Goal: Task Accomplishment & Management: Manage account settings

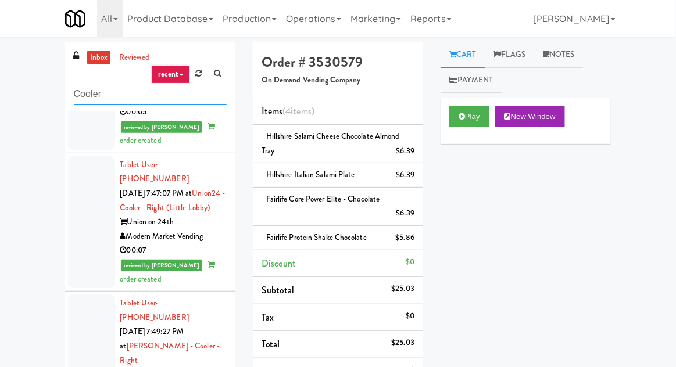
click at [90, 96] on input "Cooler" at bounding box center [150, 94] width 153 height 21
click at [83, 89] on input "Cooler" at bounding box center [150, 94] width 153 height 21
type input "Fridge"
click at [7, 63] on div "inbox reviewed recent all unclear take inventory issue suspicious failed recent…" at bounding box center [338, 291] width 676 height 498
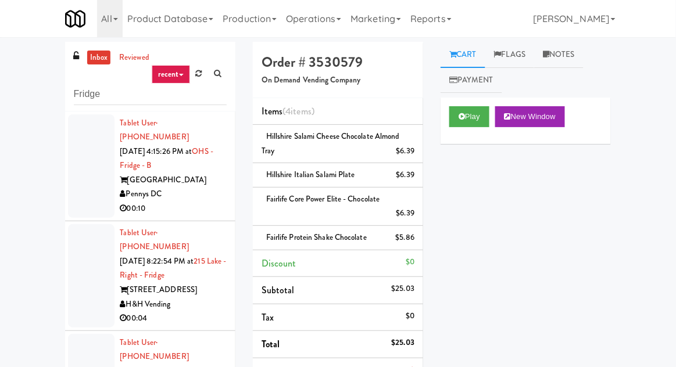
click at [74, 152] on div at bounding box center [91, 165] width 46 height 103
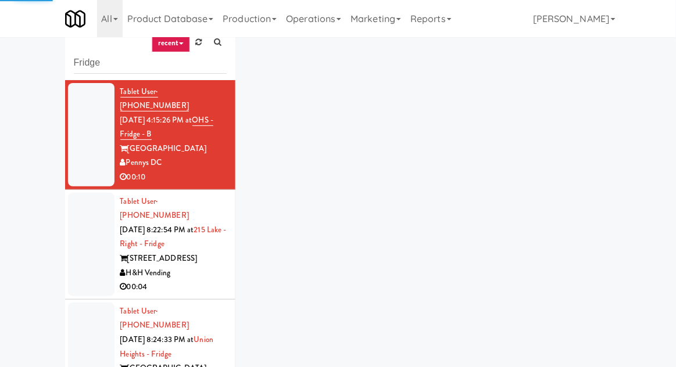
scroll to position [45, 0]
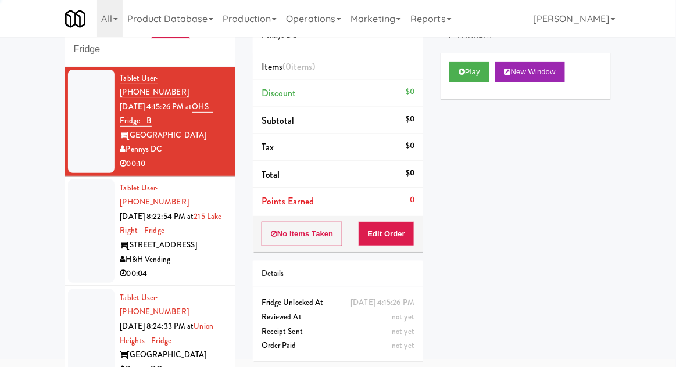
click at [79, 233] on div at bounding box center [91, 231] width 46 height 103
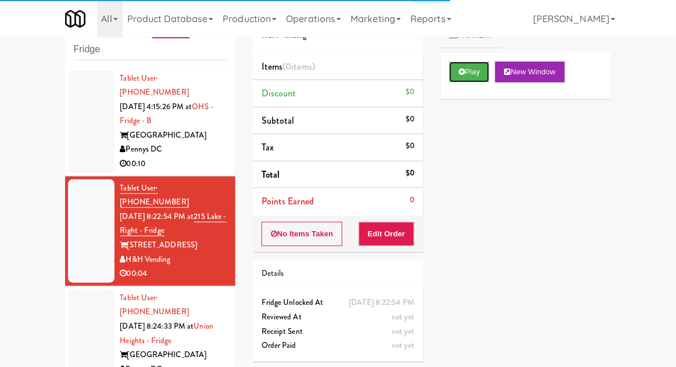
click at [454, 78] on button "Play" at bounding box center [469, 72] width 40 height 21
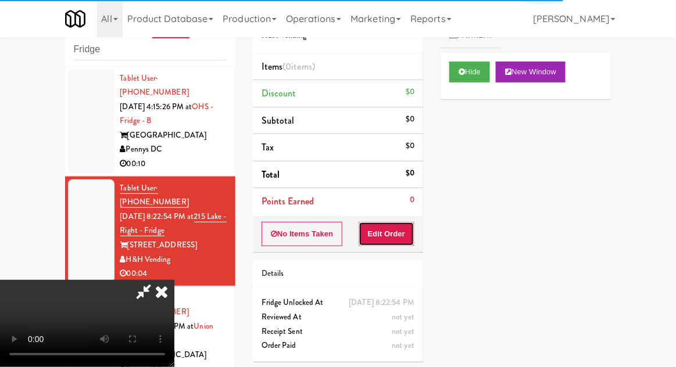
click at [380, 224] on button "Edit Order" at bounding box center [386, 234] width 56 height 24
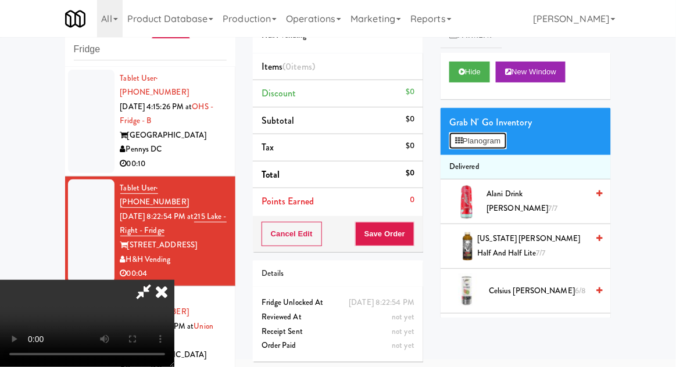
click at [502, 145] on button "Planogram" at bounding box center [477, 140] width 57 height 17
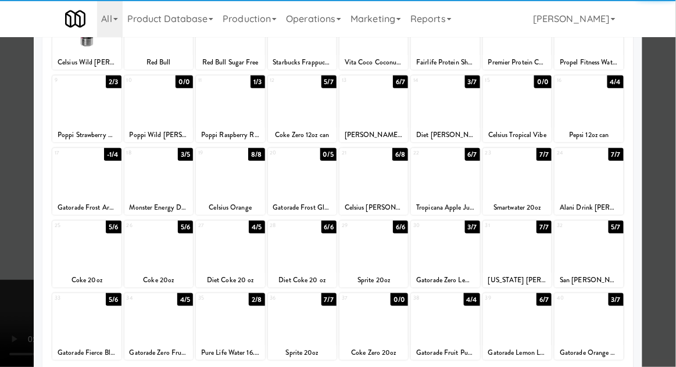
scroll to position [112, 0]
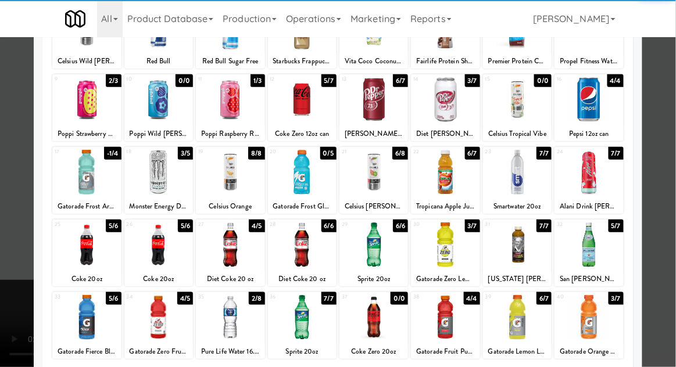
click at [228, 326] on div at bounding box center [230, 317] width 69 height 45
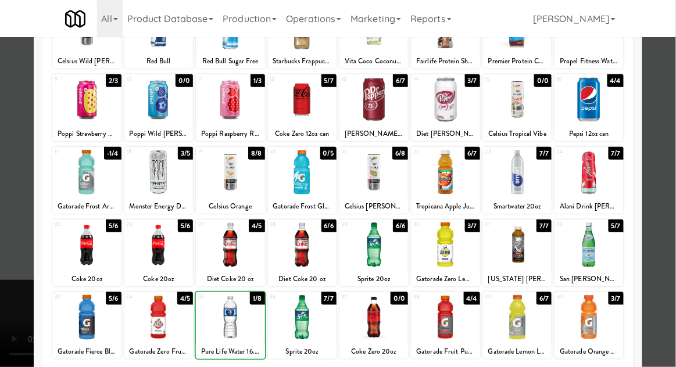
click at [672, 197] on div at bounding box center [338, 183] width 676 height 367
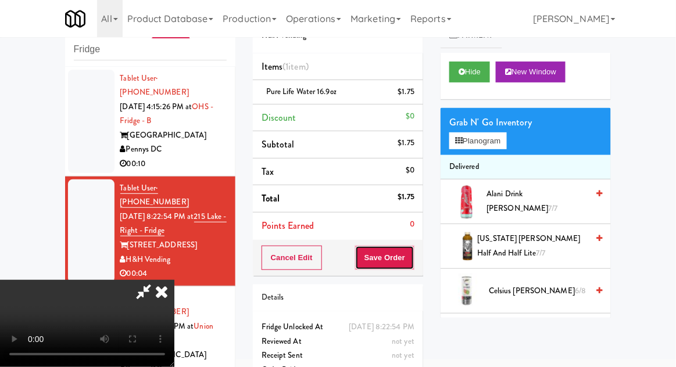
click at [407, 253] on button "Save Order" at bounding box center [384, 258] width 59 height 24
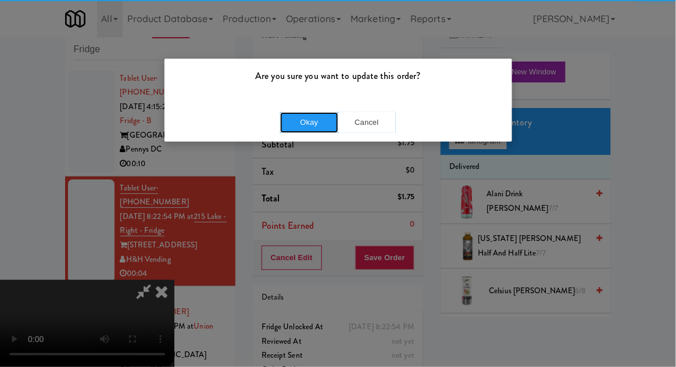
click at [303, 113] on button "Okay" at bounding box center [309, 122] width 58 height 21
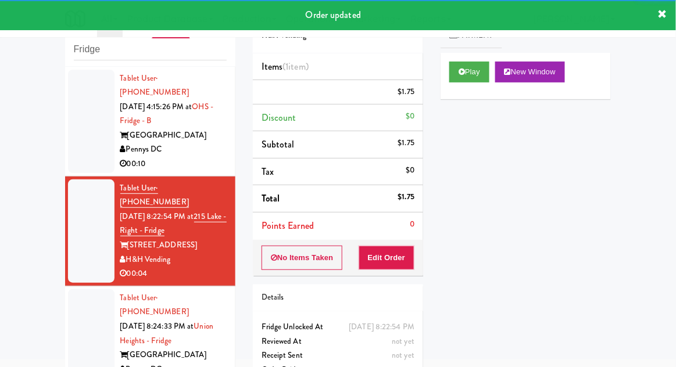
click at [66, 329] on li "Tablet User · (903) 336-0362 [DATE] 8:24:33 PM at [GEOGRAPHIC_DATA] - [GEOGRAPH…" at bounding box center [150, 341] width 170 height 110
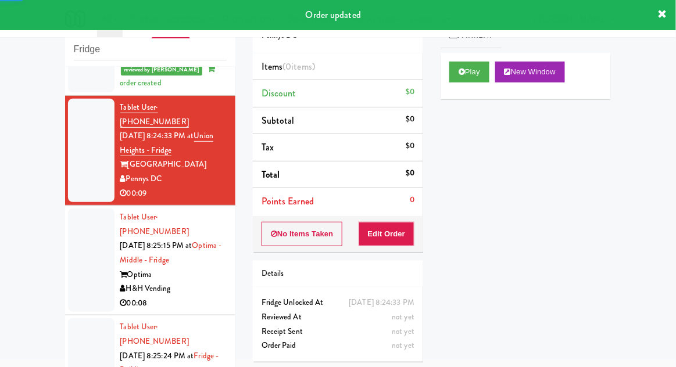
scroll to position [221, 0]
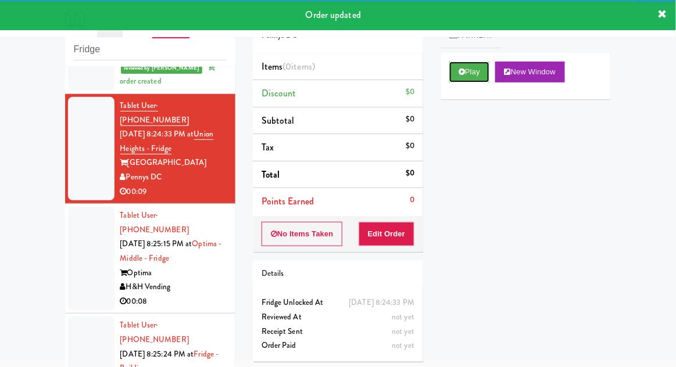
click at [464, 77] on button "Play" at bounding box center [469, 72] width 40 height 21
click at [406, 244] on button "Edit Order" at bounding box center [386, 234] width 56 height 24
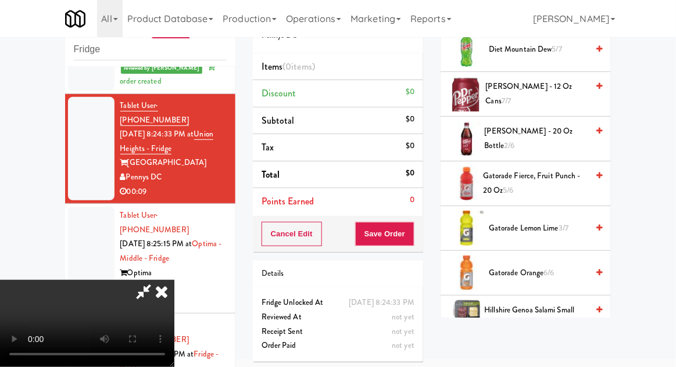
scroll to position [688, 0]
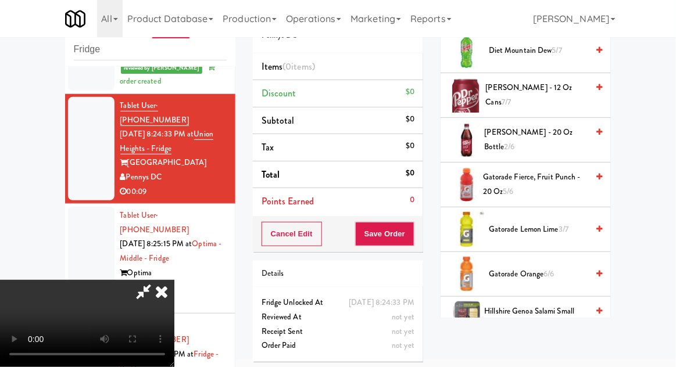
click at [534, 188] on span "Gatorade Fierce, Fruit Punch - 20 oz 5/6" at bounding box center [535, 184] width 105 height 28
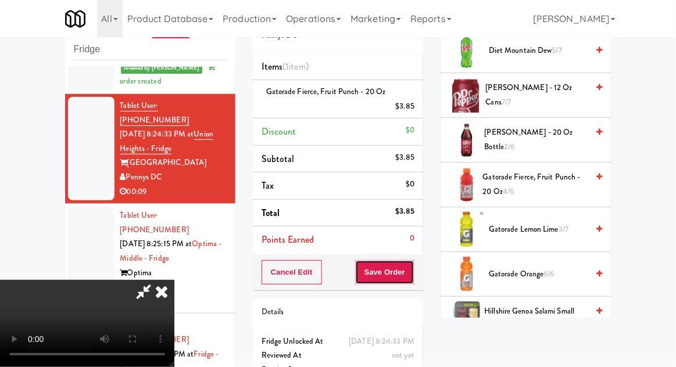
click at [409, 272] on button "Save Order" at bounding box center [384, 272] width 59 height 24
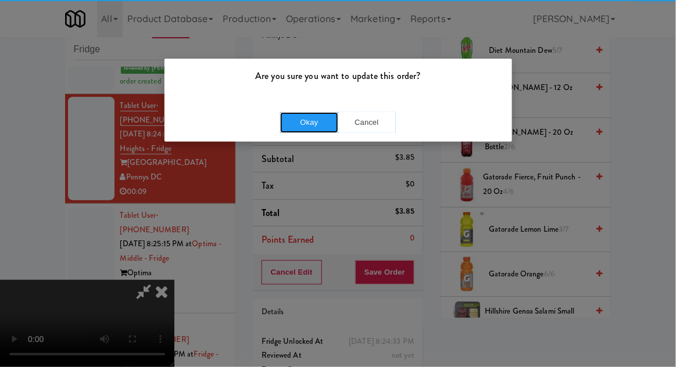
click at [297, 127] on button "Okay" at bounding box center [309, 122] width 58 height 21
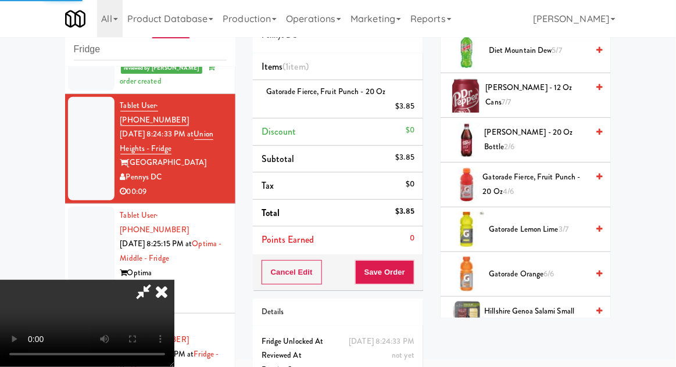
scroll to position [114, 0]
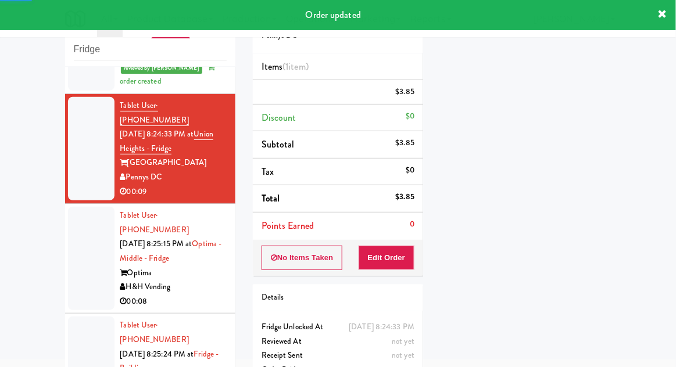
click at [75, 231] on div at bounding box center [91, 258] width 46 height 103
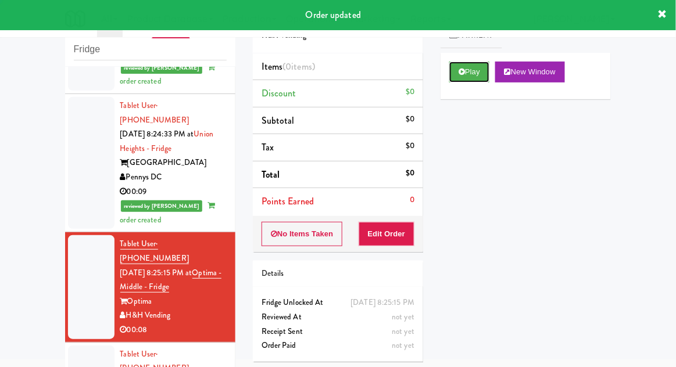
click at [477, 80] on button "Play" at bounding box center [469, 72] width 40 height 21
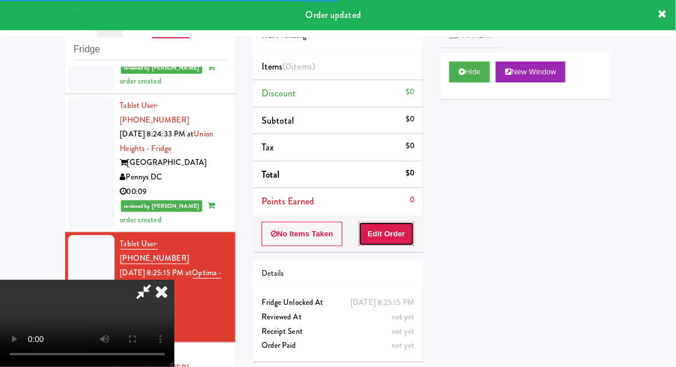
click at [388, 233] on button "Edit Order" at bounding box center [386, 234] width 56 height 24
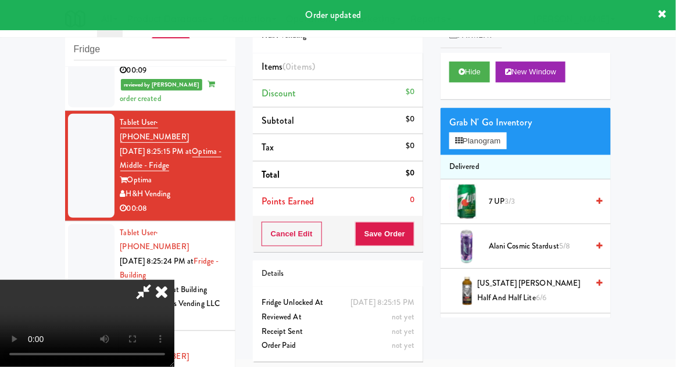
scroll to position [352, 0]
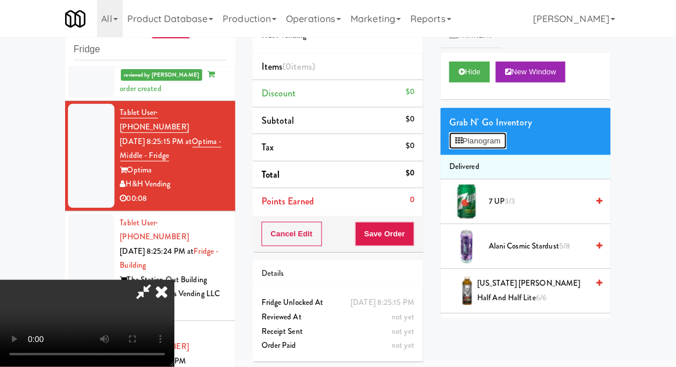
click at [497, 132] on button "Planogram" at bounding box center [477, 140] width 57 height 17
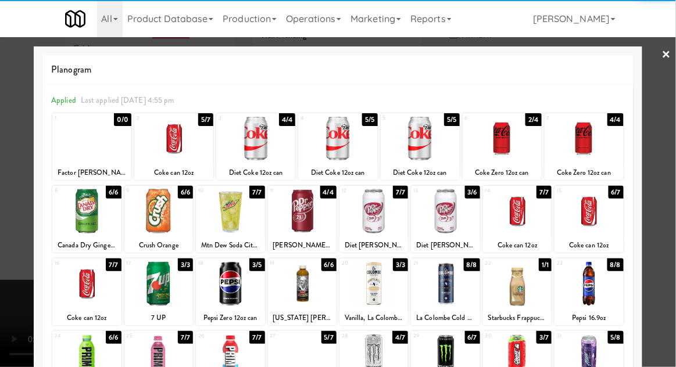
click at [260, 132] on div at bounding box center [255, 138] width 79 height 45
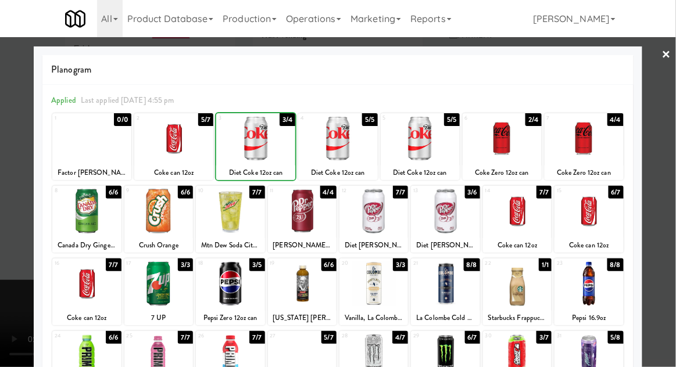
click at [663, 187] on div at bounding box center [338, 183] width 676 height 367
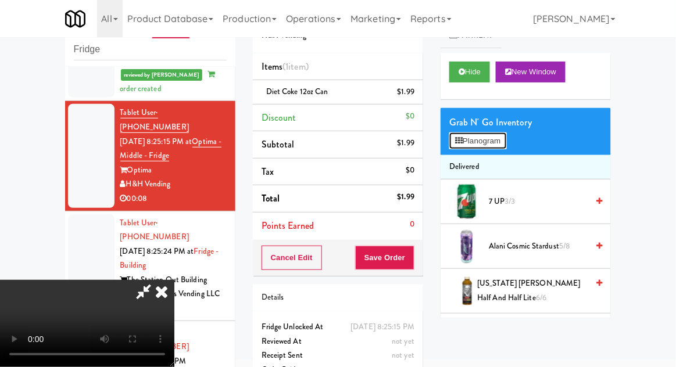
click at [501, 146] on button "Planogram" at bounding box center [477, 140] width 57 height 17
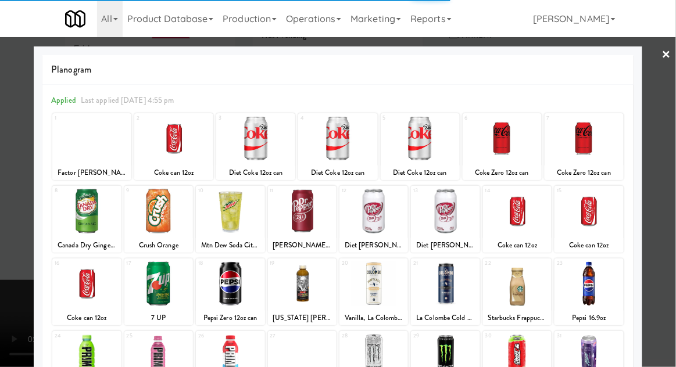
click at [351, 148] on div at bounding box center [337, 138] width 79 height 45
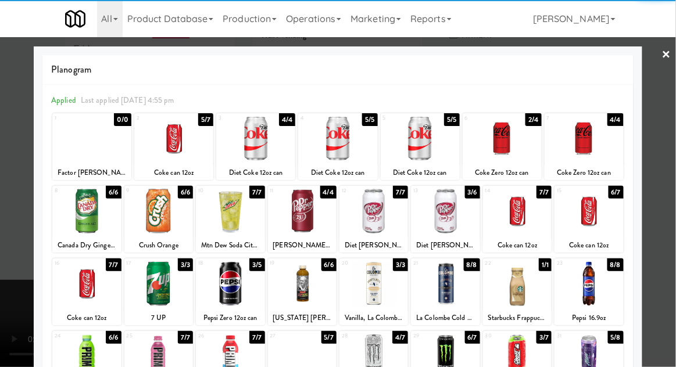
click at [335, 149] on div at bounding box center [337, 138] width 79 height 45
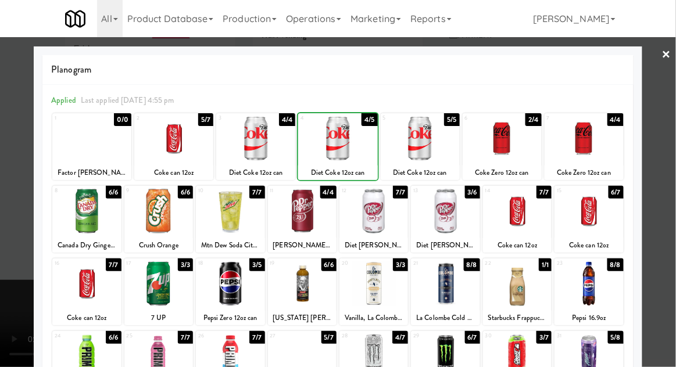
click at [668, 192] on div at bounding box center [338, 183] width 676 height 367
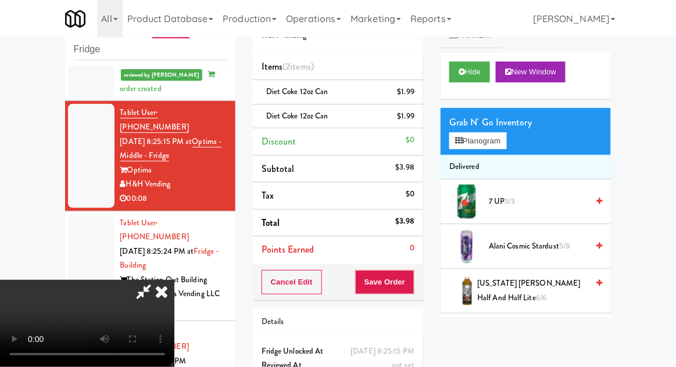
click at [421, 278] on div "Cancel Edit Save Order" at bounding box center [338, 282] width 170 height 36
click at [413, 289] on button "Save Order" at bounding box center [384, 282] width 59 height 24
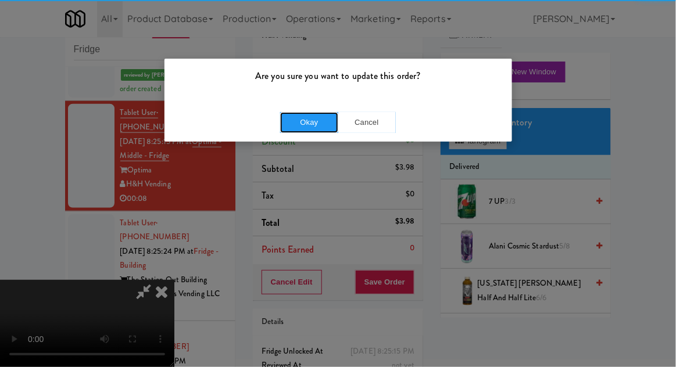
click at [314, 128] on button "Okay" at bounding box center [309, 122] width 58 height 21
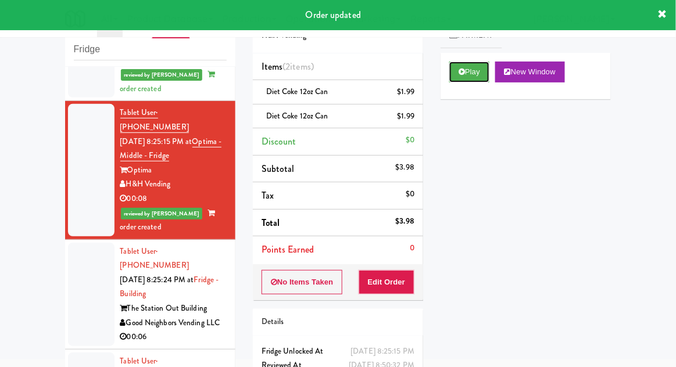
click at [471, 73] on button "Play" at bounding box center [469, 72] width 40 height 21
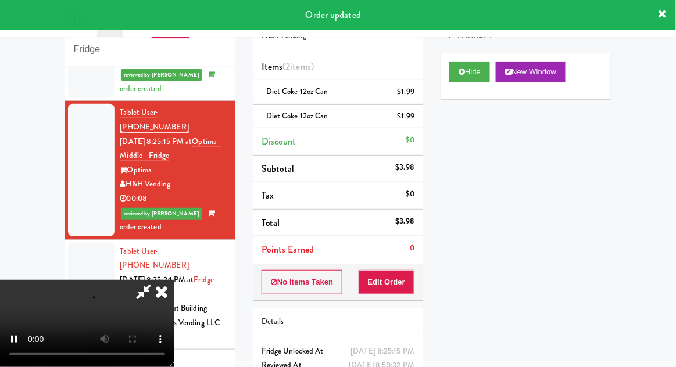
click at [392, 242] on li "Points Earned 0" at bounding box center [338, 249] width 170 height 27
click at [368, 290] on button "Edit Order" at bounding box center [386, 282] width 56 height 24
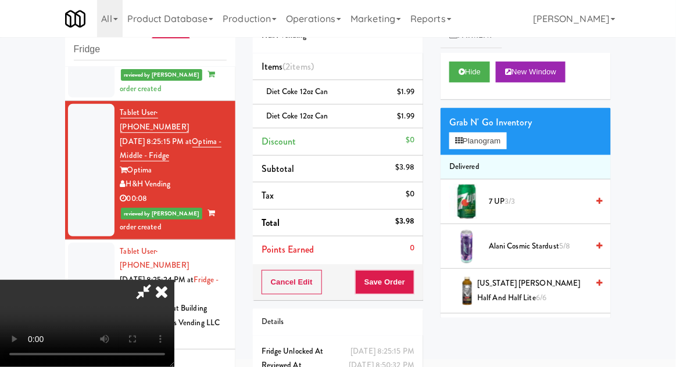
click at [174, 280] on icon at bounding box center [162, 291] width 26 height 23
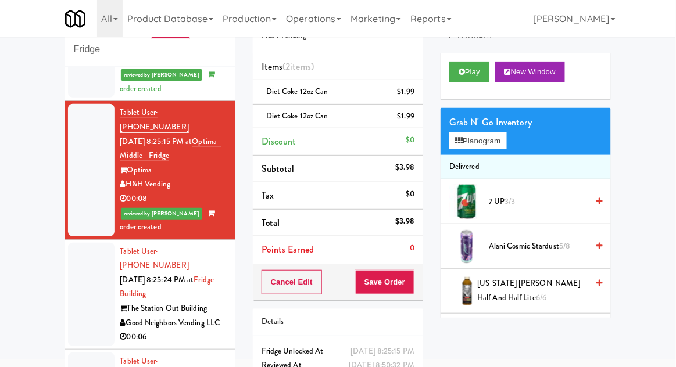
click at [74, 243] on div at bounding box center [91, 294] width 46 height 103
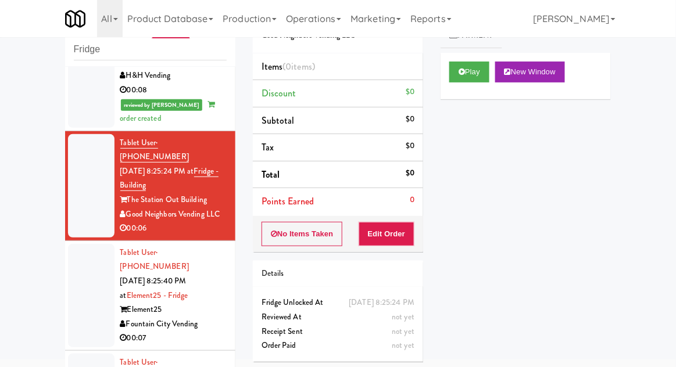
scroll to position [463, 0]
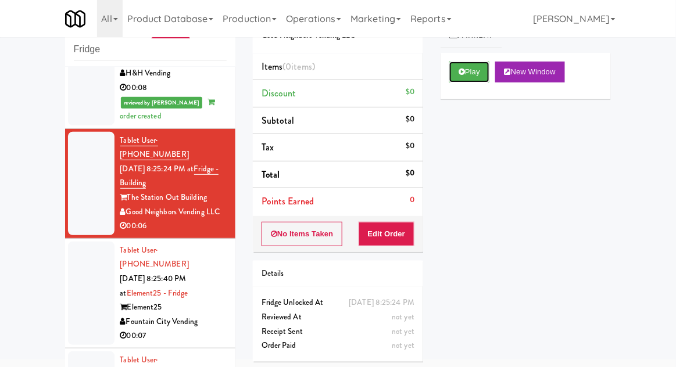
click at [461, 77] on button "Play" at bounding box center [469, 72] width 40 height 21
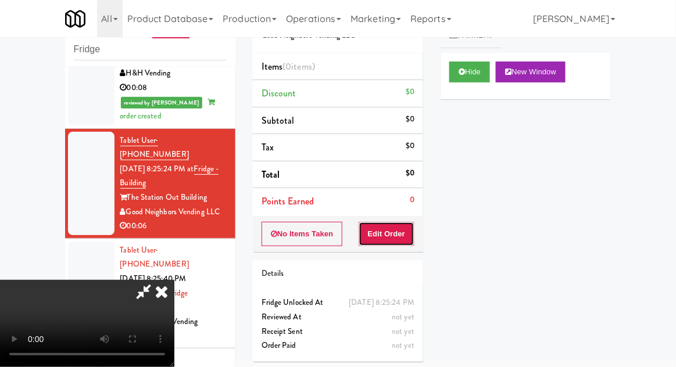
click at [389, 229] on button "Edit Order" at bounding box center [386, 234] width 56 height 24
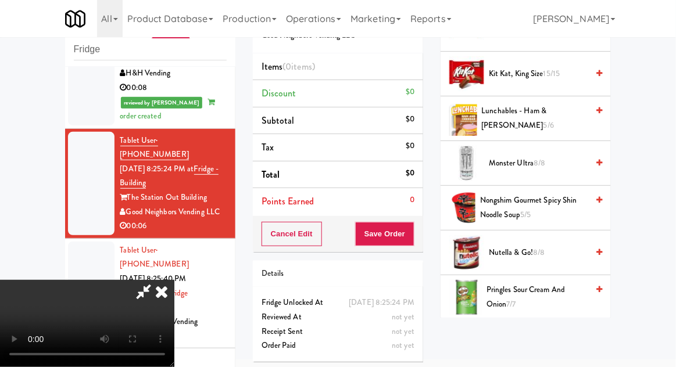
scroll to position [846, 0]
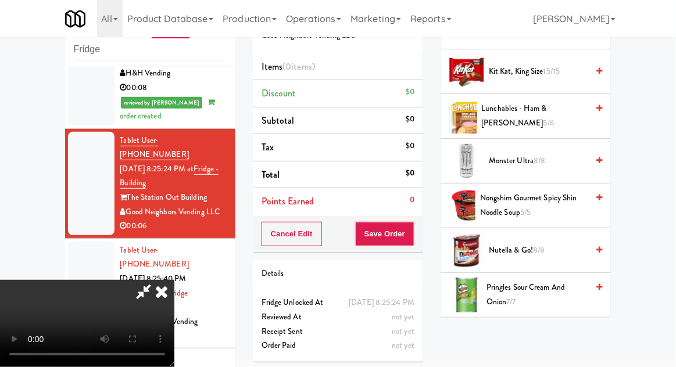
click at [561, 209] on span "Nongshim Gourmet Spicy Shin Noodle Soup 5/5" at bounding box center [533, 205] width 107 height 28
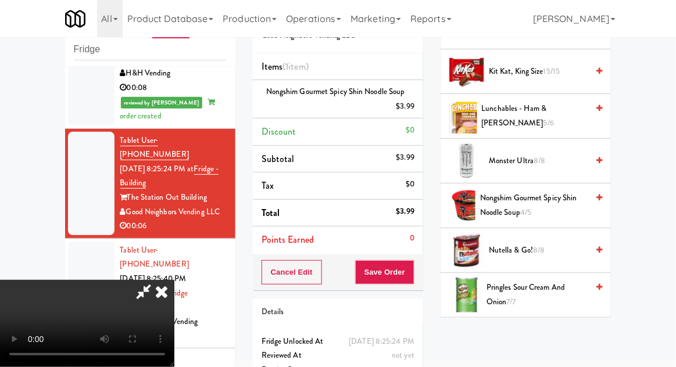
click at [413, 267] on button "Save Order" at bounding box center [384, 272] width 59 height 24
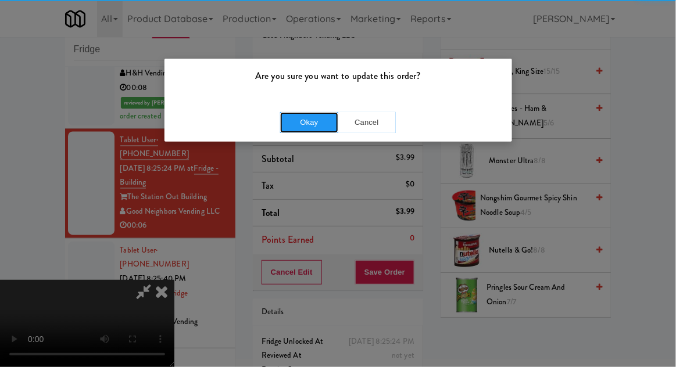
click at [295, 117] on button "Okay" at bounding box center [309, 122] width 58 height 21
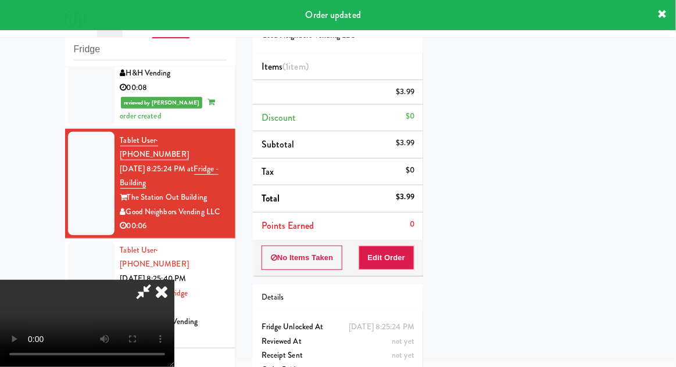
scroll to position [114, 0]
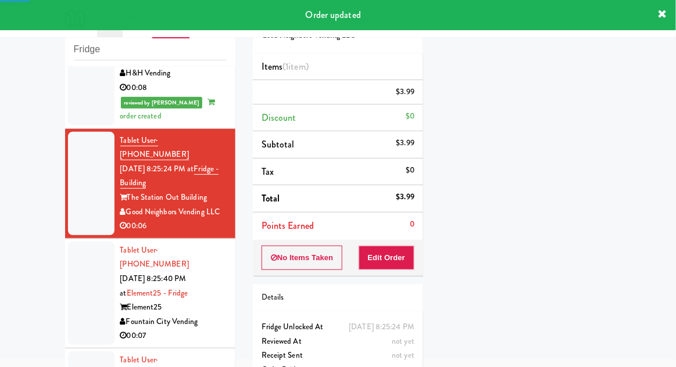
click at [81, 242] on div at bounding box center [91, 293] width 46 height 103
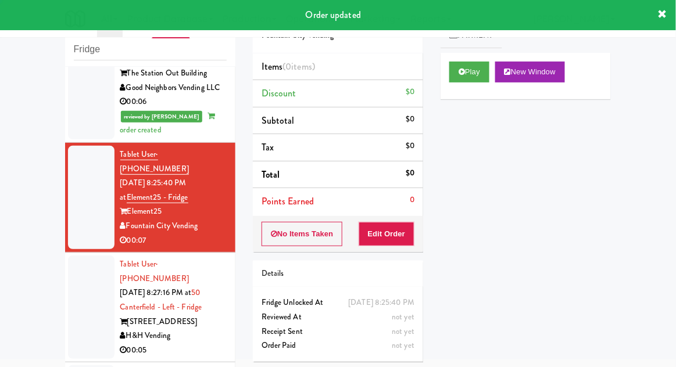
scroll to position [594, 0]
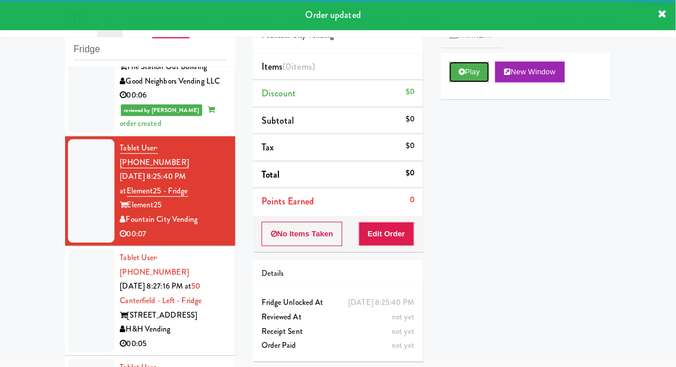
click at [450, 71] on button "Play" at bounding box center [469, 72] width 40 height 21
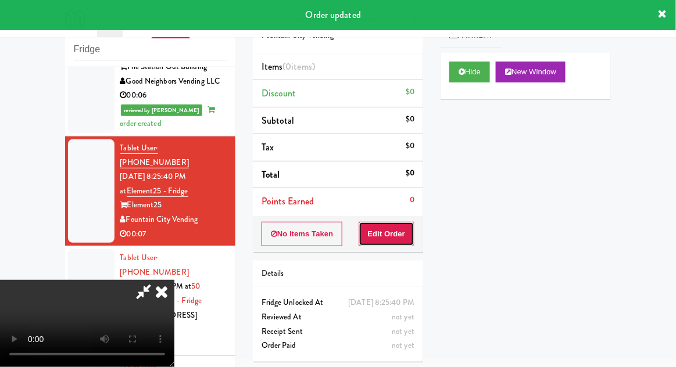
click at [388, 232] on button "Edit Order" at bounding box center [386, 234] width 56 height 24
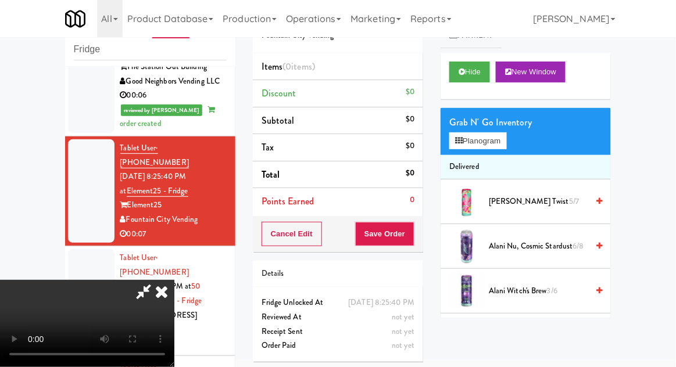
scroll to position [0, 0]
click at [505, 143] on button "Planogram" at bounding box center [477, 140] width 57 height 17
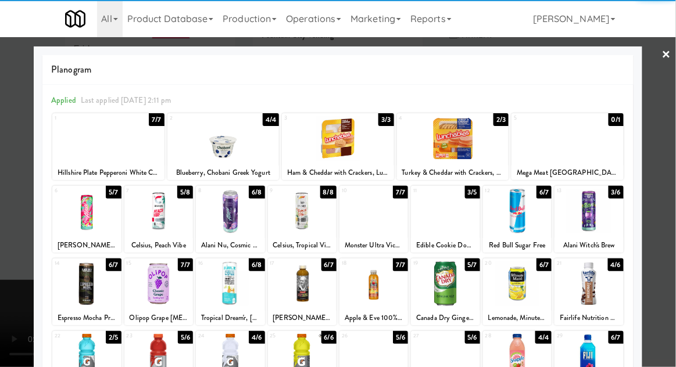
click at [199, 146] on div at bounding box center [223, 138] width 112 height 45
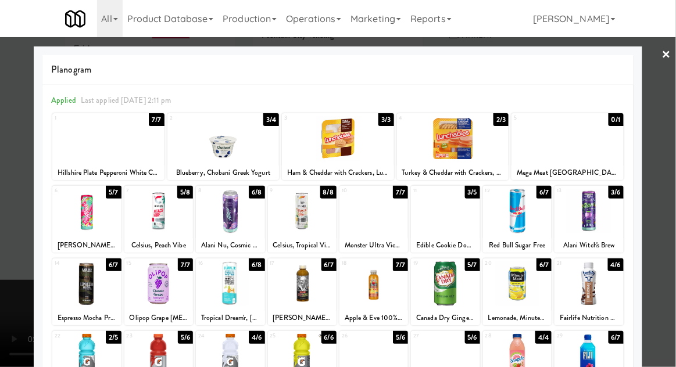
click at [672, 175] on div at bounding box center [338, 183] width 676 height 367
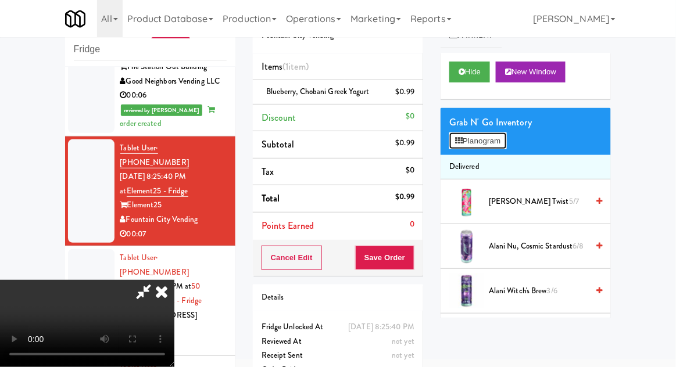
click at [506, 135] on button "Planogram" at bounding box center [477, 140] width 57 height 17
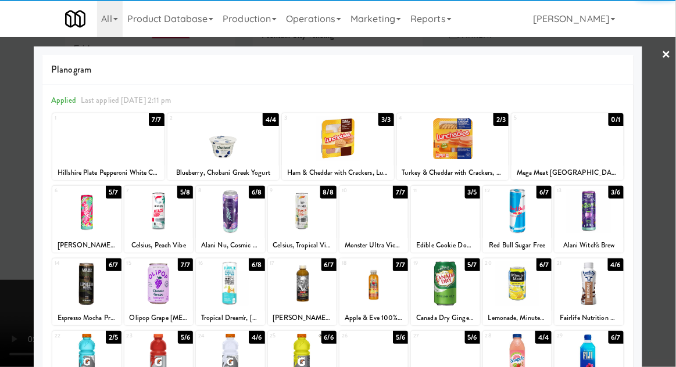
click at [89, 146] on div at bounding box center [108, 138] width 112 height 45
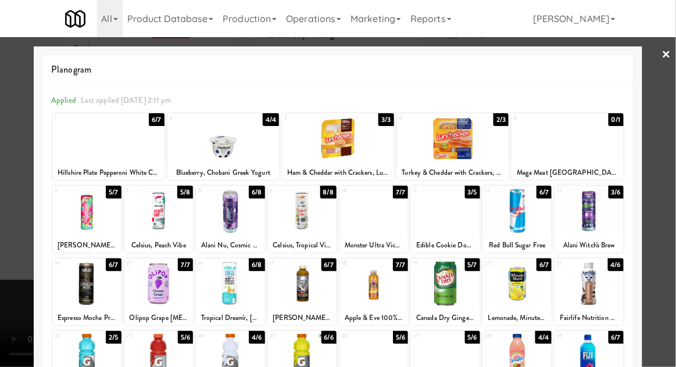
click at [672, 185] on div at bounding box center [338, 183] width 676 height 367
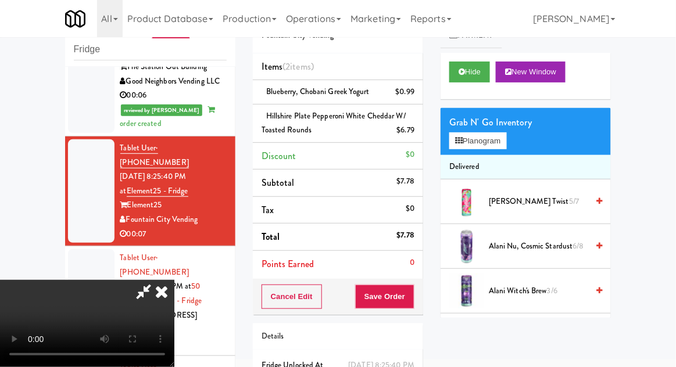
scroll to position [42, 0]
click at [412, 297] on button "Save Order" at bounding box center [384, 297] width 59 height 24
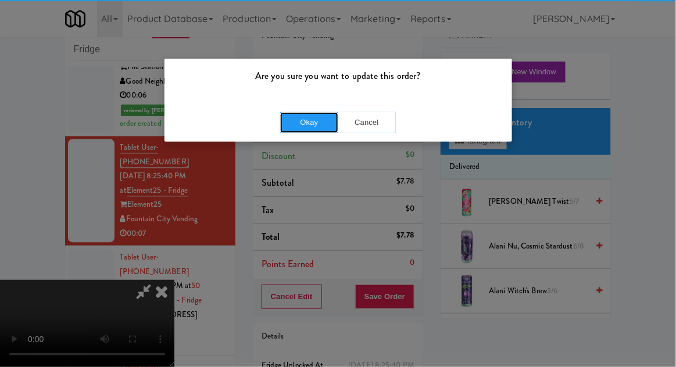
click at [300, 113] on button "Okay" at bounding box center [309, 122] width 58 height 21
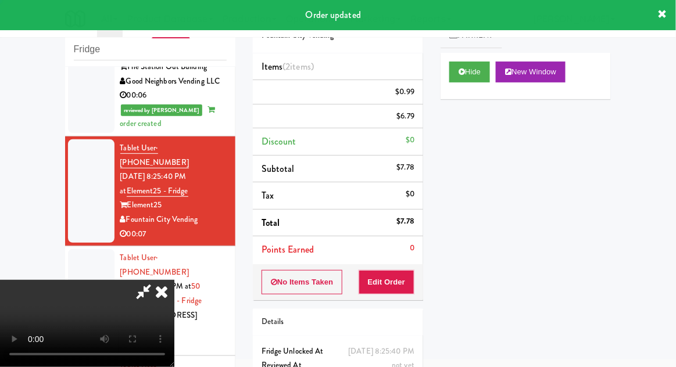
scroll to position [0, 0]
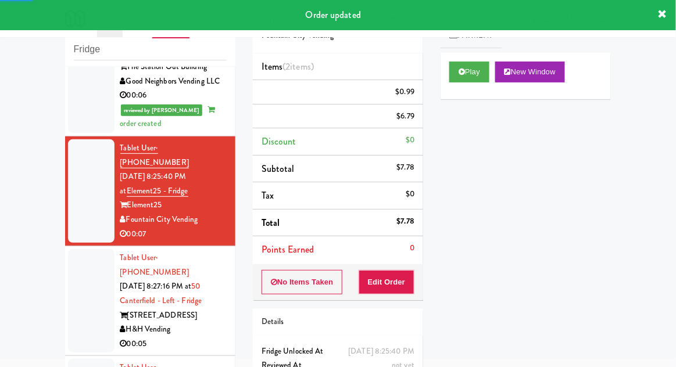
click at [81, 249] on div at bounding box center [91, 300] width 46 height 103
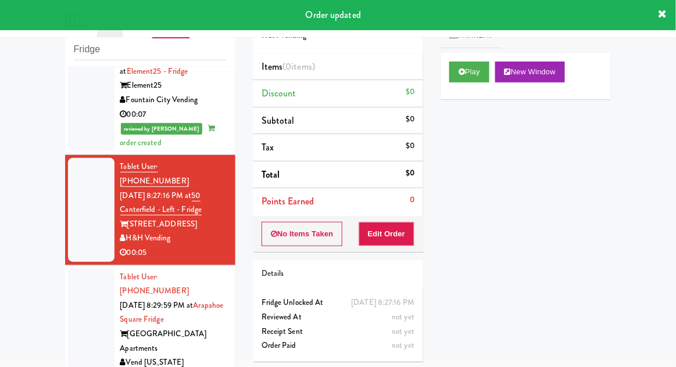
scroll to position [714, 0]
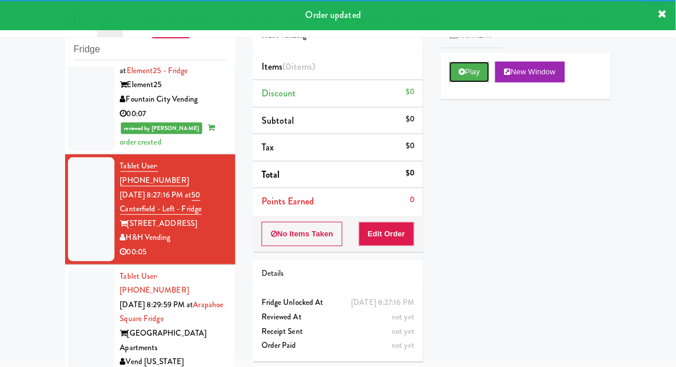
click at [467, 80] on button "Play" at bounding box center [469, 72] width 40 height 21
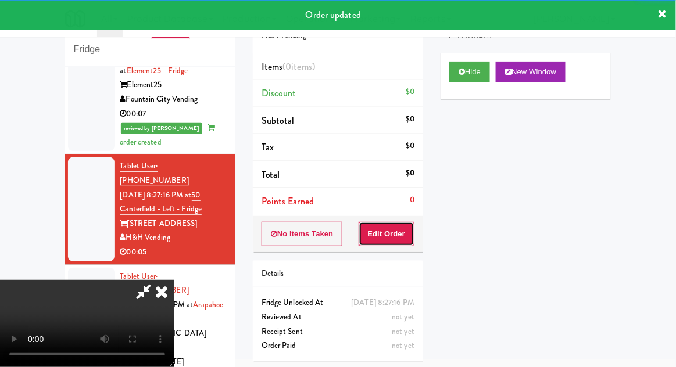
click at [399, 233] on button "Edit Order" at bounding box center [386, 234] width 56 height 24
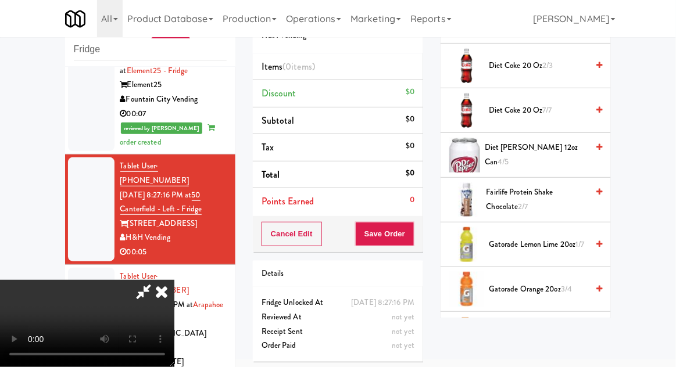
scroll to position [453, 0]
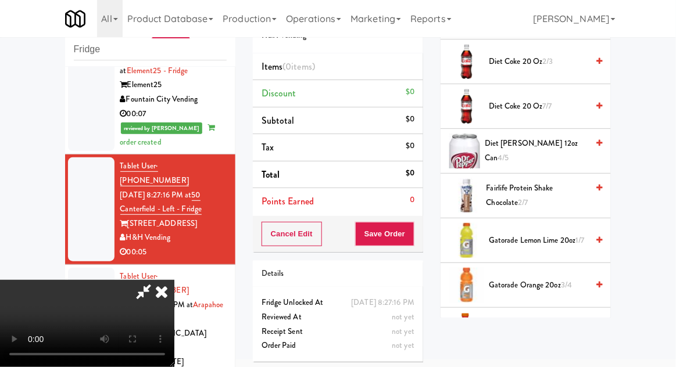
click at [568, 185] on span "Fairlife Protein Shake Chocolate 2/7" at bounding box center [537, 195] width 102 height 28
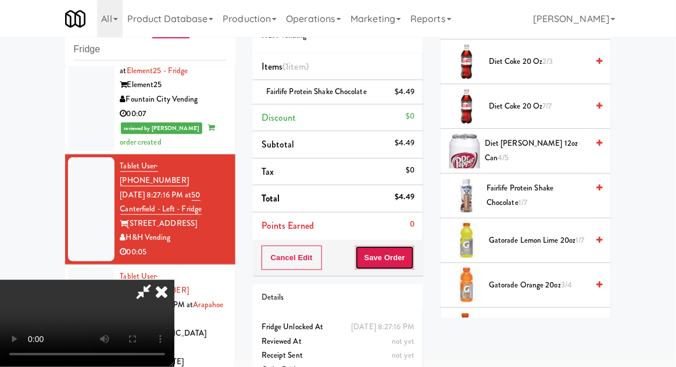
click at [414, 264] on button "Save Order" at bounding box center [384, 258] width 59 height 24
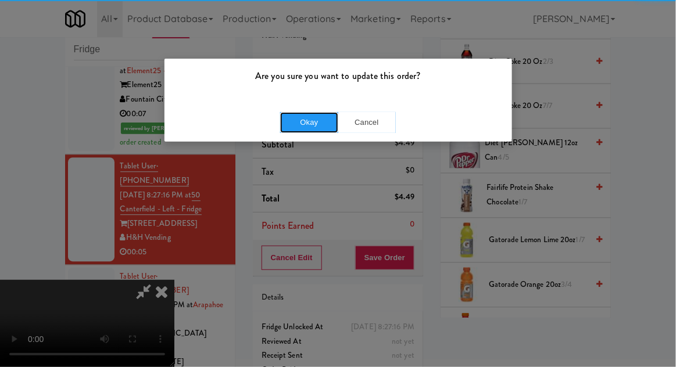
click at [299, 114] on button "Okay" at bounding box center [309, 122] width 58 height 21
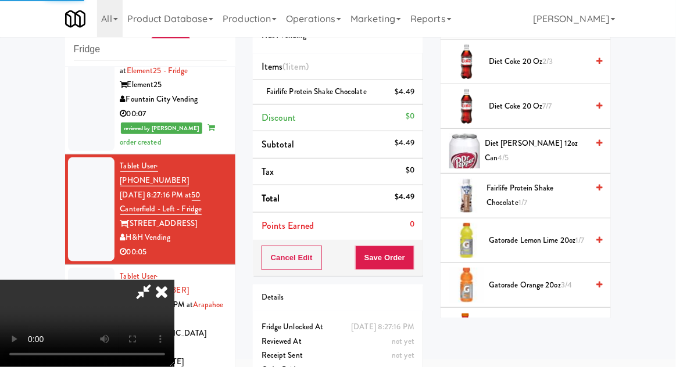
scroll to position [114, 0]
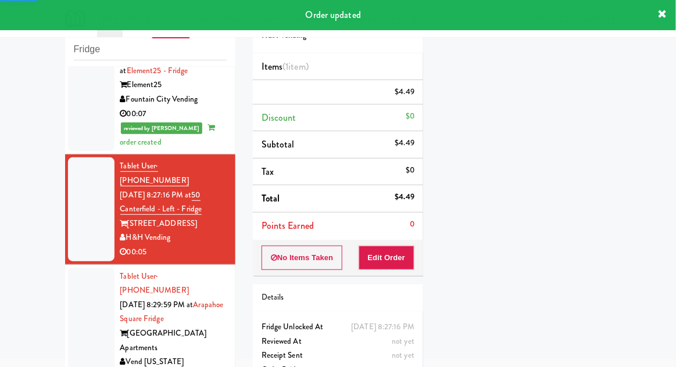
click at [80, 268] on div at bounding box center [91, 327] width 46 height 118
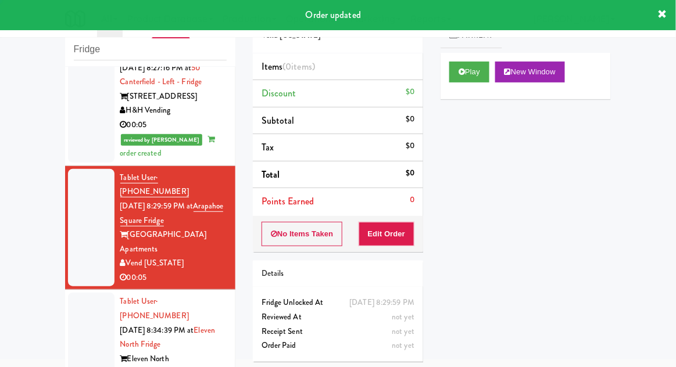
scroll to position [841, 0]
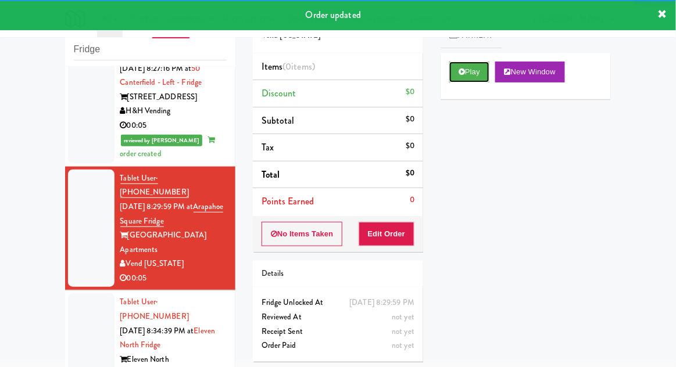
click at [462, 76] on button "Play" at bounding box center [469, 72] width 40 height 21
click at [392, 232] on button "Edit Order" at bounding box center [386, 234] width 56 height 24
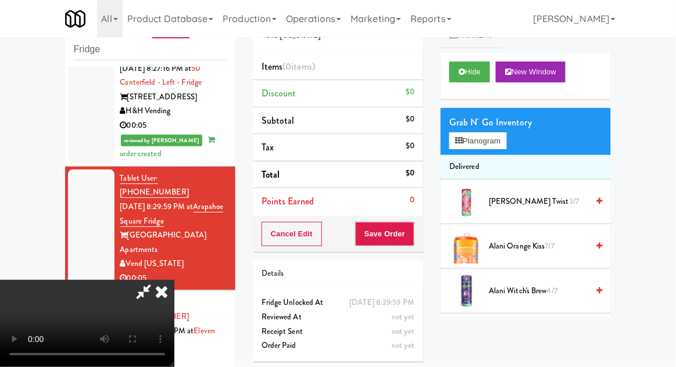
scroll to position [0, 0]
click at [506, 140] on button "Planogram" at bounding box center [477, 140] width 57 height 17
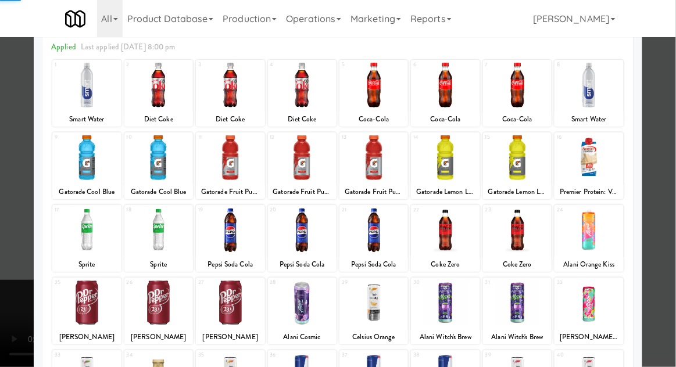
scroll to position [71, 0]
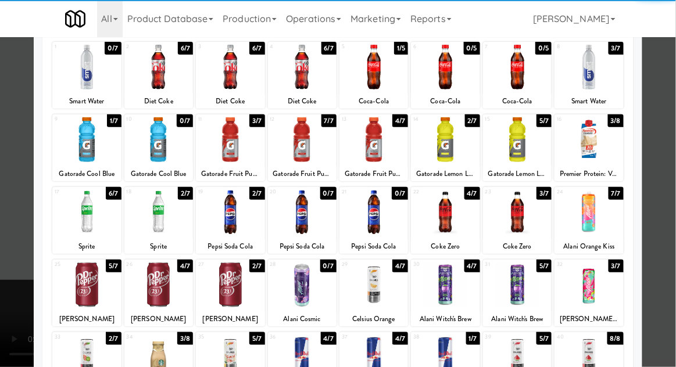
click at [156, 209] on div at bounding box center [158, 212] width 69 height 45
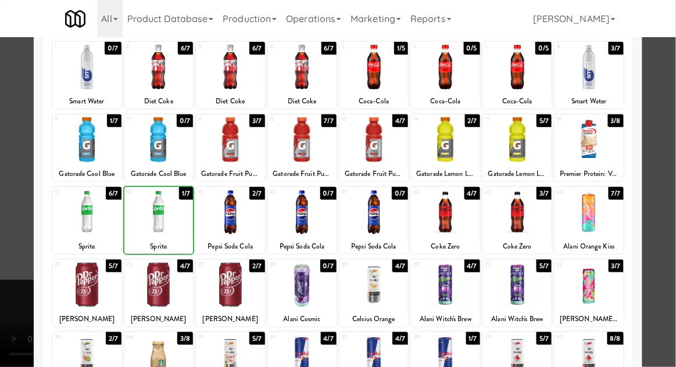
click at [671, 178] on div at bounding box center [338, 183] width 676 height 367
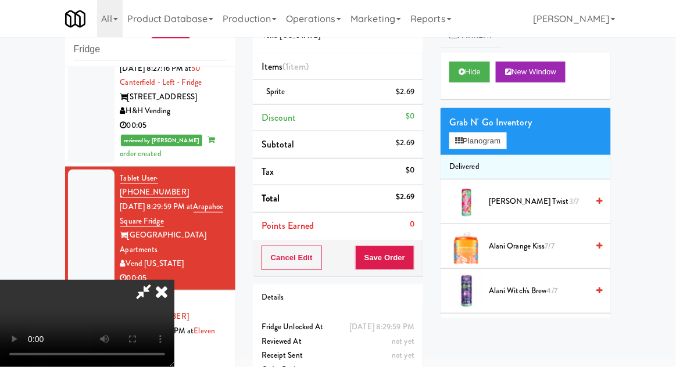
scroll to position [42, 0]
click at [412, 255] on button "Save Order" at bounding box center [384, 258] width 59 height 24
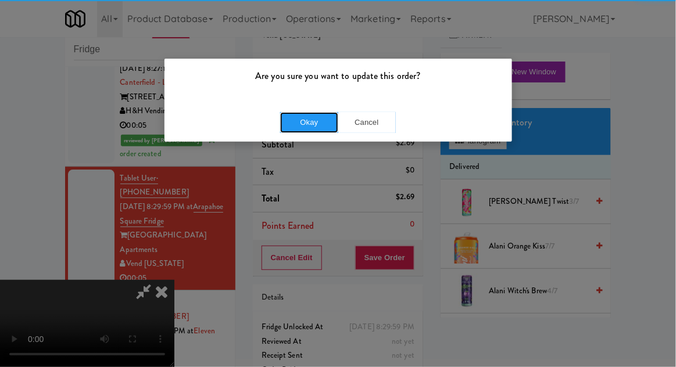
click at [290, 112] on button "Okay" at bounding box center [309, 122] width 58 height 21
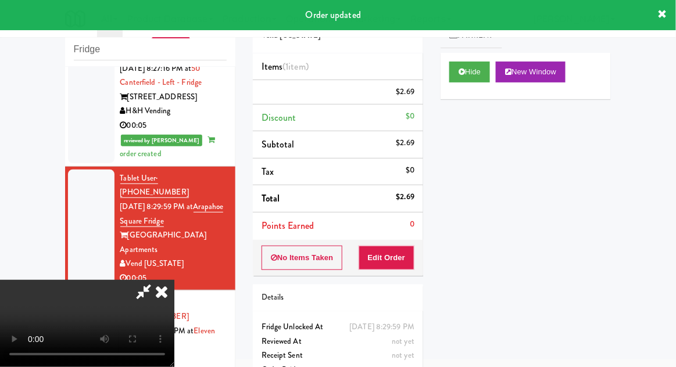
scroll to position [0, 0]
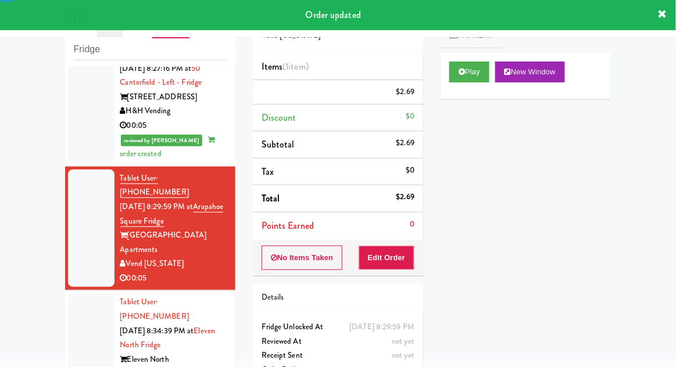
click at [68, 293] on div at bounding box center [91, 344] width 46 height 103
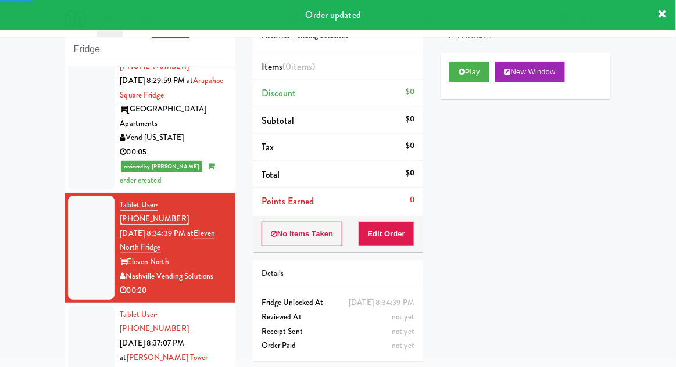
scroll to position [967, 0]
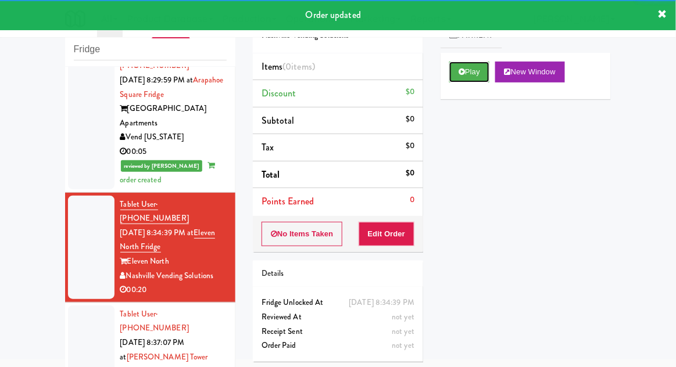
click at [460, 76] on button "Play" at bounding box center [469, 72] width 40 height 21
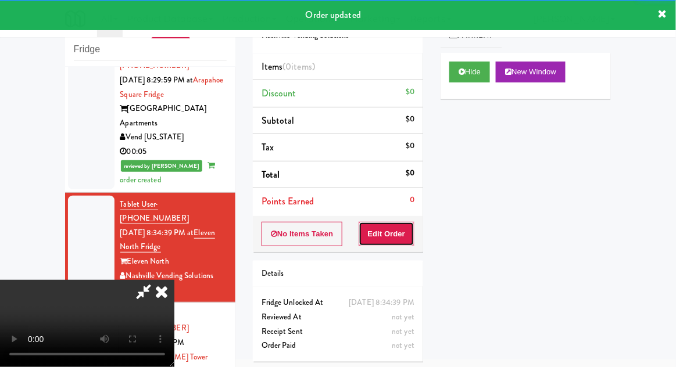
click at [399, 227] on button "Edit Order" at bounding box center [386, 234] width 56 height 24
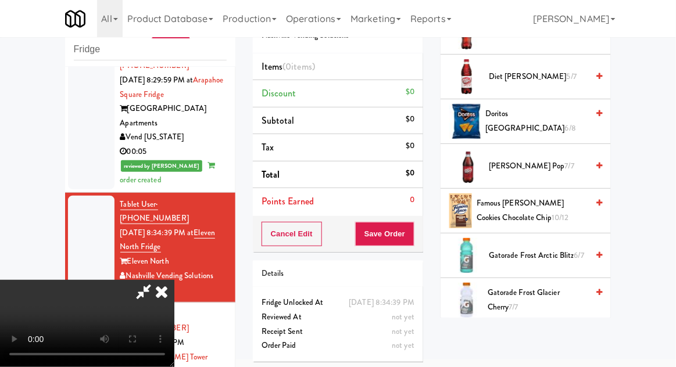
scroll to position [572, 0]
click at [560, 206] on span "Famous [PERSON_NAME] Cookies Chocolate Chip 10/12" at bounding box center [531, 210] width 111 height 28
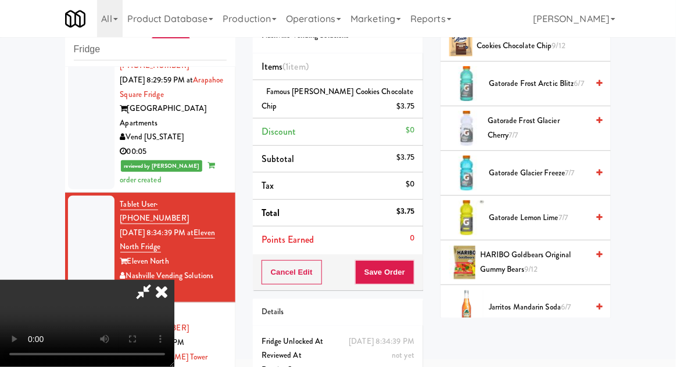
scroll to position [742, 0]
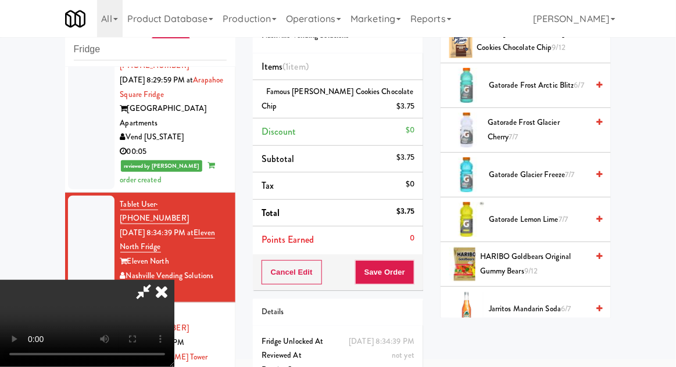
click at [564, 214] on span "7/7" at bounding box center [562, 219] width 9 height 11
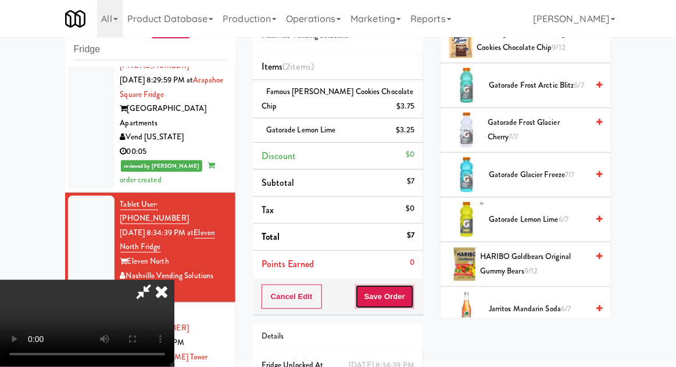
click at [410, 304] on button "Save Order" at bounding box center [384, 297] width 59 height 24
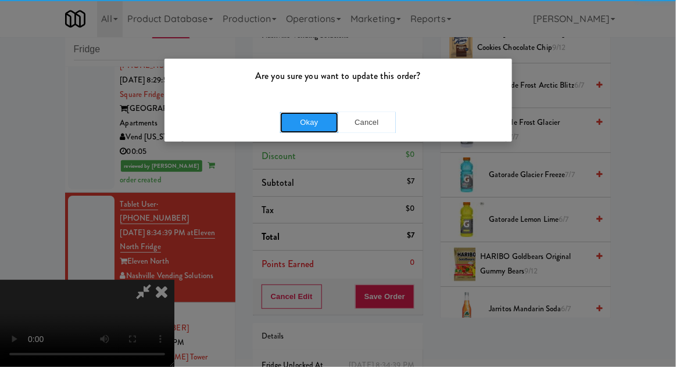
click at [310, 126] on button "Okay" at bounding box center [309, 122] width 58 height 21
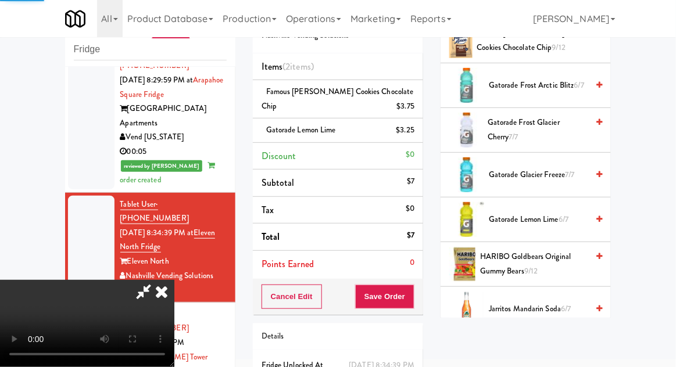
scroll to position [114, 0]
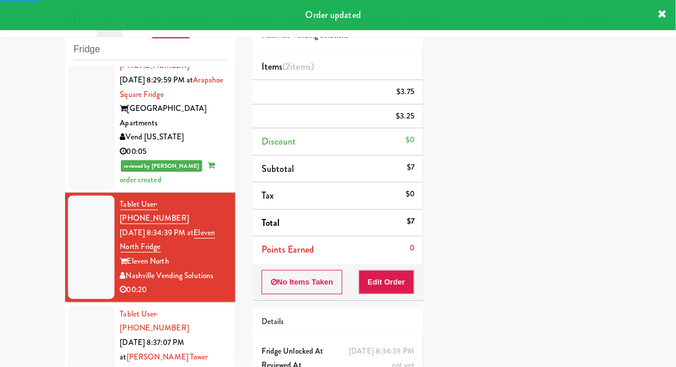
click at [65, 303] on li "Tablet User · (713) 213-7175 [DATE] 8:37:07 PM at [PERSON_NAME][GEOGRAPHIC_DATA…" at bounding box center [150, 372] width 170 height 138
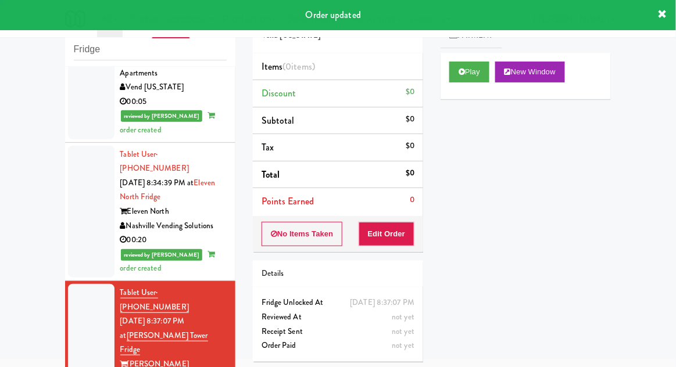
scroll to position [1094, 0]
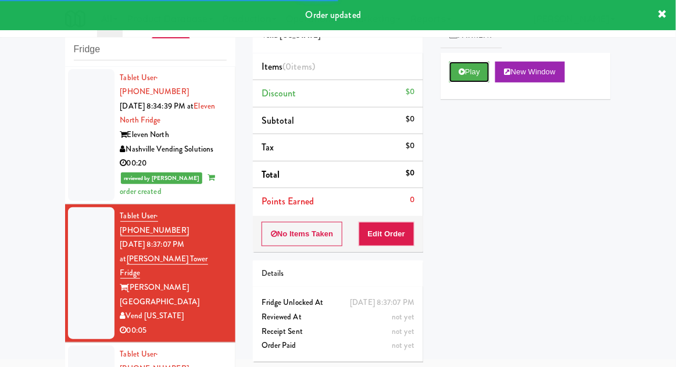
click at [463, 64] on button "Play" at bounding box center [469, 72] width 40 height 21
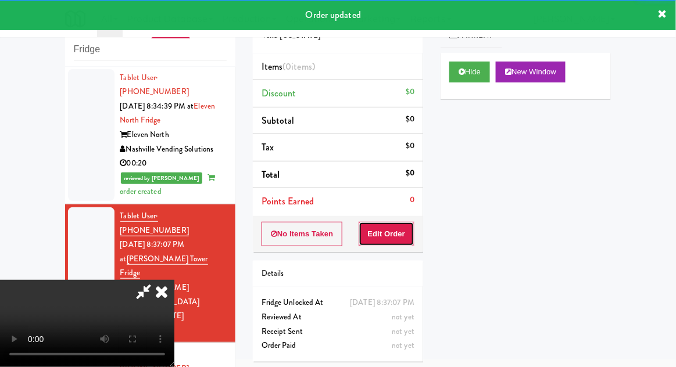
click at [394, 231] on button "Edit Order" at bounding box center [386, 234] width 56 height 24
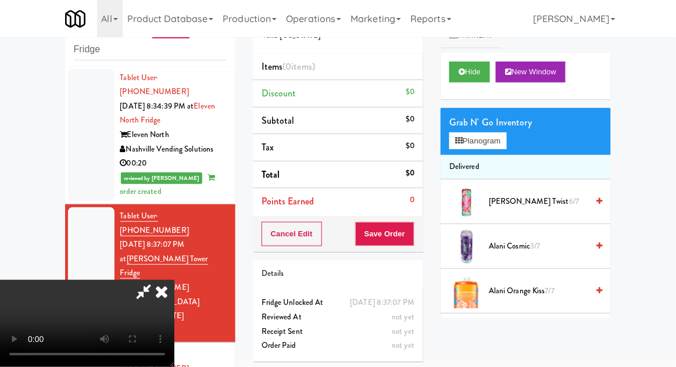
scroll to position [42, 0]
click at [506, 141] on button "Planogram" at bounding box center [477, 140] width 57 height 17
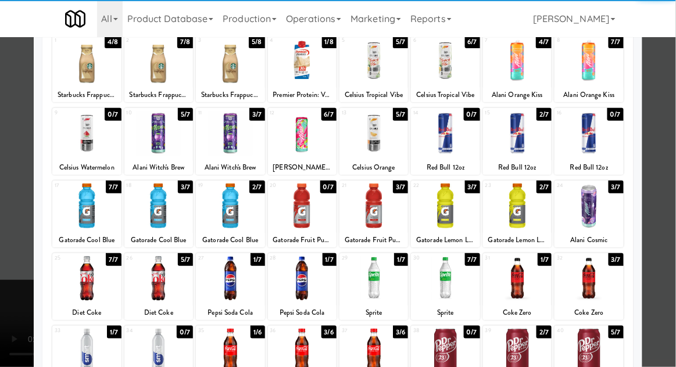
scroll to position [78, 0]
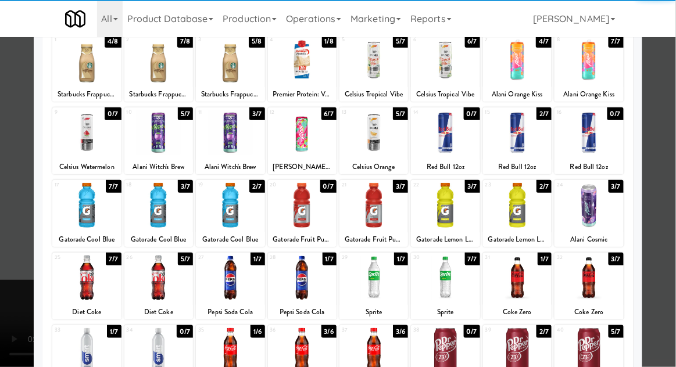
click at [603, 275] on div at bounding box center [588, 278] width 69 height 45
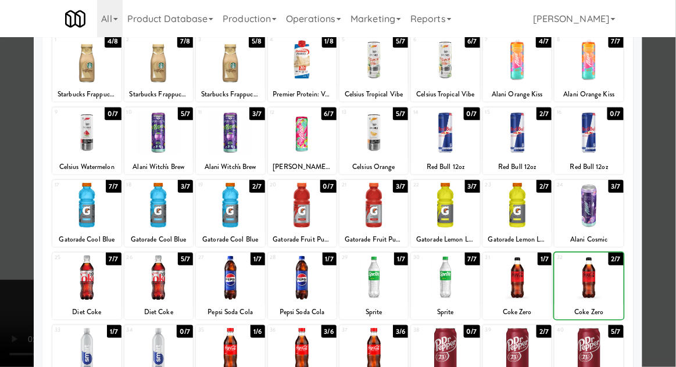
click at [657, 234] on div at bounding box center [338, 183] width 676 height 367
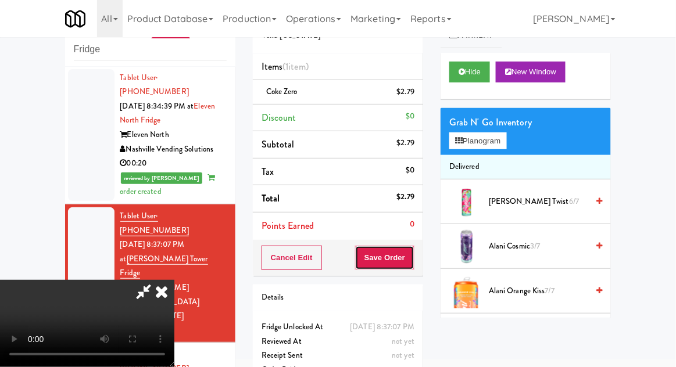
click at [414, 263] on button "Save Order" at bounding box center [384, 258] width 59 height 24
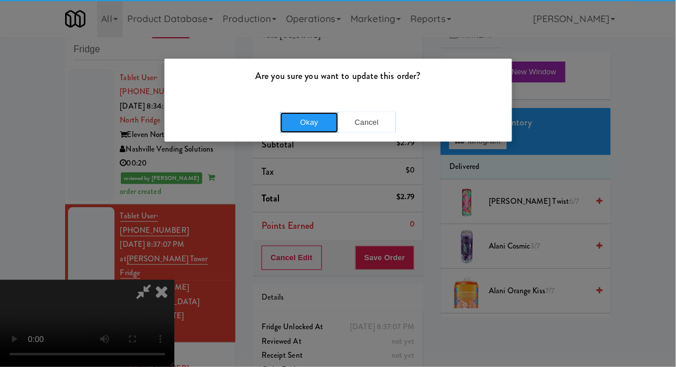
click at [295, 114] on button "Okay" at bounding box center [309, 122] width 58 height 21
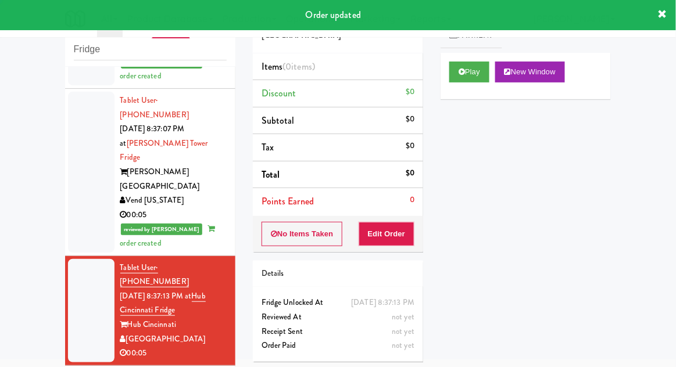
scroll to position [1221, 0]
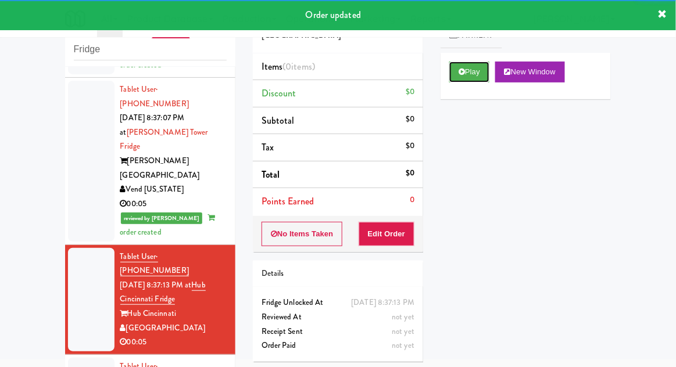
click at [462, 76] on button "Play" at bounding box center [469, 72] width 40 height 21
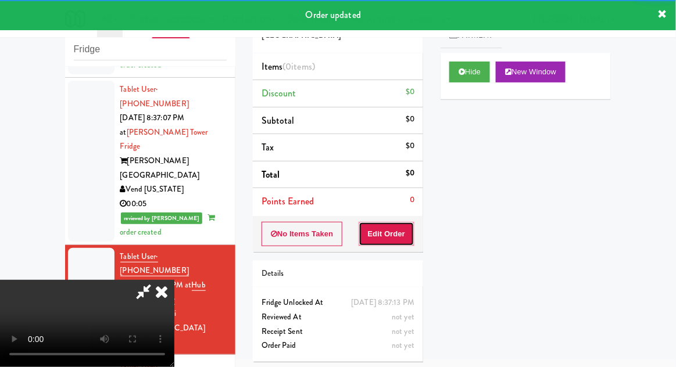
click at [396, 238] on button "Edit Order" at bounding box center [386, 234] width 56 height 24
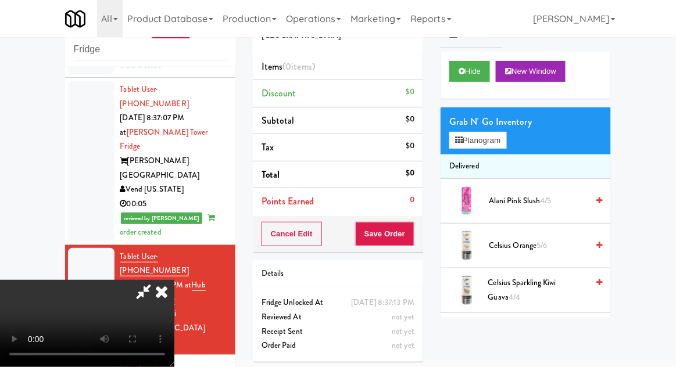
scroll to position [0, 0]
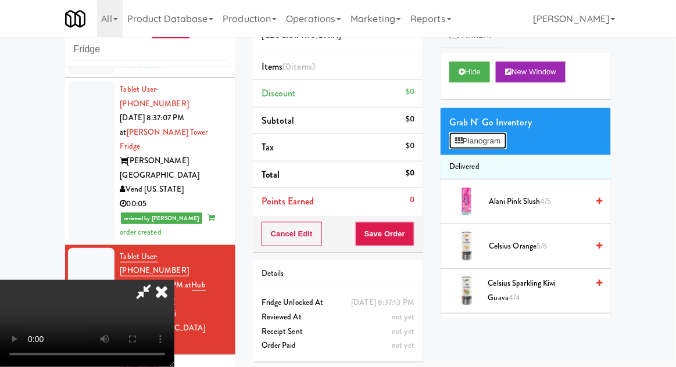
click at [501, 138] on button "Planogram" at bounding box center [477, 140] width 57 height 17
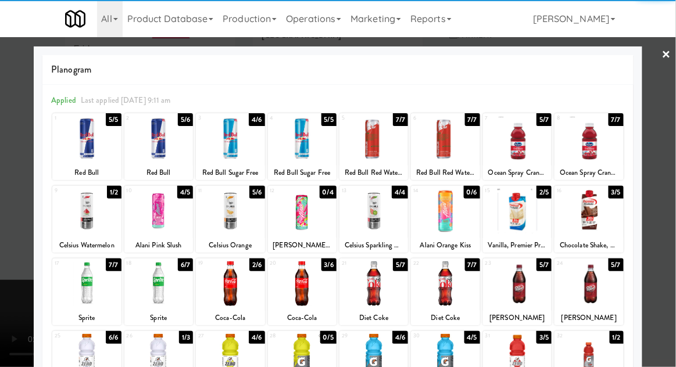
click at [514, 351] on div at bounding box center [517, 356] width 69 height 45
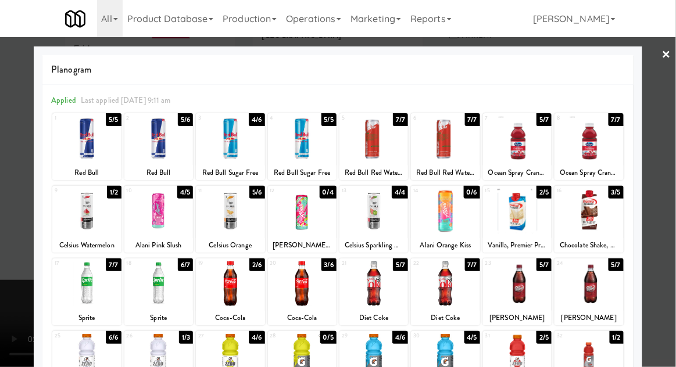
click at [675, 190] on div at bounding box center [338, 183] width 676 height 367
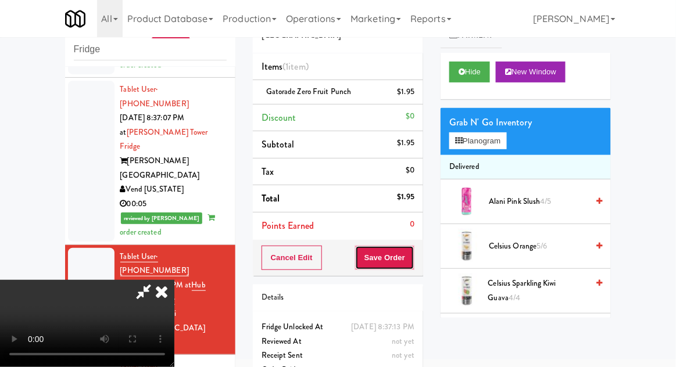
click at [412, 261] on button "Save Order" at bounding box center [384, 258] width 59 height 24
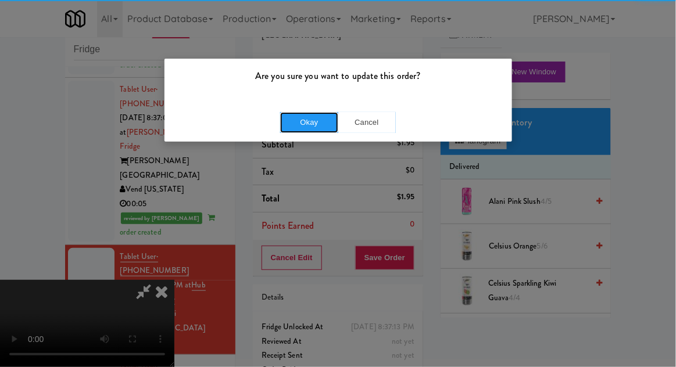
click at [298, 117] on button "Okay" at bounding box center [309, 122] width 58 height 21
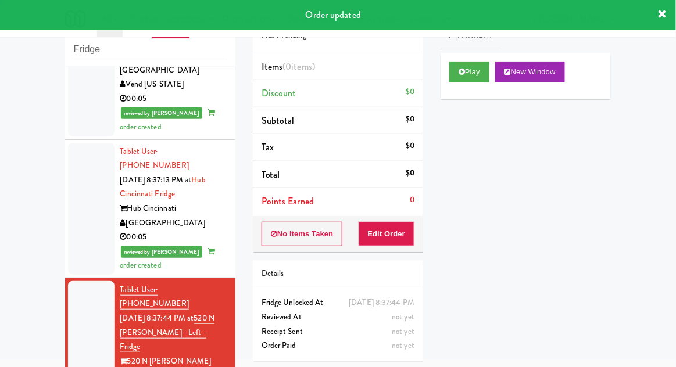
scroll to position [1329, 0]
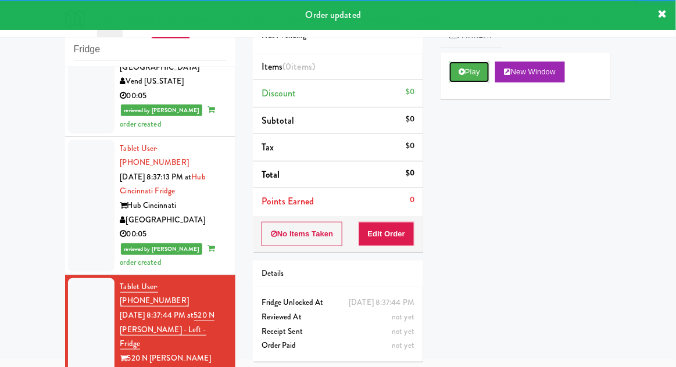
click at [461, 76] on button "Play" at bounding box center [469, 72] width 40 height 21
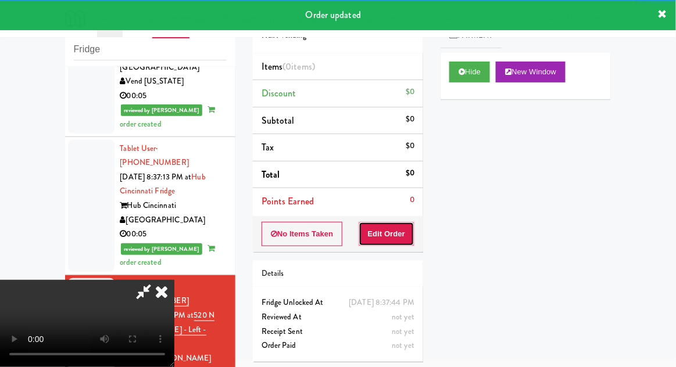
click at [393, 241] on button "Edit Order" at bounding box center [386, 234] width 56 height 24
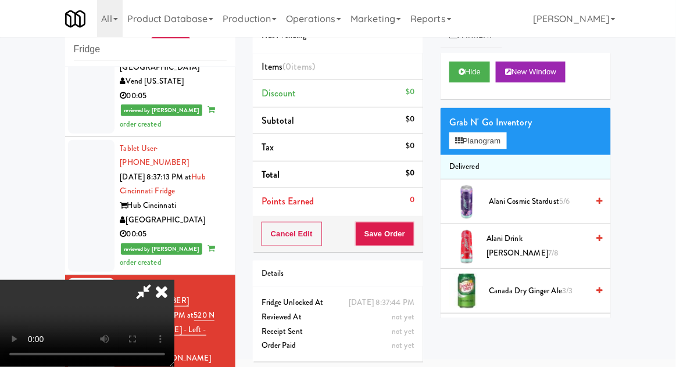
scroll to position [42, 0]
click at [505, 149] on button "Planogram" at bounding box center [477, 140] width 57 height 17
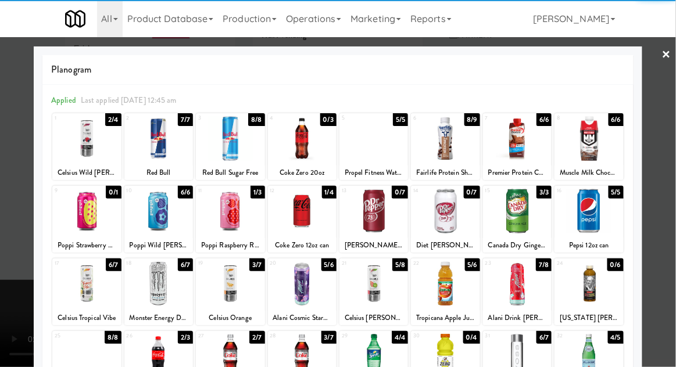
click at [218, 207] on div at bounding box center [230, 211] width 69 height 45
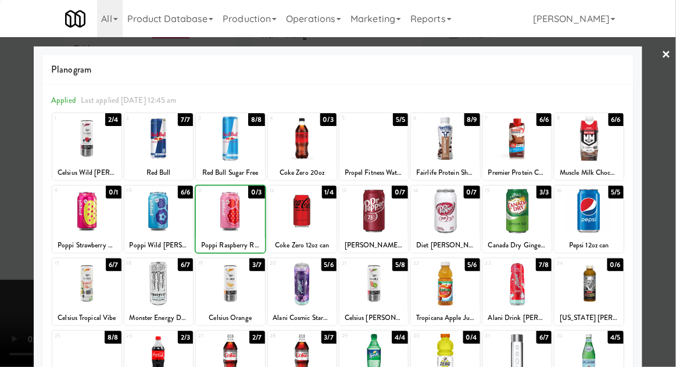
click at [672, 174] on div at bounding box center [338, 183] width 676 height 367
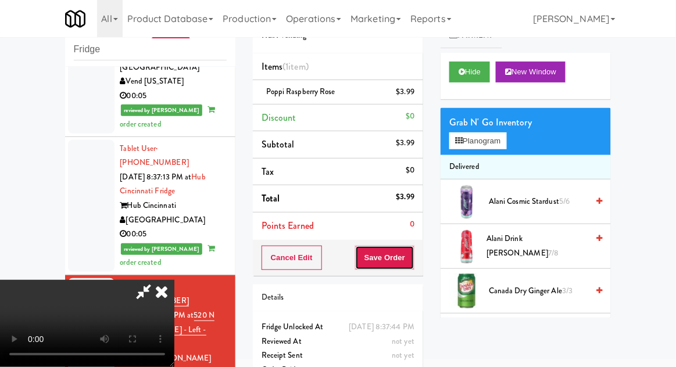
click at [414, 255] on button "Save Order" at bounding box center [384, 258] width 59 height 24
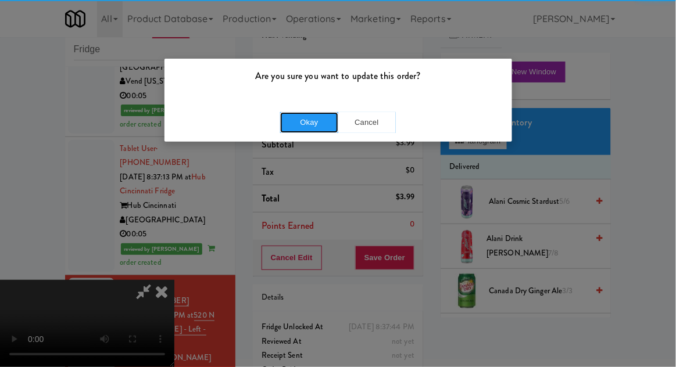
click at [311, 123] on button "Okay" at bounding box center [309, 122] width 58 height 21
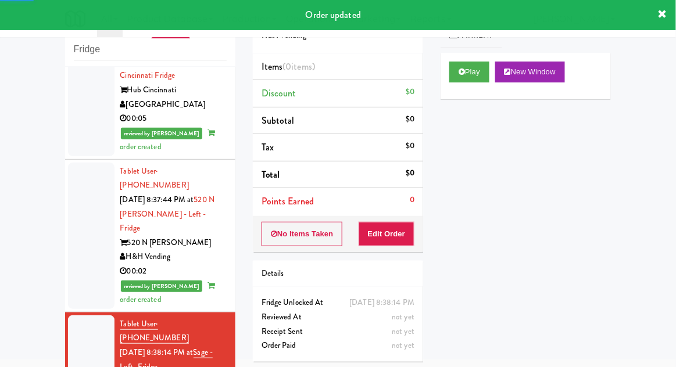
scroll to position [1447, 0]
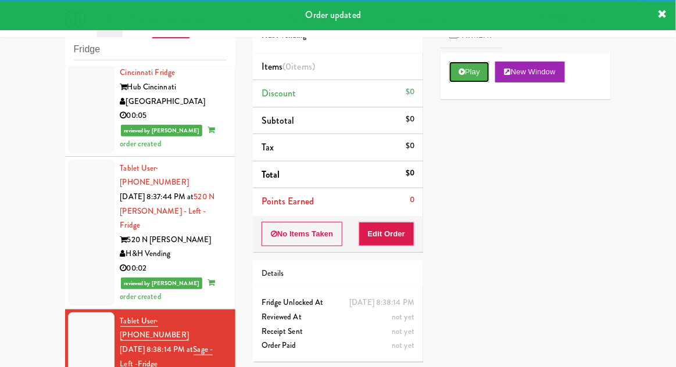
click at [465, 74] on button "Play" at bounding box center [469, 72] width 40 height 21
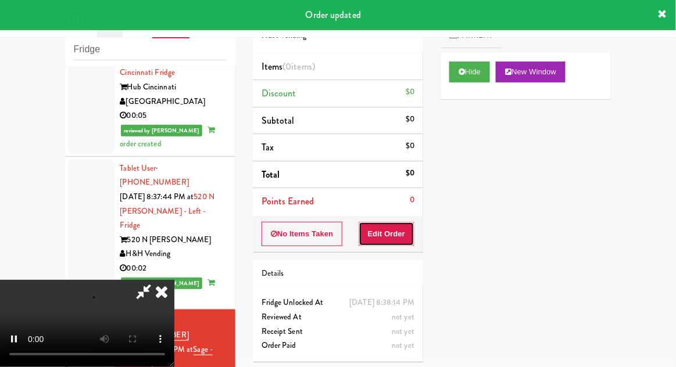
click at [400, 235] on button "Edit Order" at bounding box center [386, 234] width 56 height 24
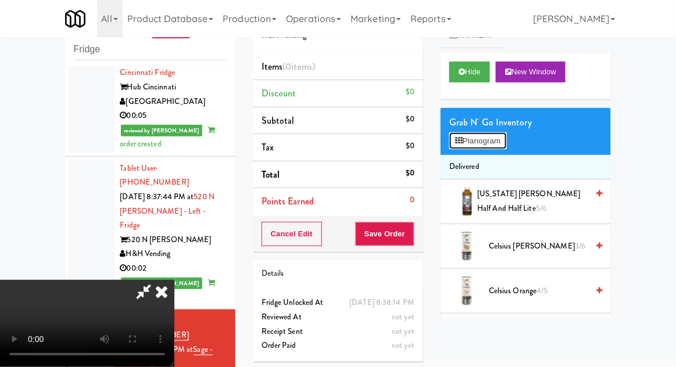
click at [502, 144] on button "Planogram" at bounding box center [477, 140] width 57 height 17
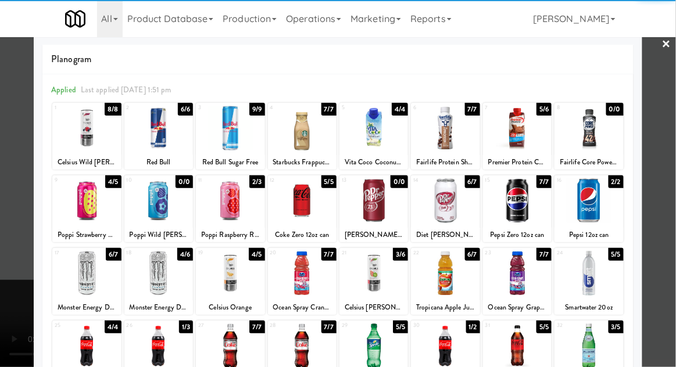
scroll to position [81, 0]
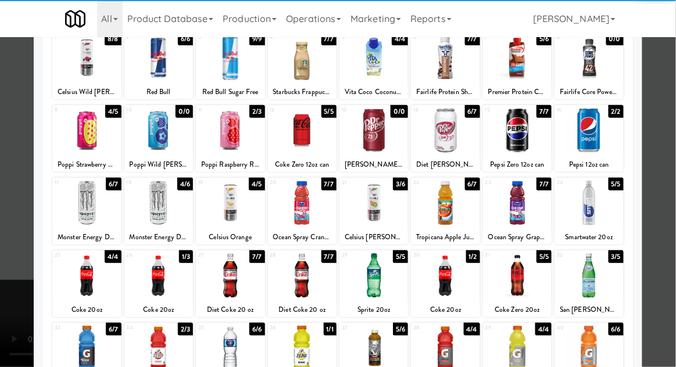
click at [171, 281] on div at bounding box center [158, 275] width 69 height 45
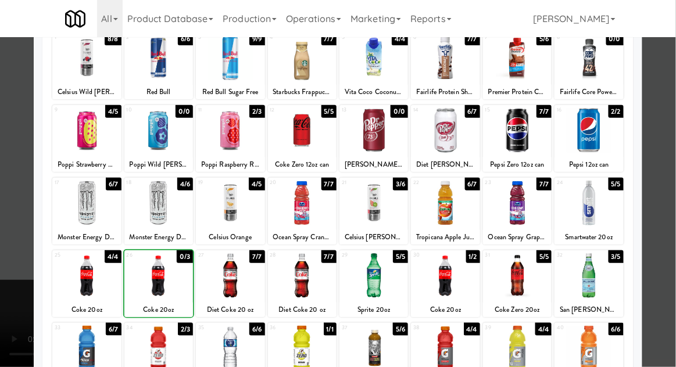
click at [667, 181] on div at bounding box center [338, 183] width 676 height 367
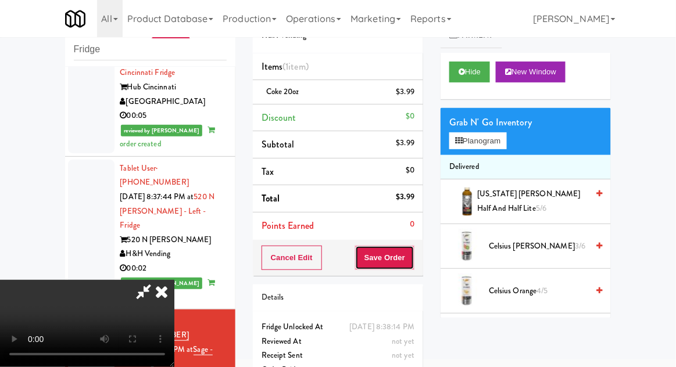
click at [411, 256] on button "Save Order" at bounding box center [384, 258] width 59 height 24
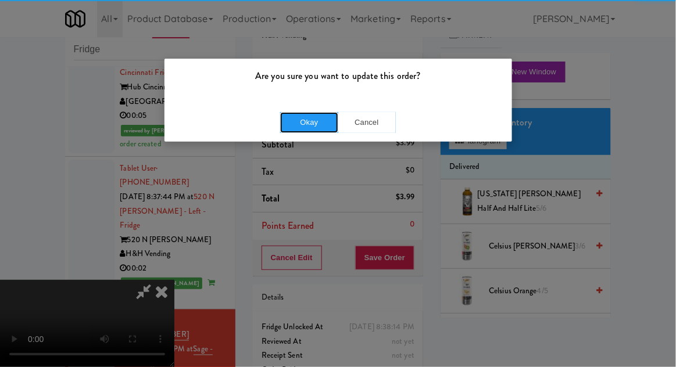
click at [302, 119] on button "Okay" at bounding box center [309, 122] width 58 height 21
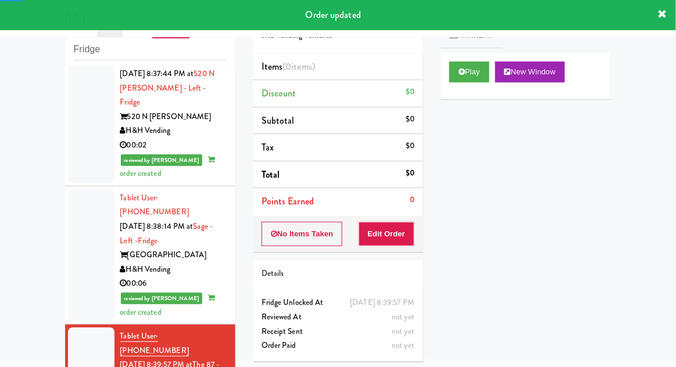
scroll to position [1572, 0]
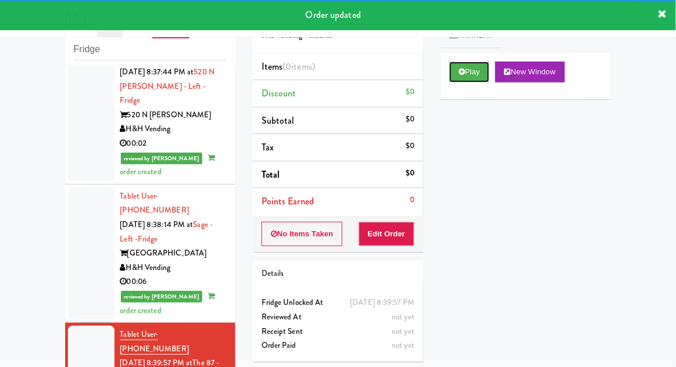
click at [450, 76] on button "Play" at bounding box center [469, 72] width 40 height 21
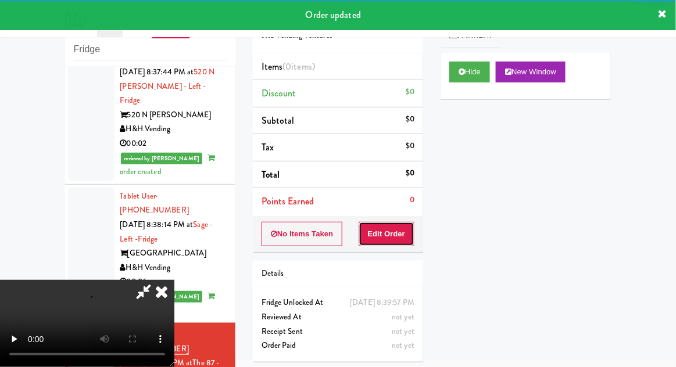
click at [392, 236] on button "Edit Order" at bounding box center [386, 234] width 56 height 24
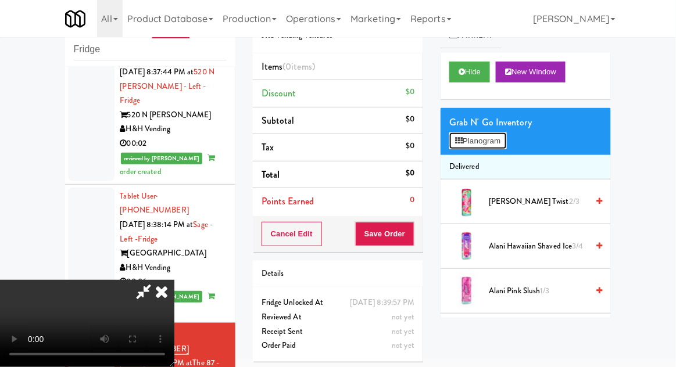
click at [493, 136] on button "Planogram" at bounding box center [477, 140] width 57 height 17
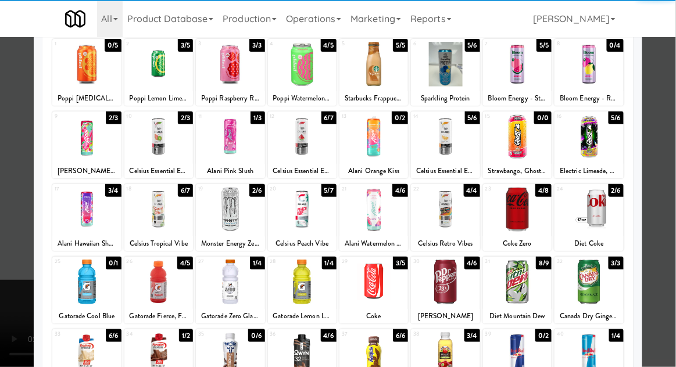
scroll to position [99, 0]
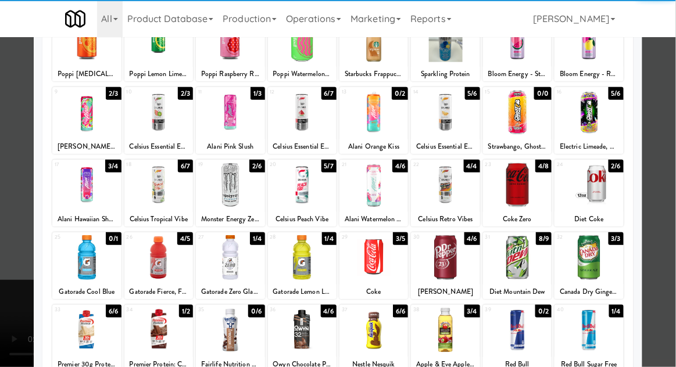
click at [158, 326] on div at bounding box center [158, 330] width 69 height 45
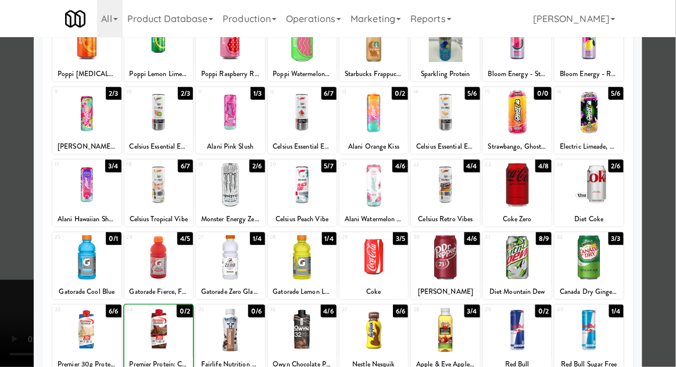
click at [667, 181] on div at bounding box center [338, 183] width 676 height 367
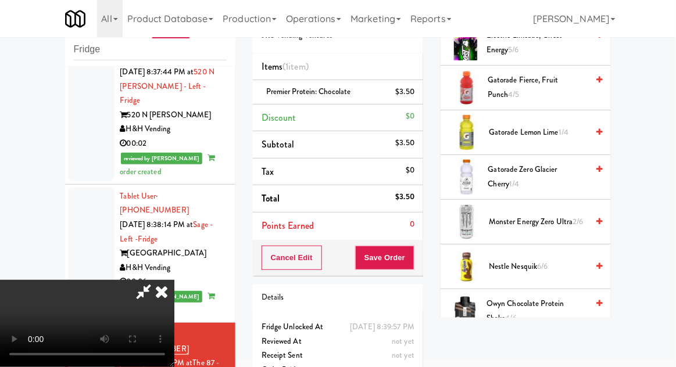
scroll to position [960, 0]
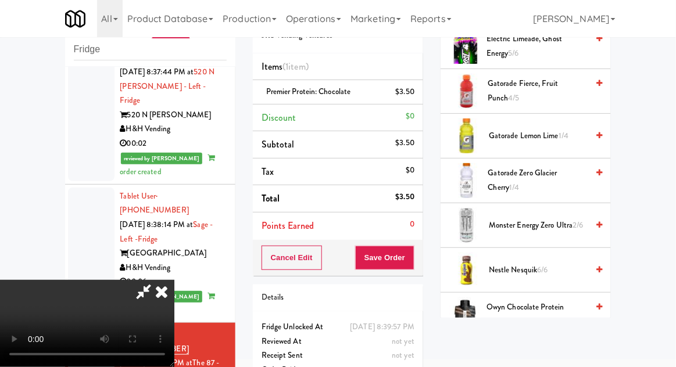
click at [545, 137] on span "Gatorade Lemon Lime 1/4" at bounding box center [538, 136] width 99 height 15
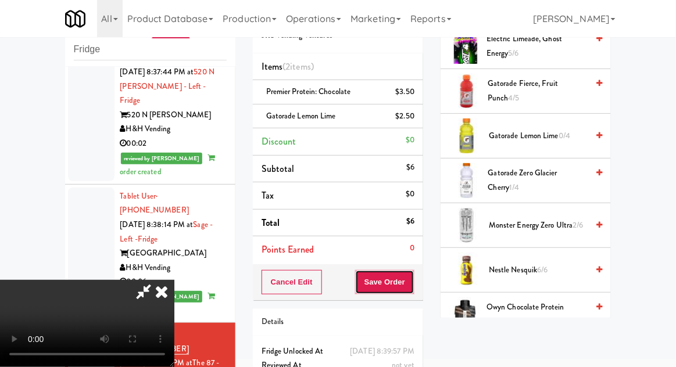
click at [411, 286] on button "Save Order" at bounding box center [384, 282] width 59 height 24
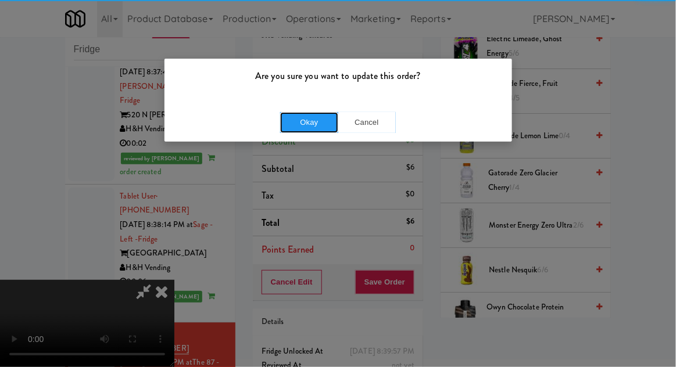
click at [307, 126] on button "Okay" at bounding box center [309, 122] width 58 height 21
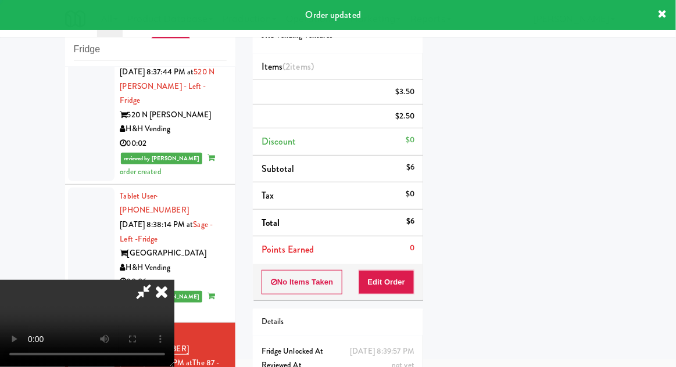
scroll to position [114, 0]
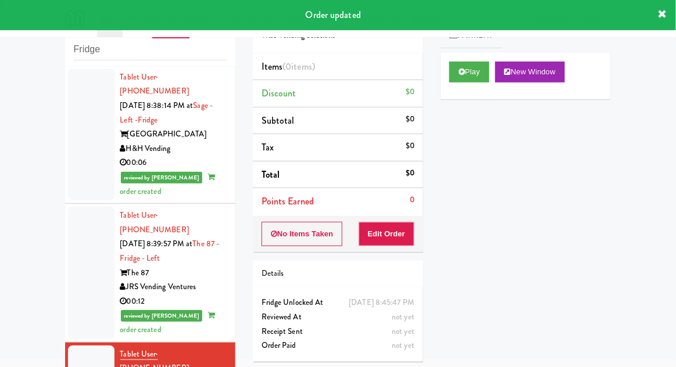
scroll to position [1696, 0]
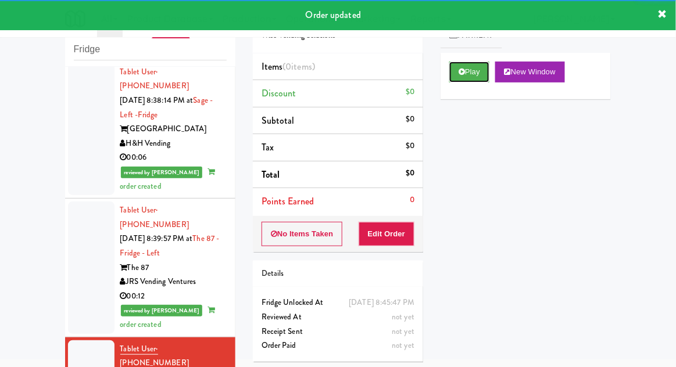
click at [456, 80] on button "Play" at bounding box center [469, 72] width 40 height 21
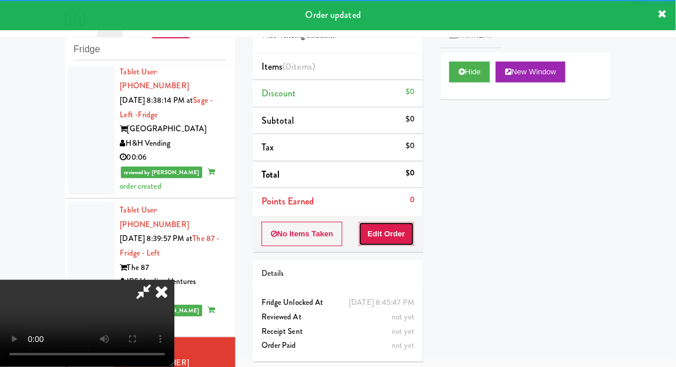
click at [389, 237] on button "Edit Order" at bounding box center [386, 234] width 56 height 24
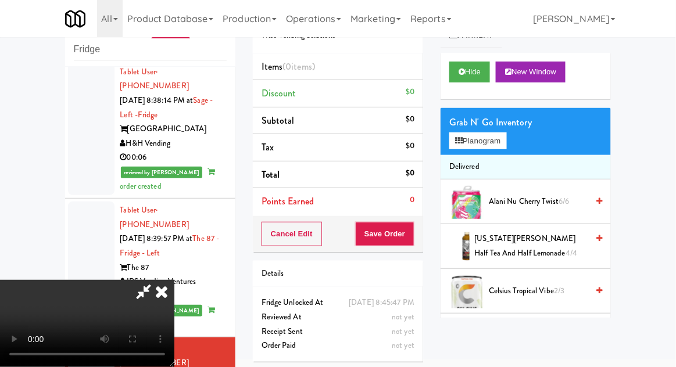
scroll to position [0, 0]
click at [499, 137] on button "Planogram" at bounding box center [477, 140] width 57 height 17
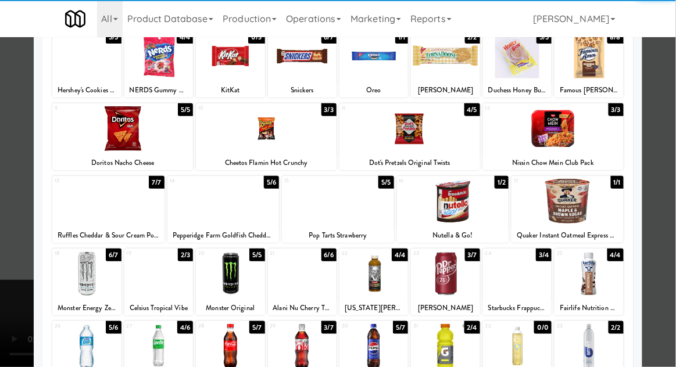
scroll to position [112, 0]
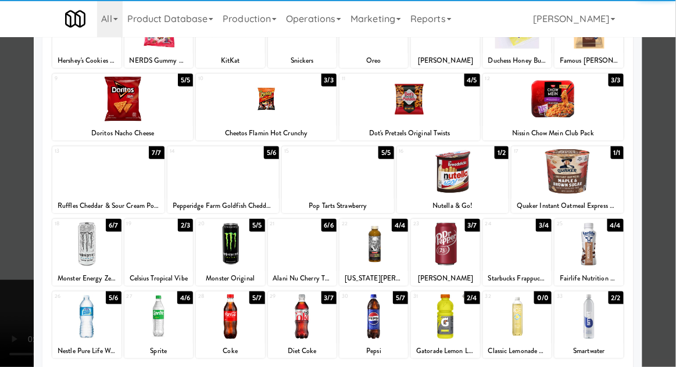
click at [290, 315] on div at bounding box center [302, 317] width 69 height 45
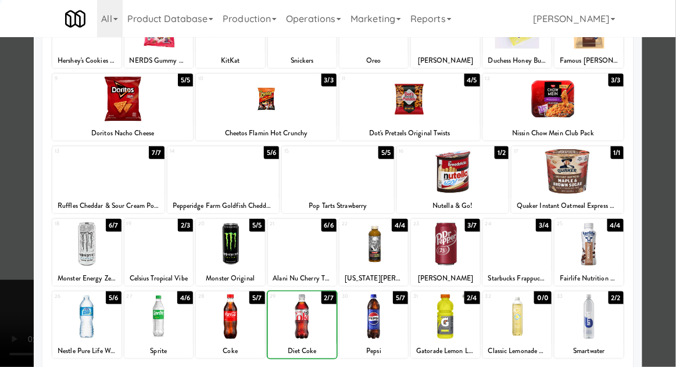
click at [668, 182] on div at bounding box center [338, 183] width 676 height 367
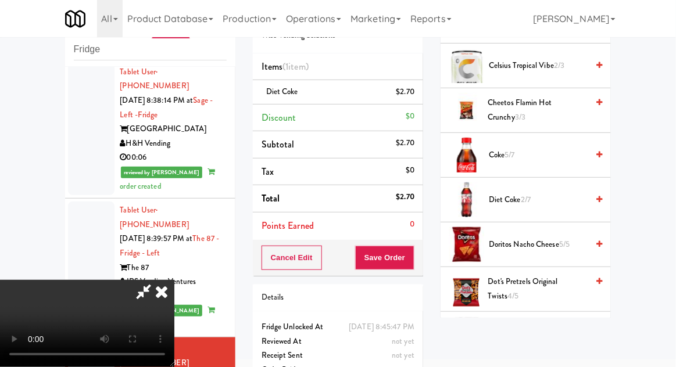
scroll to position [226, 0]
click at [556, 200] on span "Diet Coke 2/7" at bounding box center [538, 199] width 99 height 15
click at [543, 195] on span "Diet Coke 1/7" at bounding box center [538, 199] width 99 height 15
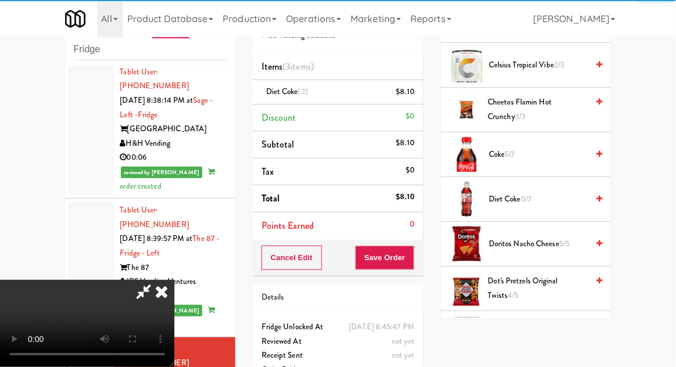
scroll to position [42, 0]
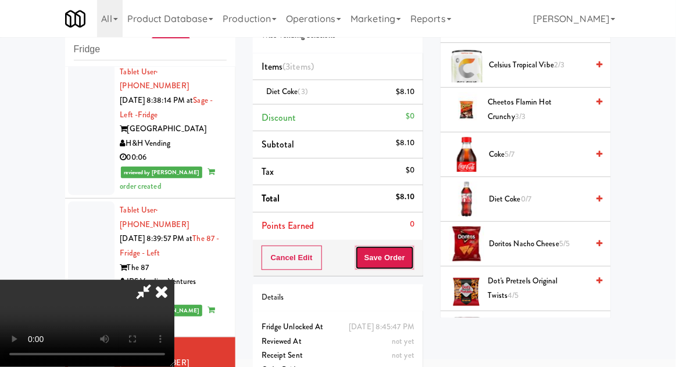
click at [413, 263] on button "Save Order" at bounding box center [384, 258] width 59 height 24
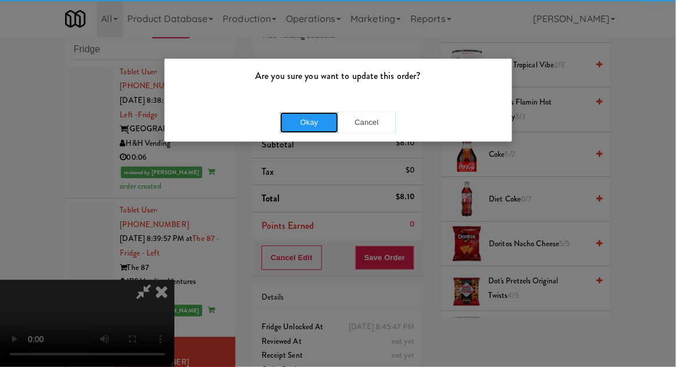
click at [306, 124] on button "Okay" at bounding box center [309, 122] width 58 height 21
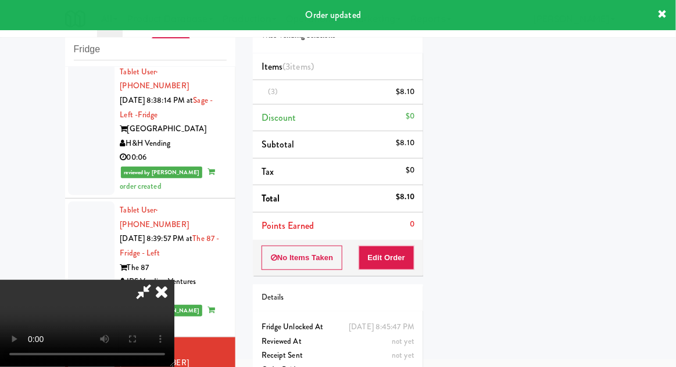
scroll to position [0, 0]
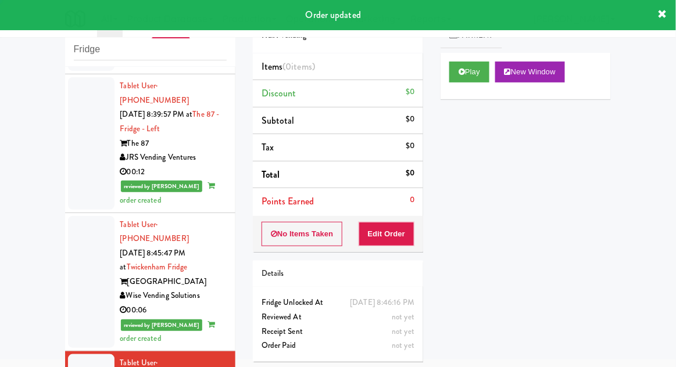
scroll to position [1822, 0]
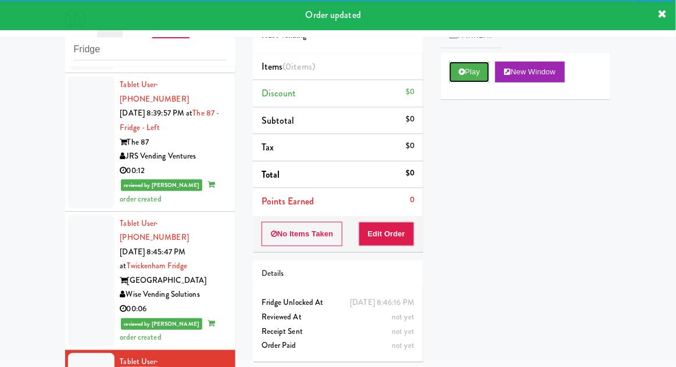
click at [451, 82] on button "Play" at bounding box center [469, 72] width 40 height 21
click at [388, 235] on button "Edit Order" at bounding box center [386, 234] width 56 height 24
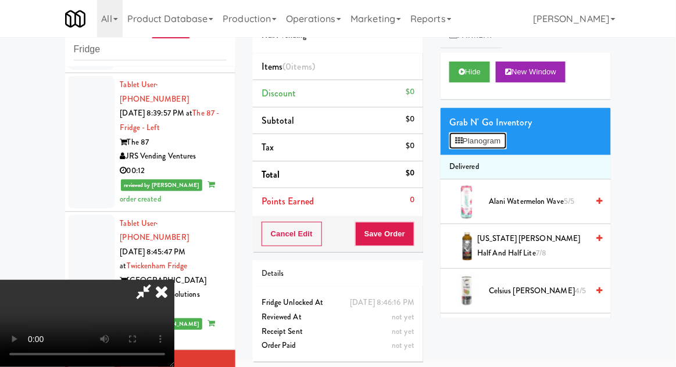
click at [506, 142] on button "Planogram" at bounding box center [477, 140] width 57 height 17
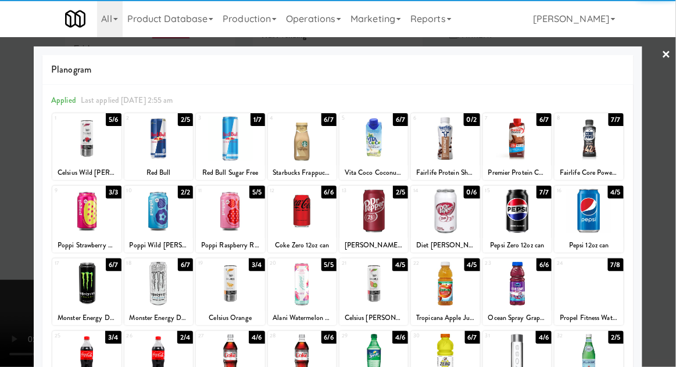
click at [521, 210] on div at bounding box center [517, 211] width 69 height 45
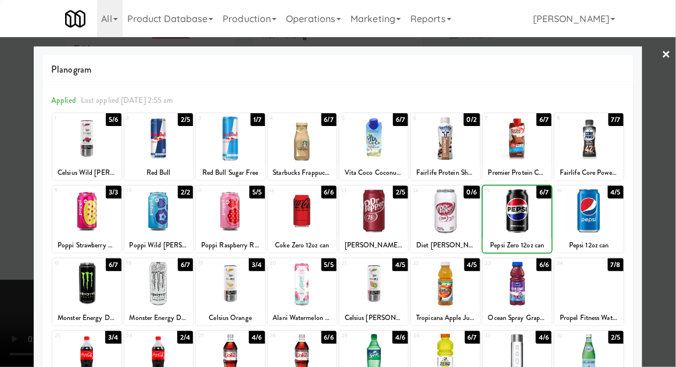
click at [666, 190] on div at bounding box center [338, 183] width 676 height 367
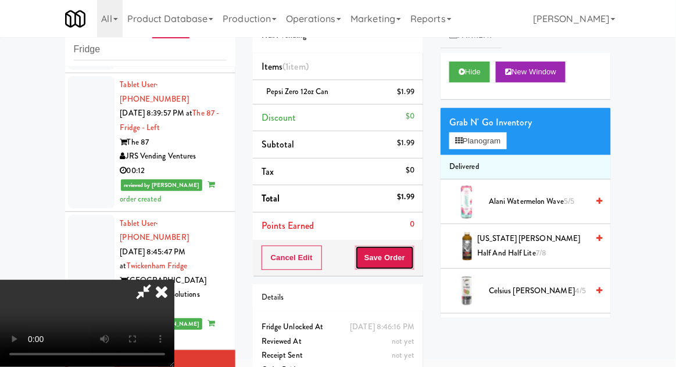
click at [414, 256] on button "Save Order" at bounding box center [384, 258] width 59 height 24
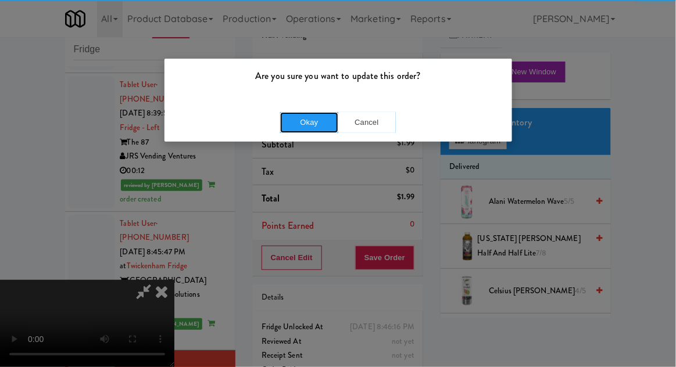
click at [332, 128] on button "Okay" at bounding box center [309, 122] width 58 height 21
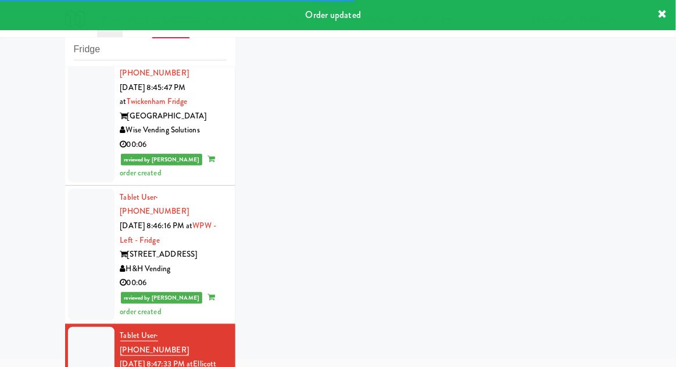
scroll to position [1990, 0]
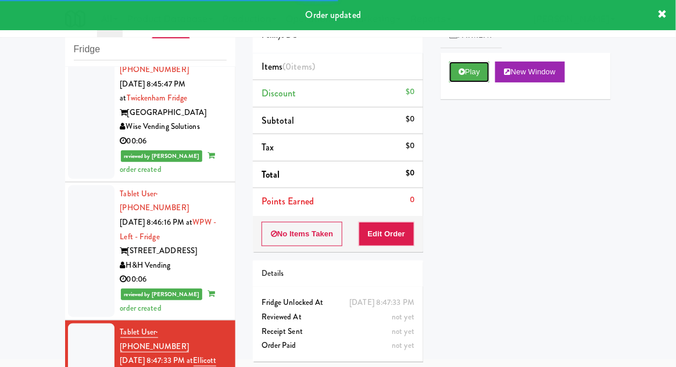
click at [474, 79] on button "Play" at bounding box center [469, 72] width 40 height 21
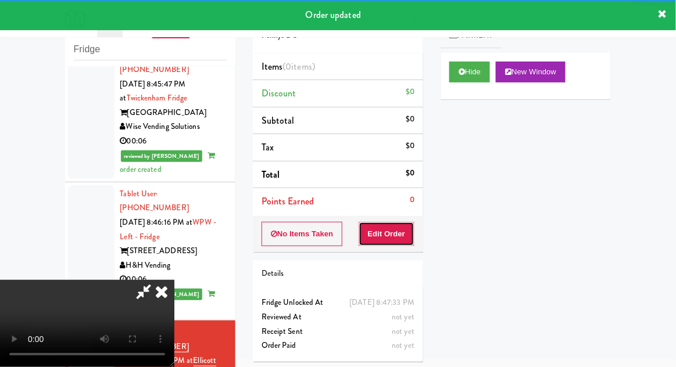
click at [388, 240] on button "Edit Order" at bounding box center [386, 234] width 56 height 24
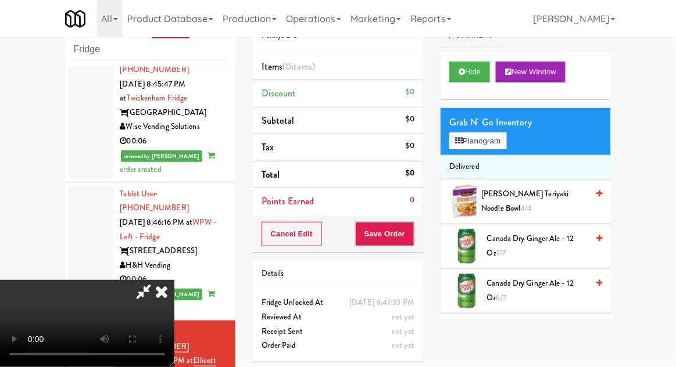
scroll to position [0, 0]
click at [498, 146] on button "Planogram" at bounding box center [477, 140] width 57 height 17
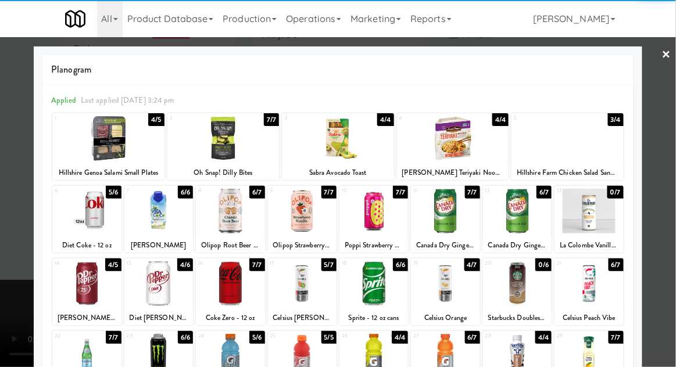
click at [225, 361] on div at bounding box center [230, 356] width 69 height 45
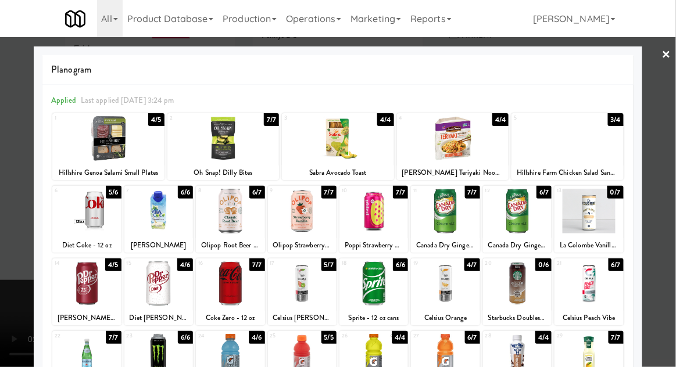
click at [437, 357] on div at bounding box center [445, 356] width 69 height 45
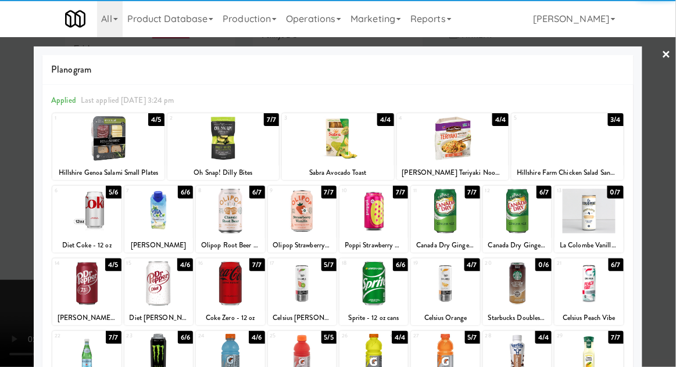
click at [6, 324] on div at bounding box center [338, 183] width 676 height 367
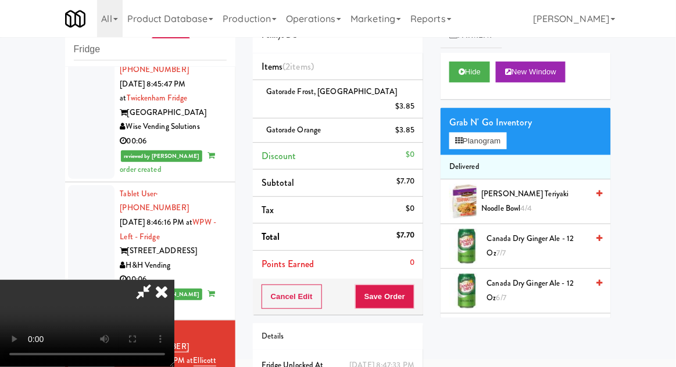
scroll to position [42, 0]
click at [412, 285] on button "Save Order" at bounding box center [384, 297] width 59 height 24
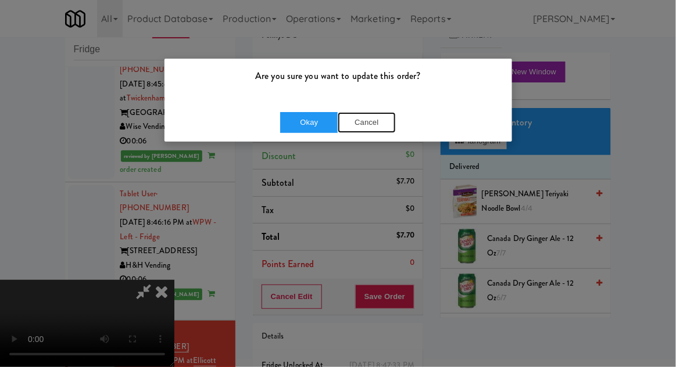
click at [365, 122] on button "Cancel" at bounding box center [367, 122] width 58 height 21
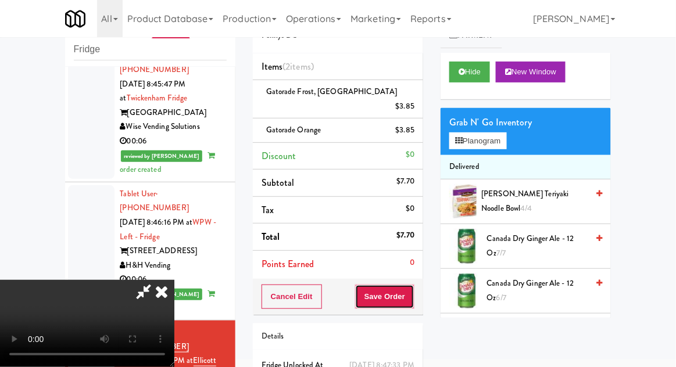
click at [412, 285] on button "Save Order" at bounding box center [384, 297] width 59 height 24
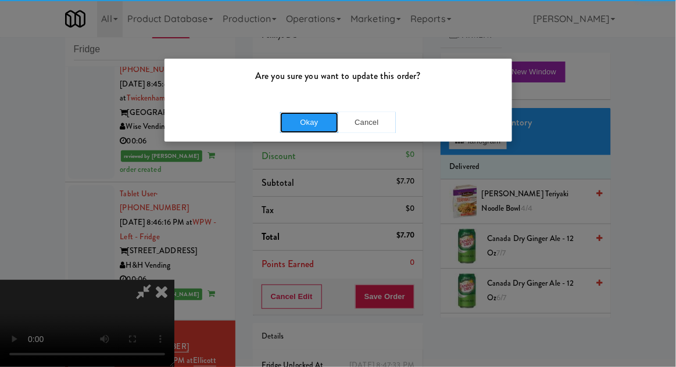
click at [296, 118] on button "Okay" at bounding box center [309, 122] width 58 height 21
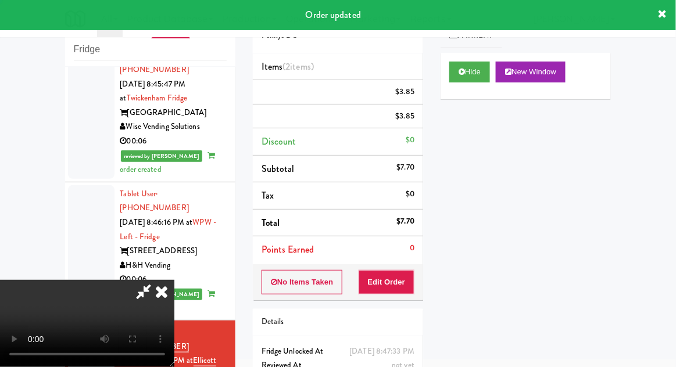
scroll to position [0, 0]
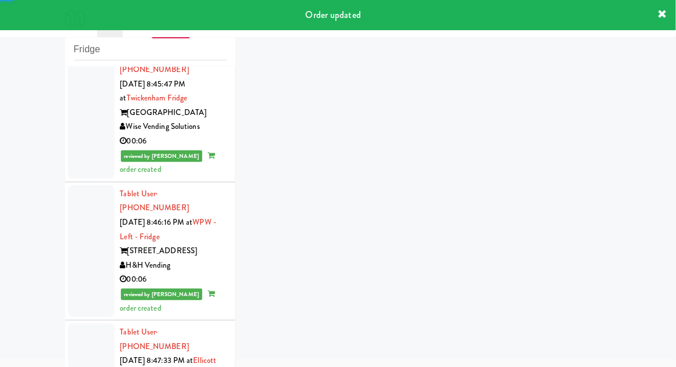
scroll to position [2019, 0]
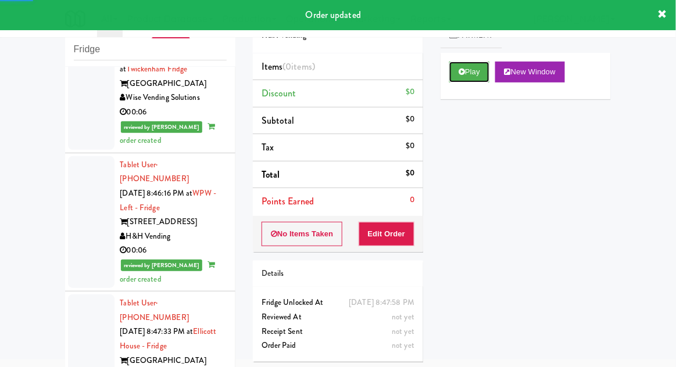
click at [461, 78] on button "Play" at bounding box center [469, 72] width 40 height 21
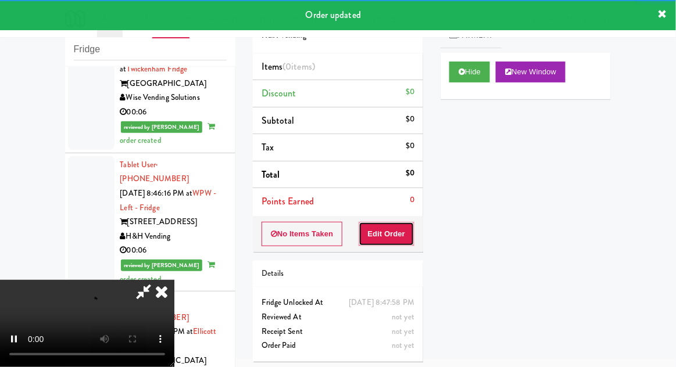
click at [379, 243] on button "Edit Order" at bounding box center [386, 234] width 56 height 24
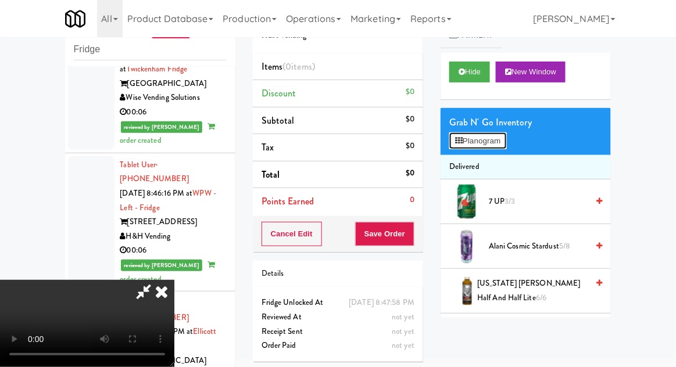
click at [496, 138] on button "Planogram" at bounding box center [477, 140] width 57 height 17
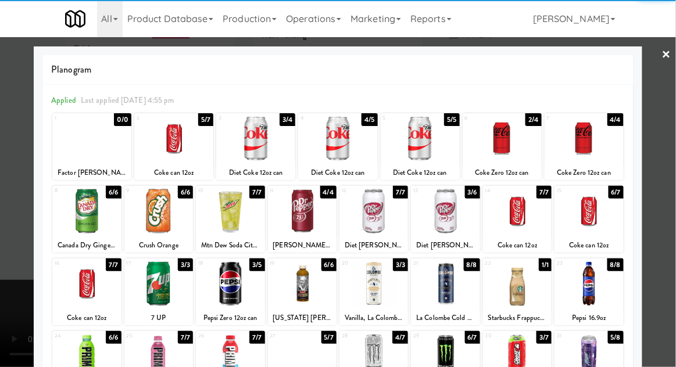
click at [256, 152] on div at bounding box center [255, 138] width 79 height 45
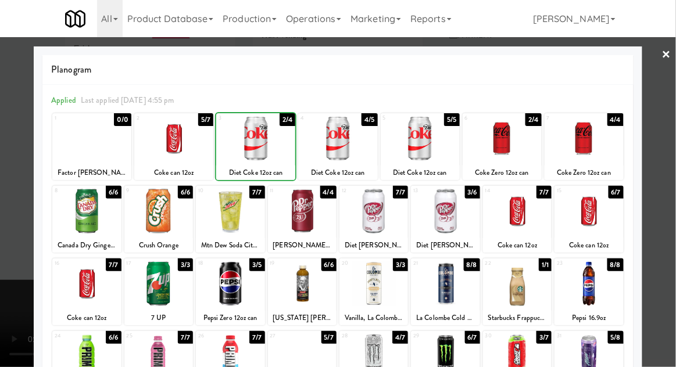
click at [669, 193] on div at bounding box center [338, 183] width 676 height 367
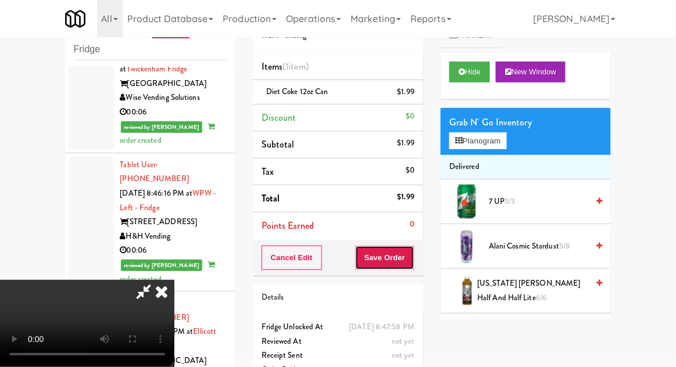
click at [410, 265] on button "Save Order" at bounding box center [384, 258] width 59 height 24
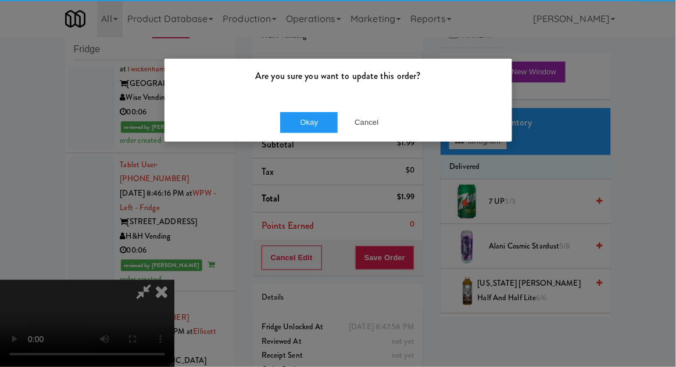
click at [292, 106] on div "Okay Cancel" at bounding box center [337, 122] width 347 height 39
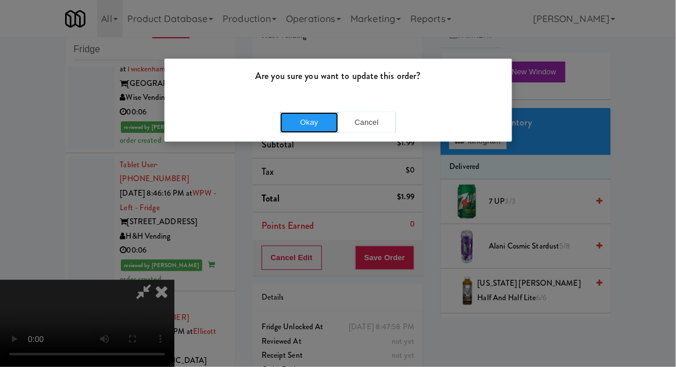
click at [295, 128] on button "Okay" at bounding box center [309, 122] width 58 height 21
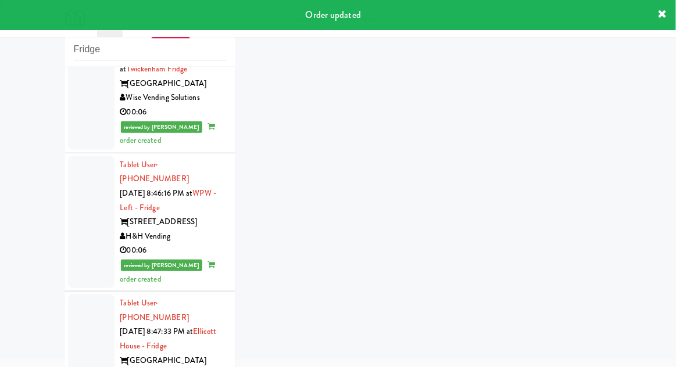
scroll to position [2047, 0]
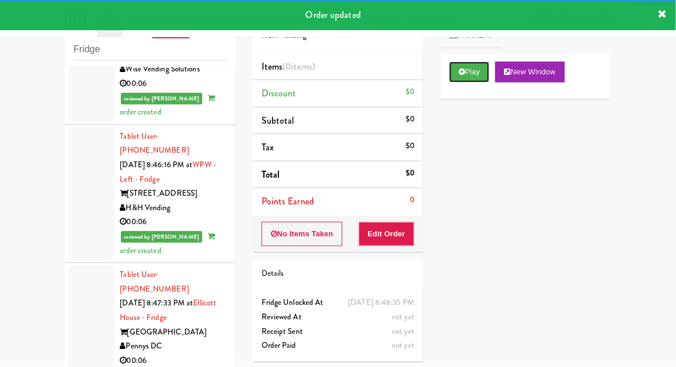
click at [463, 73] on icon at bounding box center [461, 72] width 6 height 8
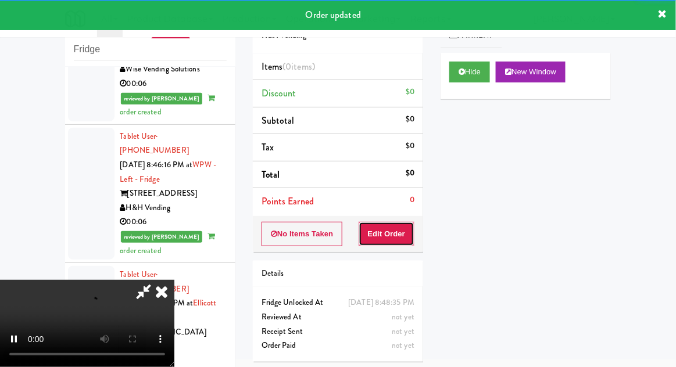
click at [394, 242] on button "Edit Order" at bounding box center [386, 234] width 56 height 24
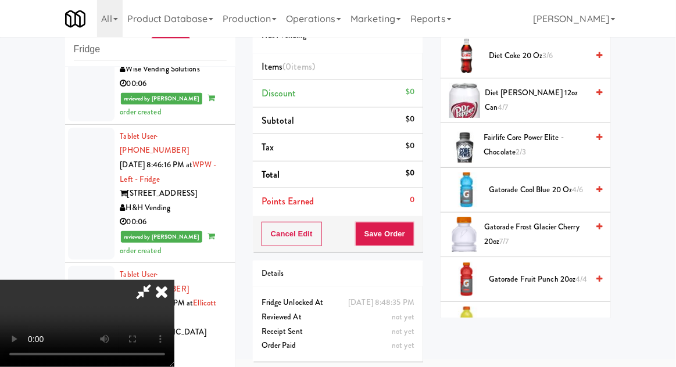
scroll to position [659, 0]
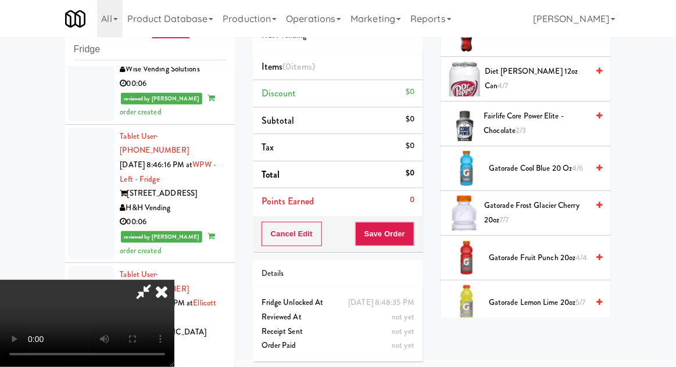
click at [555, 208] on span "Gatorade Frost Glacier Cherry 20oz 7/7" at bounding box center [535, 213] width 103 height 28
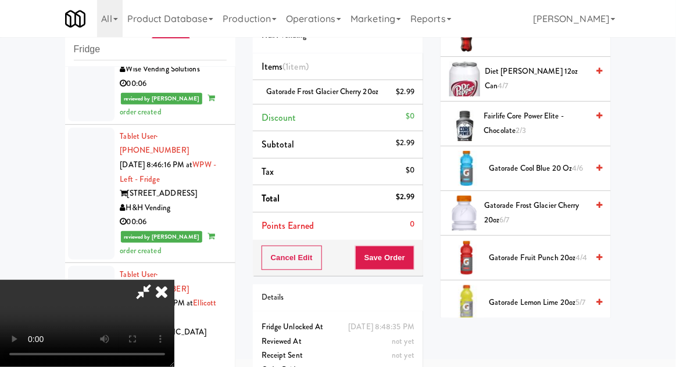
scroll to position [42, 0]
click at [417, 105] on li "Gatorade Frost Glacier Cherry 20oz $2.99" at bounding box center [338, 92] width 170 height 24
click at [418, 100] on icon at bounding box center [415, 96] width 6 height 8
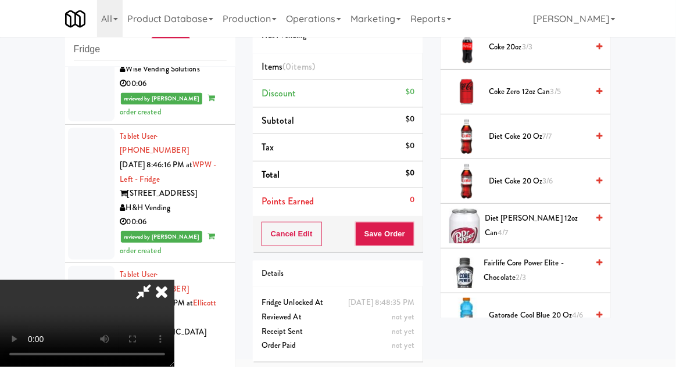
scroll to position [514, 0]
click at [561, 220] on span "Diet [PERSON_NAME] 12oz can 4/7" at bounding box center [536, 224] width 103 height 28
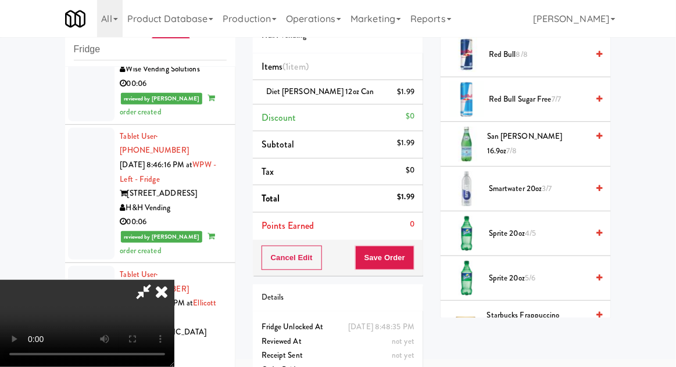
scroll to position [1440, 0]
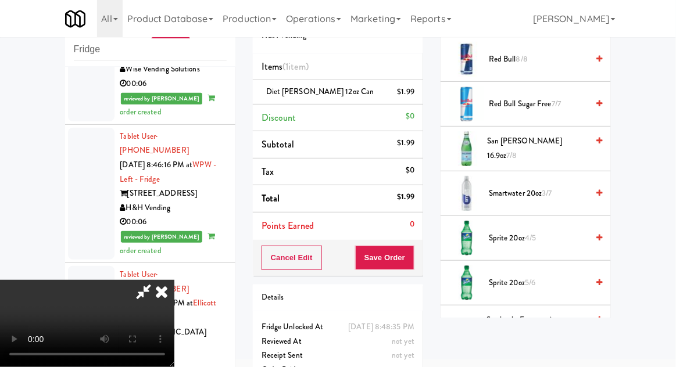
click at [557, 186] on span "Smartwater 20oz 3/7" at bounding box center [538, 193] width 99 height 15
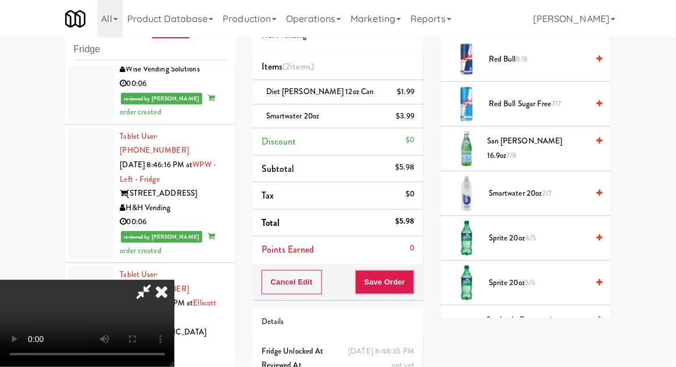
scroll to position [53, 0]
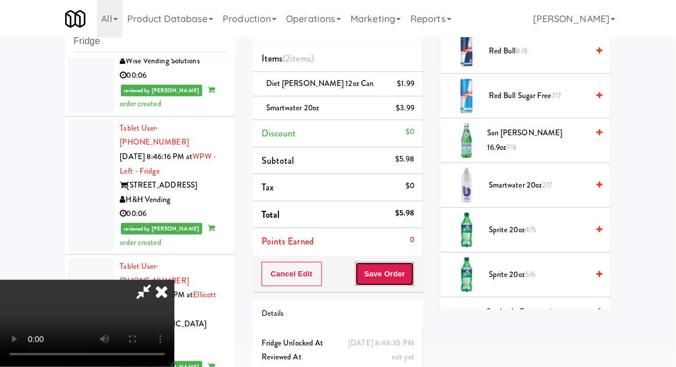
click at [412, 279] on button "Save Order" at bounding box center [384, 274] width 59 height 24
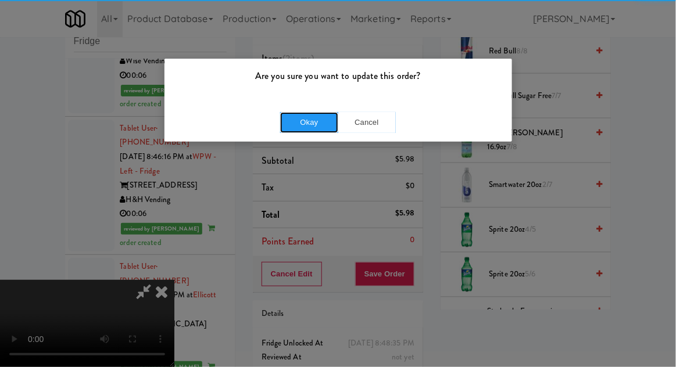
click at [301, 119] on button "Okay" at bounding box center [309, 122] width 58 height 21
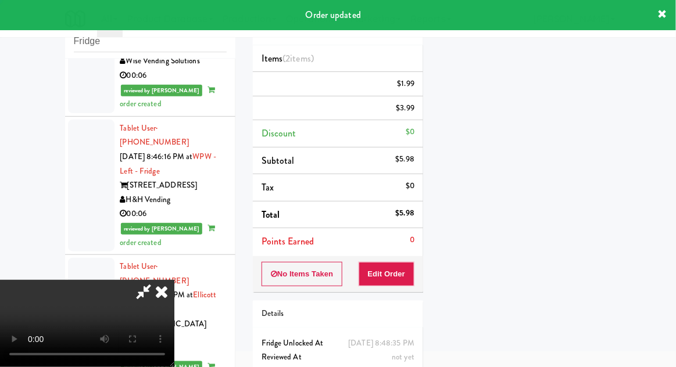
scroll to position [0, 0]
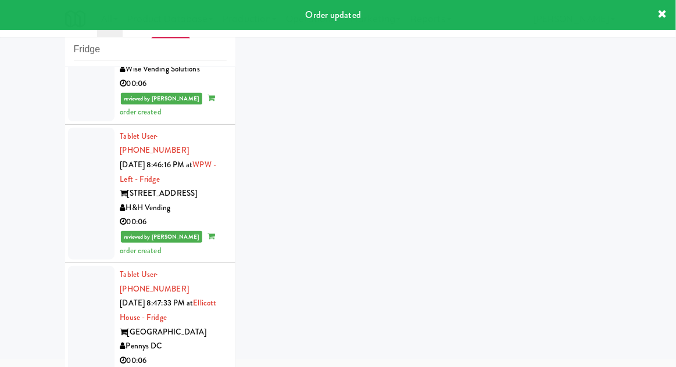
scroll to position [2076, 0]
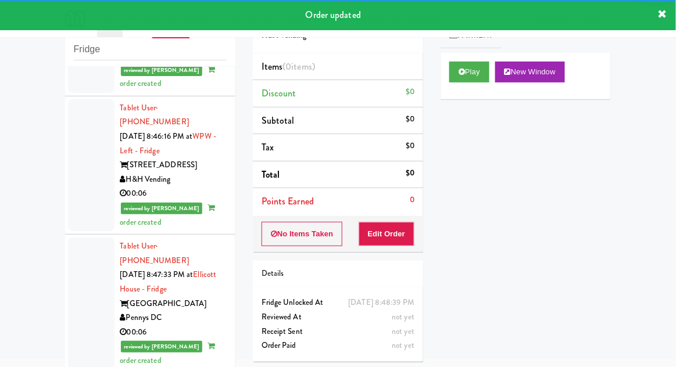
click at [439, 70] on div "Cart Flags Notes Payment Play New Window Primary Flag Clear Flag if unable to d…" at bounding box center [526, 157] width 188 height 321
click at [453, 78] on button "Play" at bounding box center [469, 72] width 40 height 21
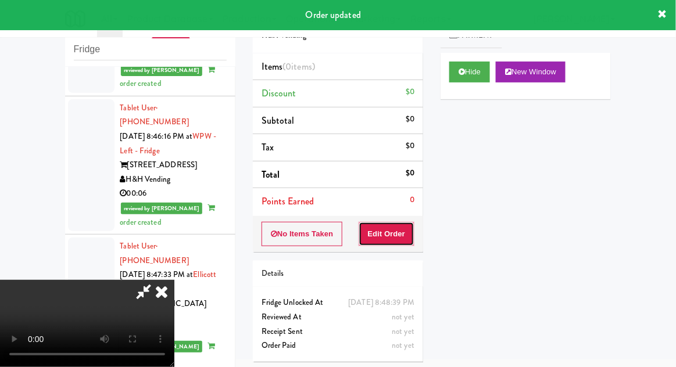
click at [386, 228] on button "Edit Order" at bounding box center [386, 234] width 56 height 24
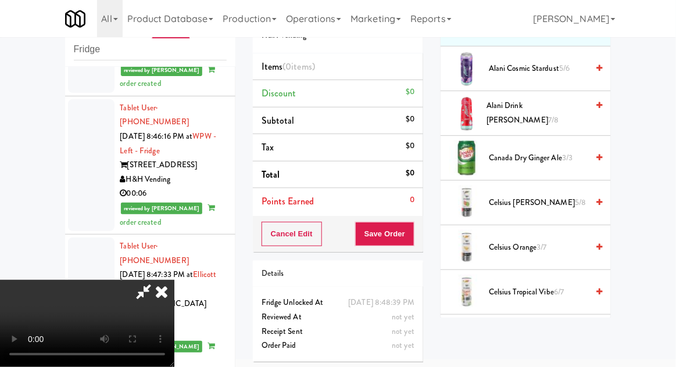
scroll to position [132, 0]
click at [561, 206] on span "Celsius Kiwi Guava 5/8" at bounding box center [538, 204] width 99 height 15
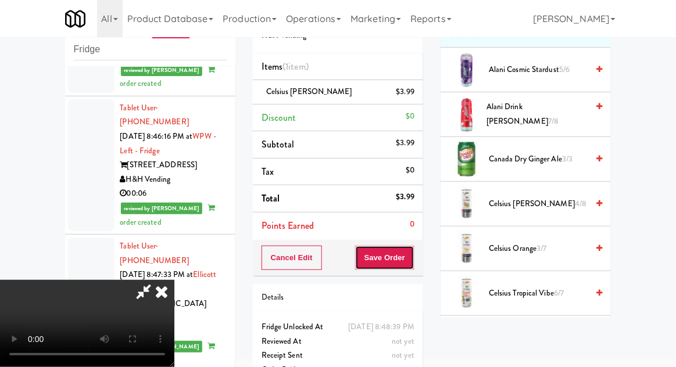
click at [412, 260] on button "Save Order" at bounding box center [384, 258] width 59 height 24
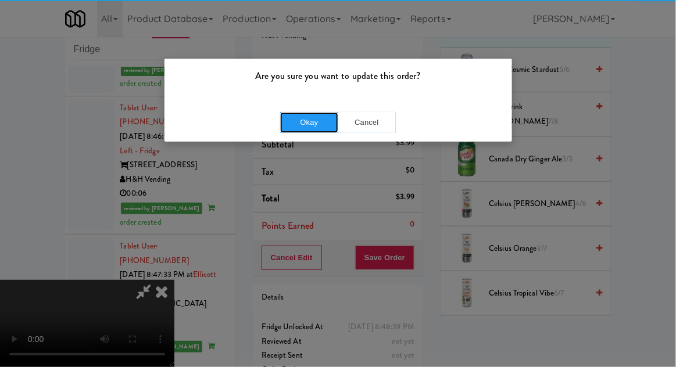
click at [296, 119] on button "Okay" at bounding box center [309, 122] width 58 height 21
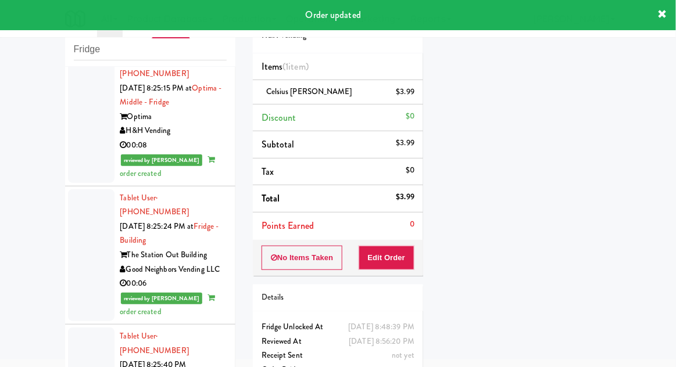
scroll to position [0, 0]
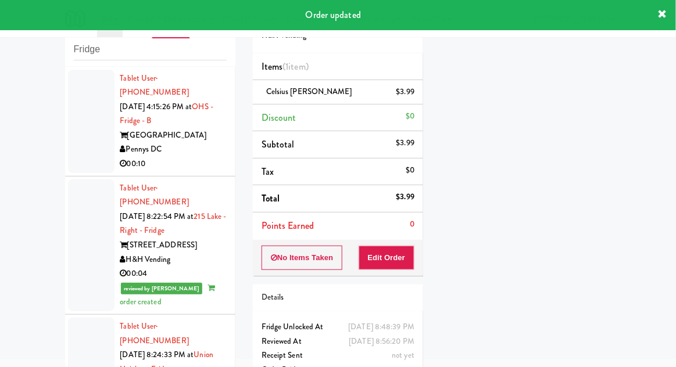
click at [81, 245] on div at bounding box center [91, 246] width 46 height 132
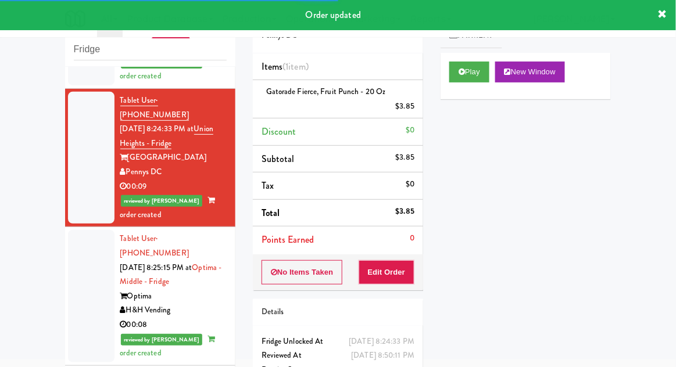
click at [96, 241] on div at bounding box center [91, 296] width 46 height 132
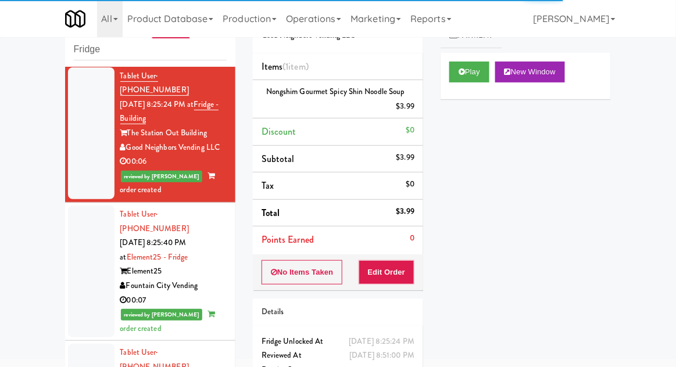
click at [92, 226] on div at bounding box center [91, 272] width 46 height 132
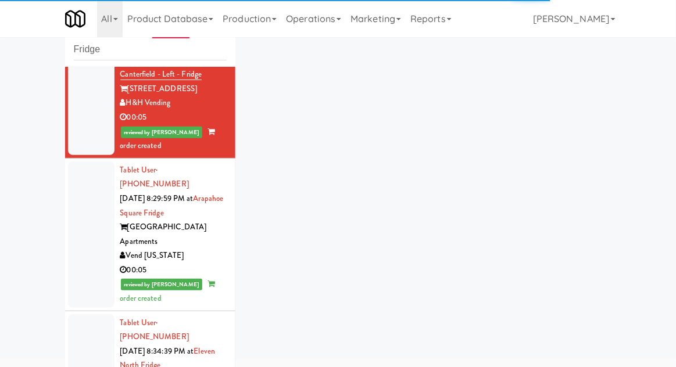
scroll to position [846, 0]
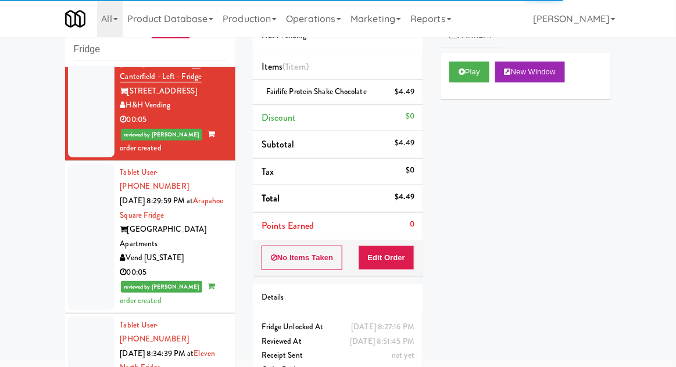
click at [84, 164] on div at bounding box center [91, 237] width 46 height 146
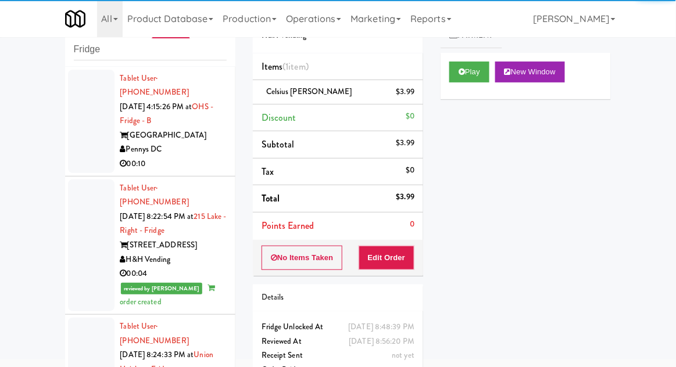
click at [82, 141] on div at bounding box center [91, 121] width 46 height 103
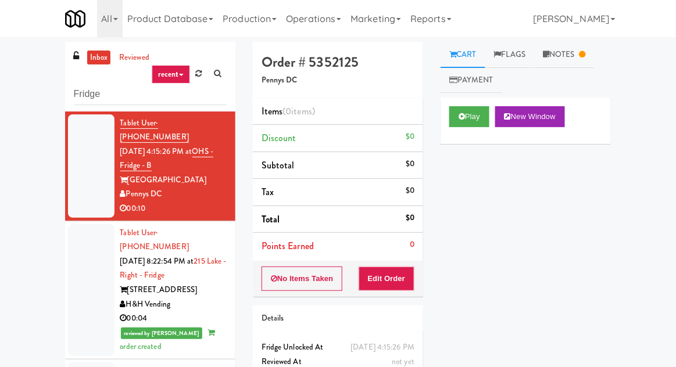
click at [566, 56] on link "Notes" at bounding box center [564, 55] width 60 height 26
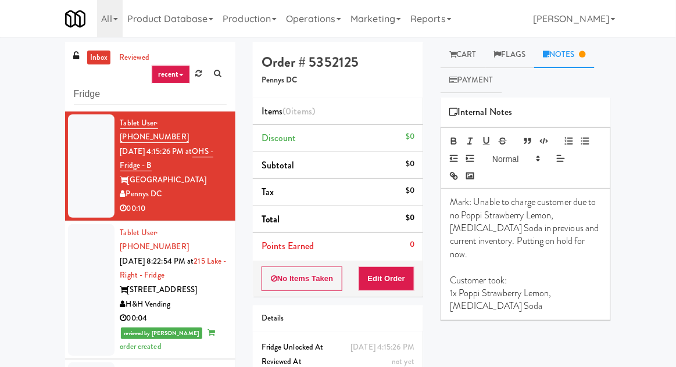
click at [471, 52] on link "Cart" at bounding box center [462, 55] width 45 height 26
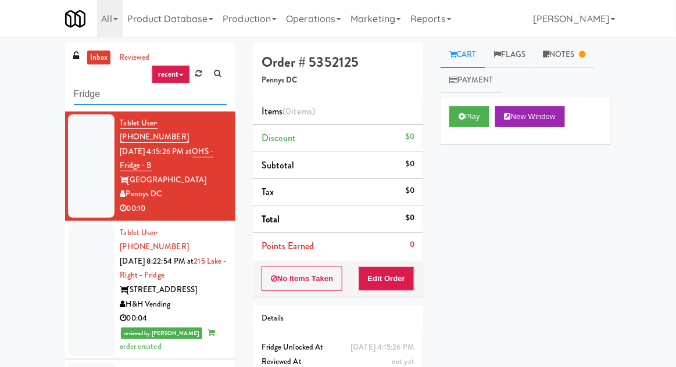
click at [93, 98] on input "Fridge" at bounding box center [150, 94] width 153 height 21
click at [79, 95] on input "Fridge" at bounding box center [150, 94] width 153 height 21
click at [80, 94] on input "Fridge" at bounding box center [150, 94] width 153 height 21
type input "Pantry"
click at [23, 80] on div "inbox reviewed recent all unclear take inventory issue suspicious failed recent…" at bounding box center [338, 255] width 676 height 427
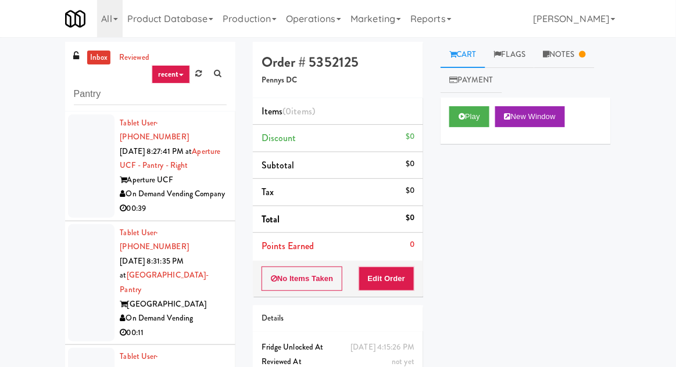
click at [67, 196] on li "Tablet User · (786) 376-3581 [DATE] 8:27:41 PM at Aperture UCF - Pantry - Right…" at bounding box center [150, 167] width 170 height 110
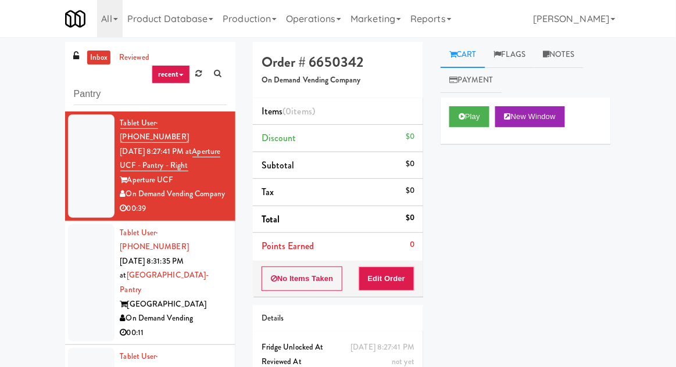
click at [76, 272] on div at bounding box center [91, 283] width 46 height 118
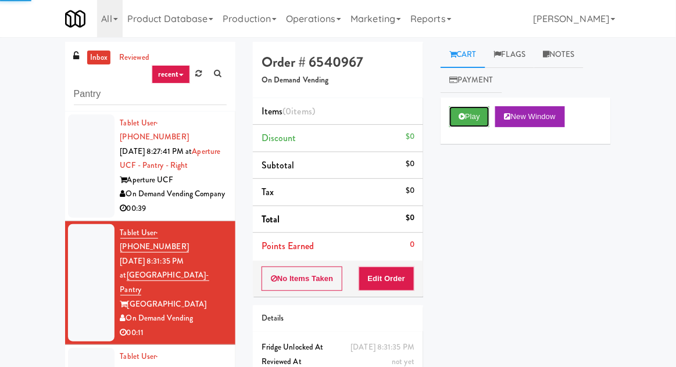
click at [478, 119] on button "Play" at bounding box center [469, 116] width 40 height 21
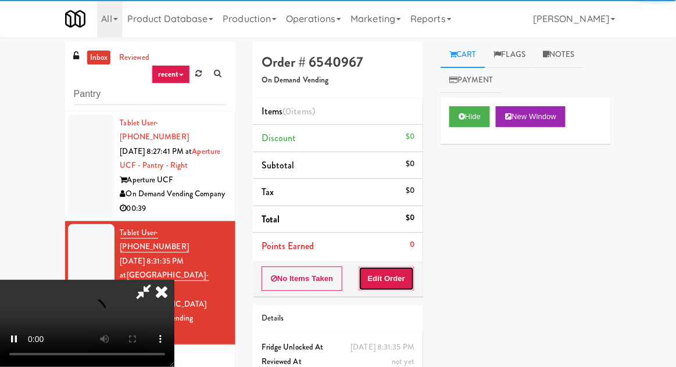
click at [408, 286] on button "Edit Order" at bounding box center [386, 279] width 56 height 24
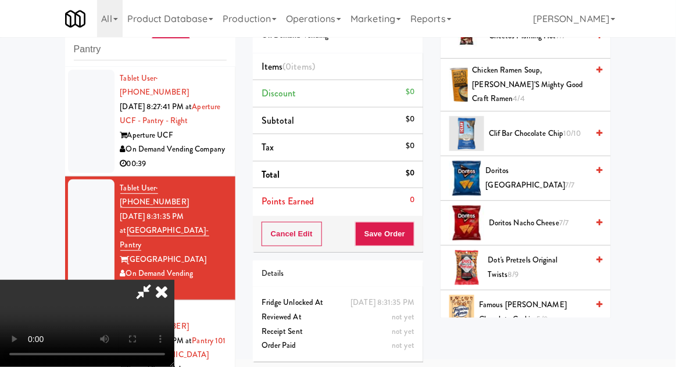
scroll to position [256, 0]
click at [565, 179] on span "7/7" at bounding box center [569, 184] width 9 height 11
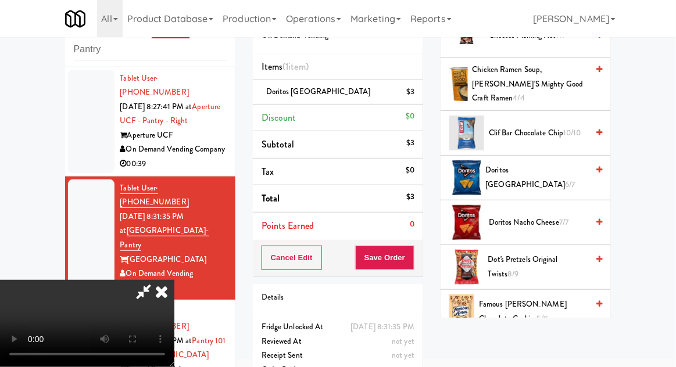
click at [419, 94] on li "Doritos Cool Ranch $3" at bounding box center [338, 92] width 170 height 24
click at [417, 95] on icon at bounding box center [415, 96] width 6 height 8
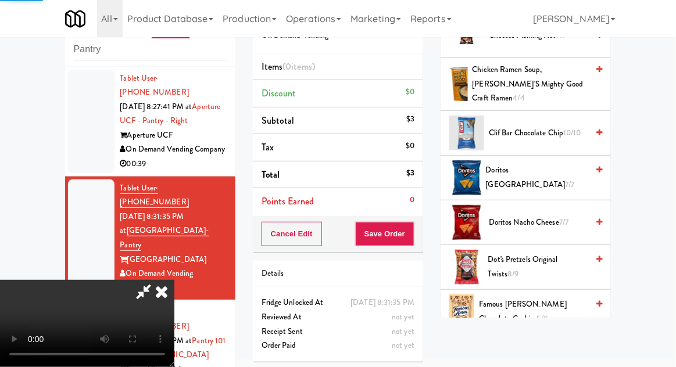
click at [545, 216] on span "Doritos Nacho Cheese 7/7" at bounding box center [538, 223] width 99 height 15
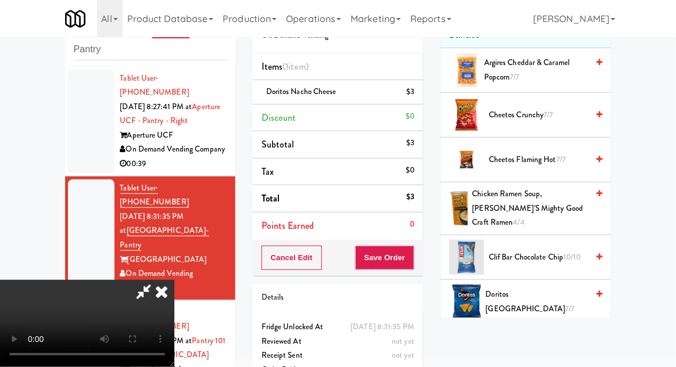
scroll to position [128, 0]
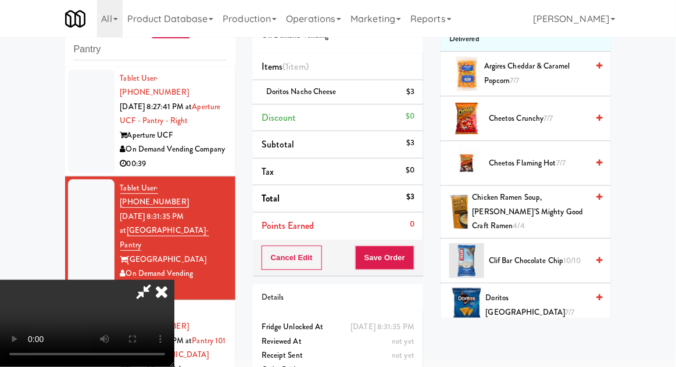
click at [541, 116] on span "Cheetos Crunchy 7/7" at bounding box center [538, 119] width 99 height 15
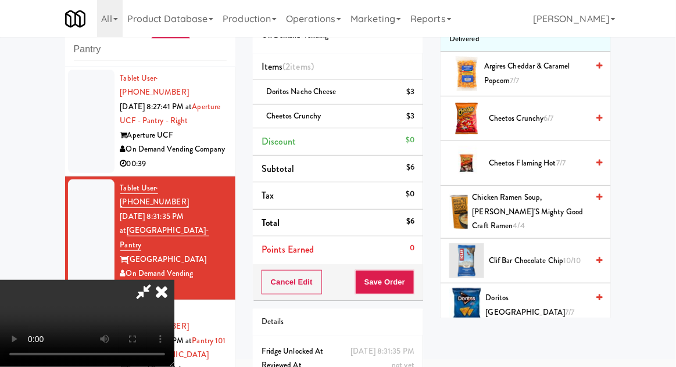
scroll to position [53, 0]
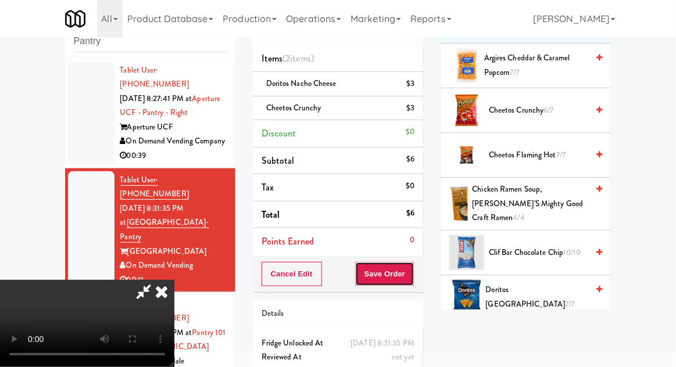
click at [409, 272] on button "Save Order" at bounding box center [384, 274] width 59 height 24
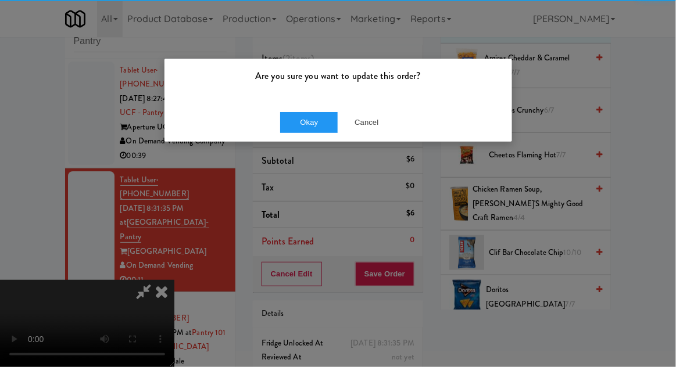
click at [317, 132] on div "Okay Cancel" at bounding box center [337, 122] width 347 height 39
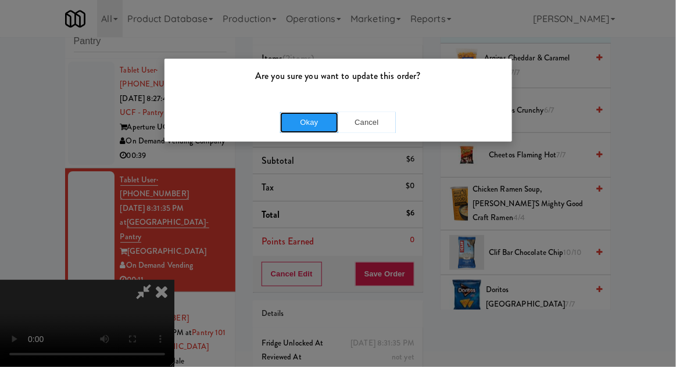
click at [310, 131] on button "Okay" at bounding box center [309, 122] width 58 height 21
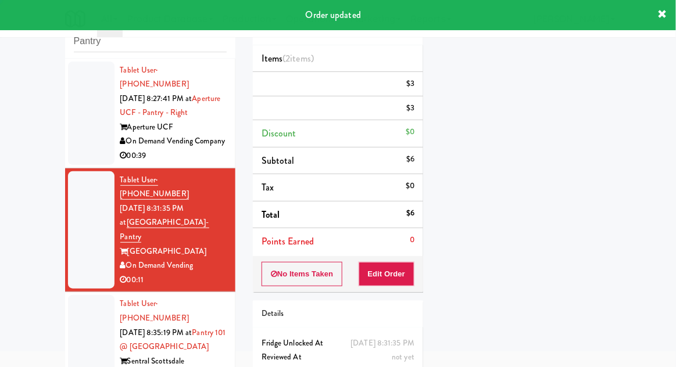
scroll to position [0, 0]
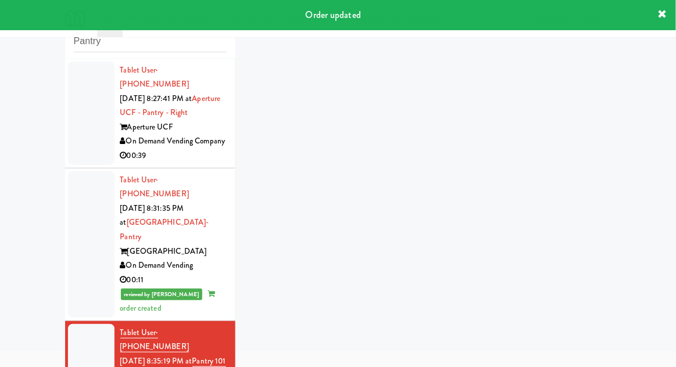
scroll to position [45, 0]
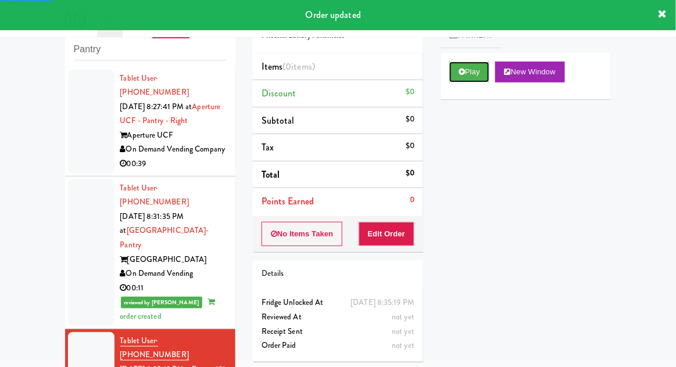
click at [451, 71] on button "Play" at bounding box center [469, 72] width 40 height 21
click at [379, 239] on button "Edit Order" at bounding box center [386, 234] width 56 height 24
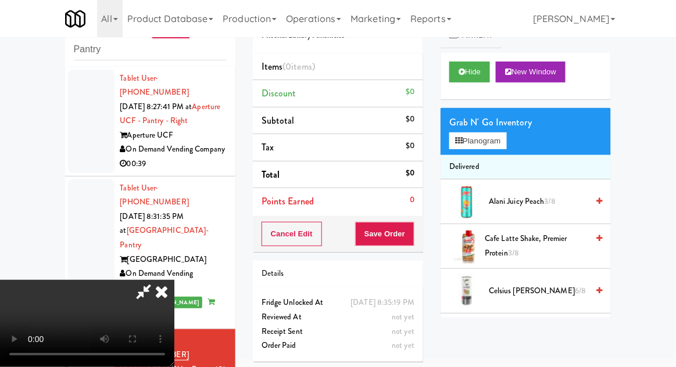
scroll to position [0, 0]
click at [505, 134] on button "Planogram" at bounding box center [477, 140] width 57 height 17
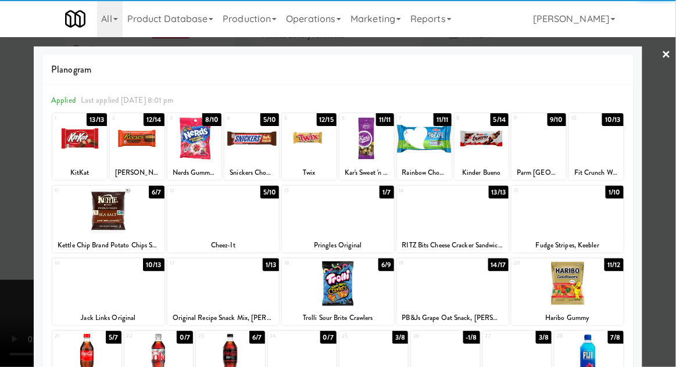
click at [489, 133] on div at bounding box center [481, 138] width 55 height 45
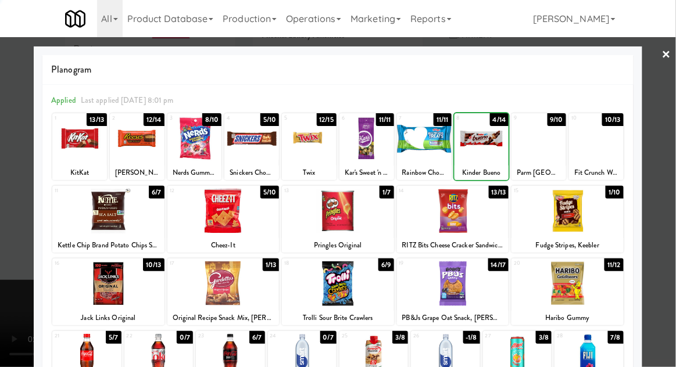
click at [672, 189] on div at bounding box center [338, 183] width 676 height 367
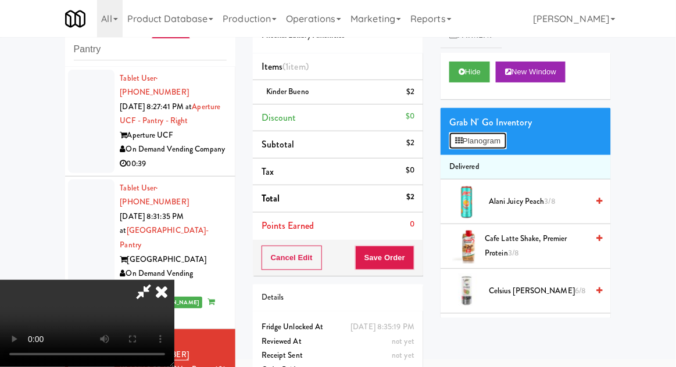
click at [488, 132] on button "Planogram" at bounding box center [477, 140] width 57 height 17
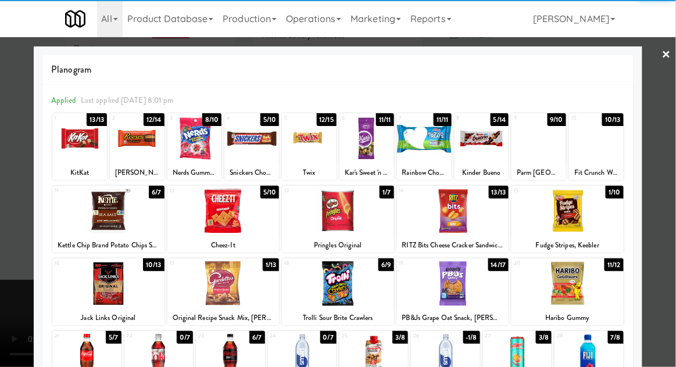
click at [370, 153] on div at bounding box center [366, 138] width 55 height 45
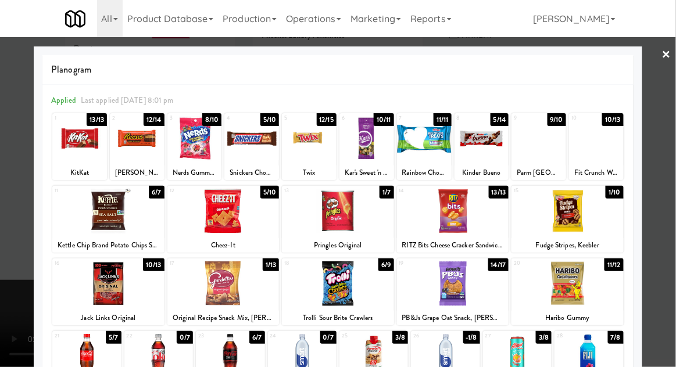
click at [672, 185] on div at bounding box center [338, 183] width 676 height 367
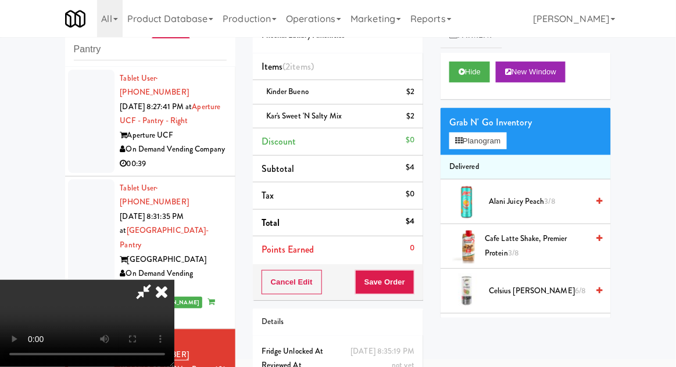
scroll to position [42, 0]
click at [410, 286] on button "Save Order" at bounding box center [384, 282] width 59 height 24
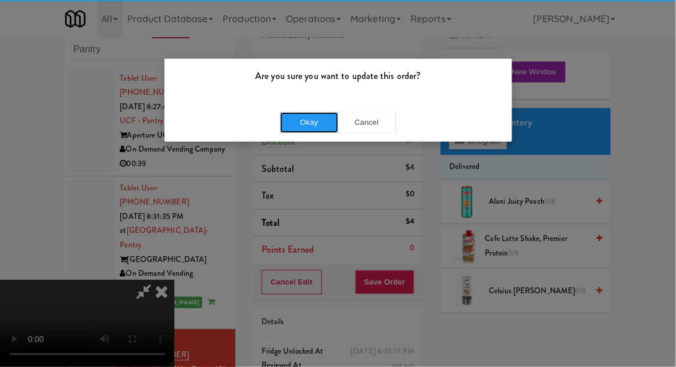
click at [303, 116] on button "Okay" at bounding box center [309, 122] width 58 height 21
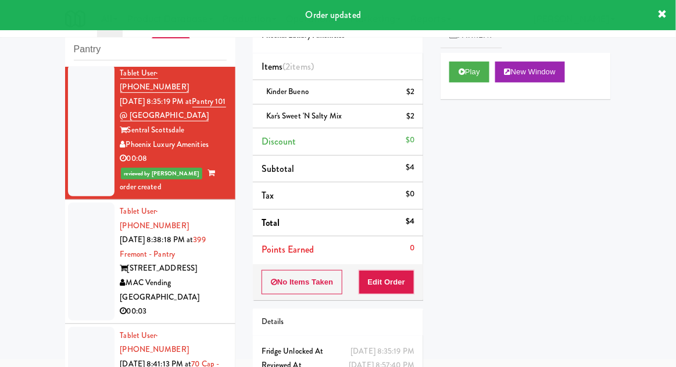
scroll to position [317, 0]
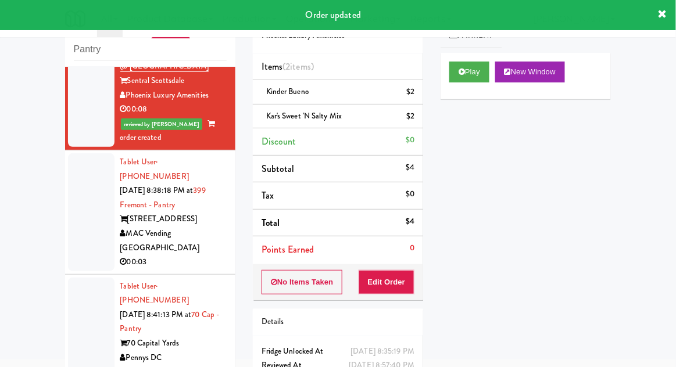
click at [71, 193] on div at bounding box center [91, 212] width 46 height 118
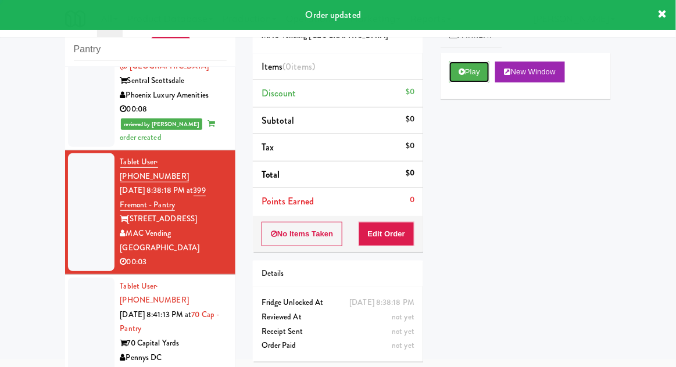
click at [465, 79] on button "Play" at bounding box center [469, 72] width 40 height 21
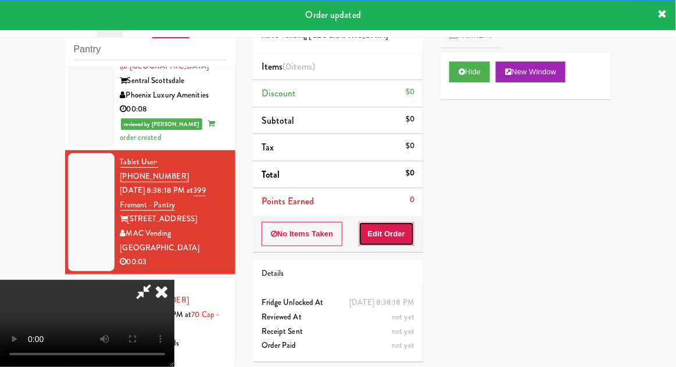
click at [385, 230] on button "Edit Order" at bounding box center [386, 234] width 56 height 24
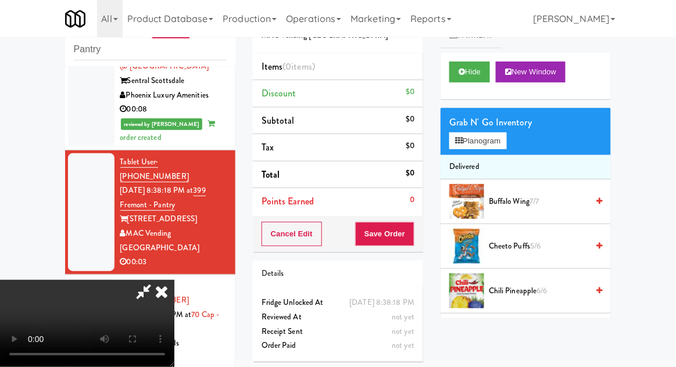
scroll to position [42, 0]
click at [493, 147] on button "Planogram" at bounding box center [477, 140] width 57 height 17
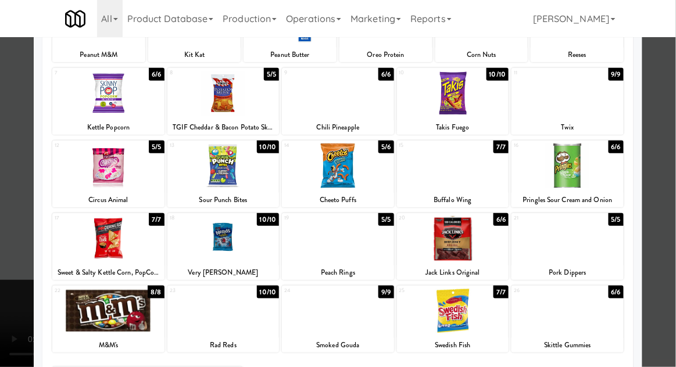
scroll to position [147, 0]
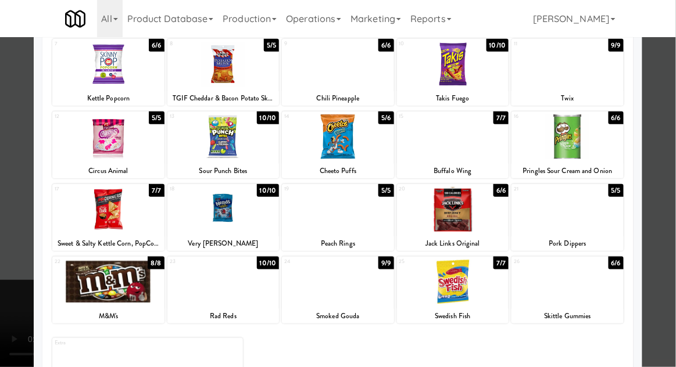
click at [667, 193] on div at bounding box center [338, 183] width 676 height 367
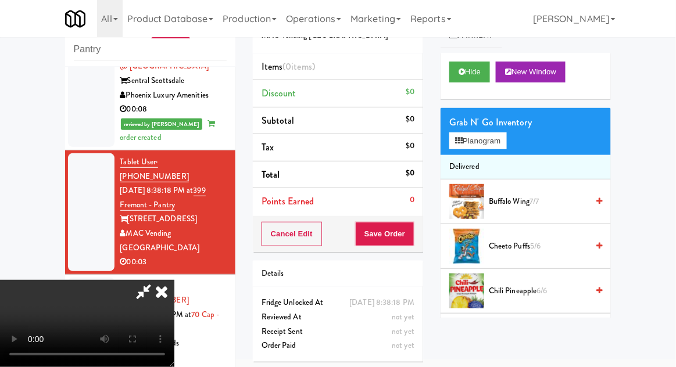
click at [503, 125] on div "Grab N' Go Inventory" at bounding box center [525, 122] width 153 height 17
click at [506, 137] on button "Planogram" at bounding box center [477, 140] width 57 height 17
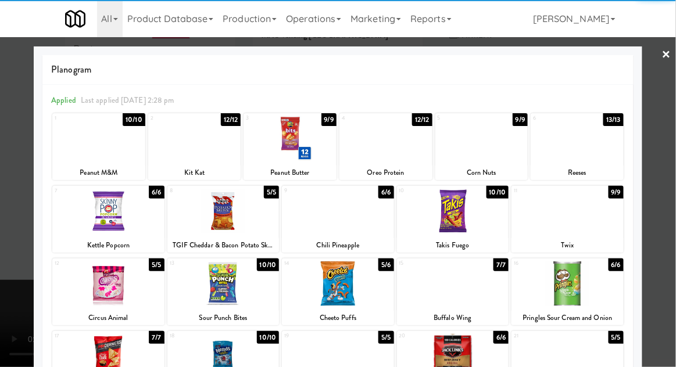
click at [605, 221] on div at bounding box center [567, 211] width 112 height 45
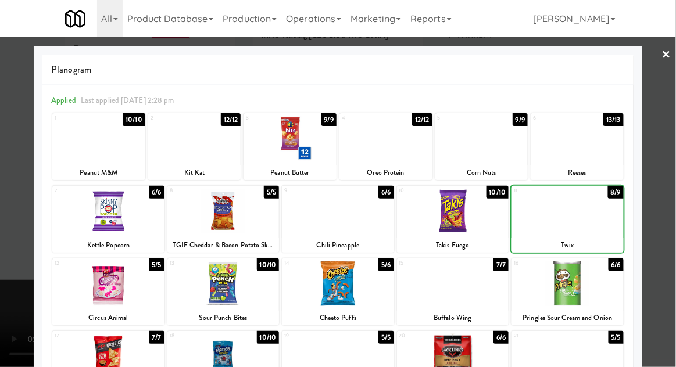
click at [668, 206] on div at bounding box center [338, 183] width 676 height 367
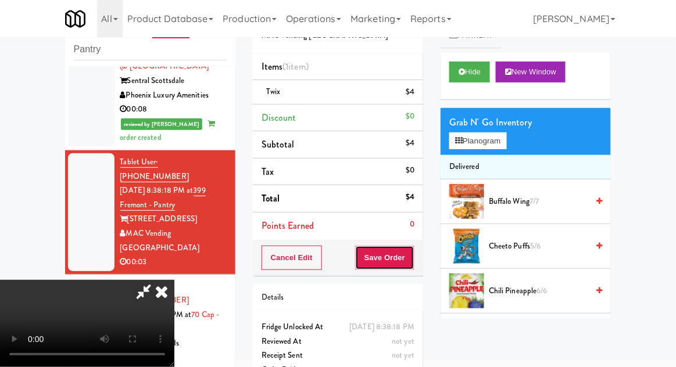
click at [412, 261] on button "Save Order" at bounding box center [384, 258] width 59 height 24
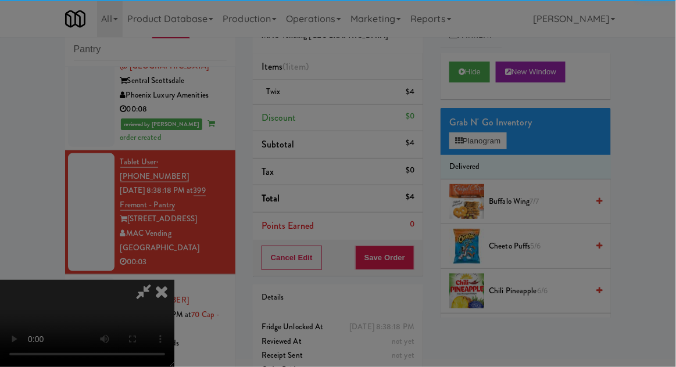
click at [0, 0] on button "Okay" at bounding box center [0, 0] width 0 height 0
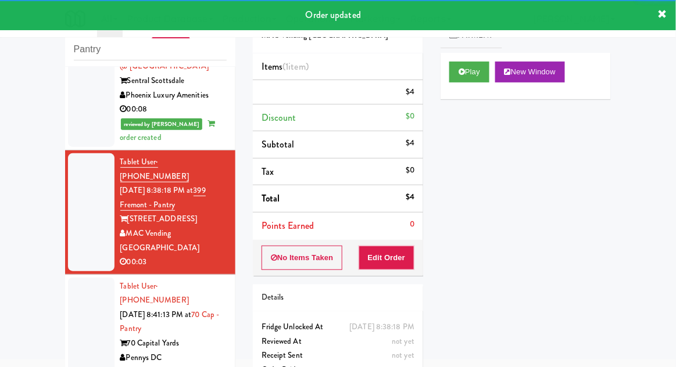
click at [81, 278] on div at bounding box center [91, 329] width 46 height 103
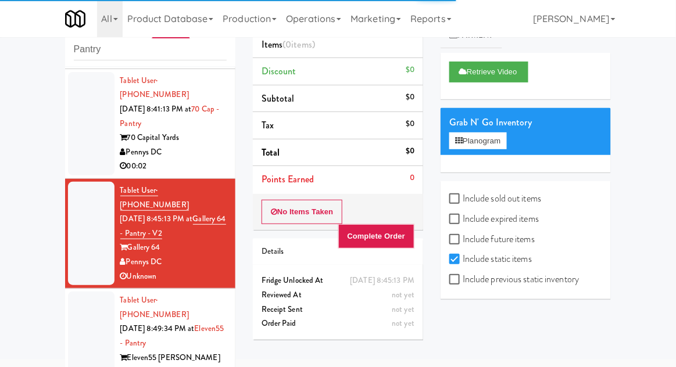
click at [76, 292] on div at bounding box center [91, 343] width 46 height 103
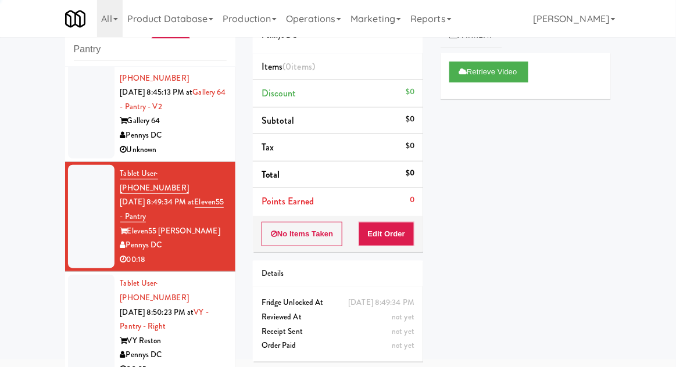
scroll to position [706, 0]
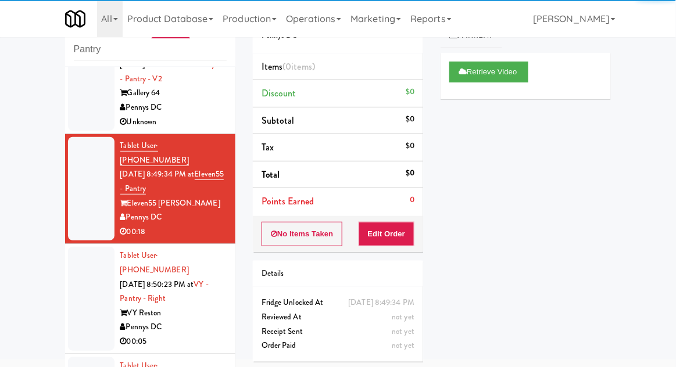
click at [74, 247] on div at bounding box center [91, 298] width 46 height 103
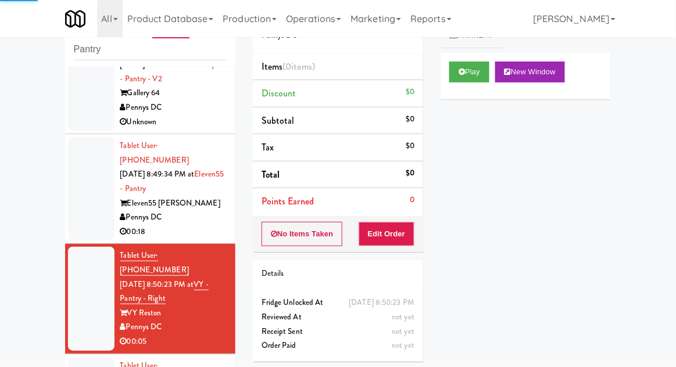
click at [69, 137] on div at bounding box center [91, 188] width 46 height 103
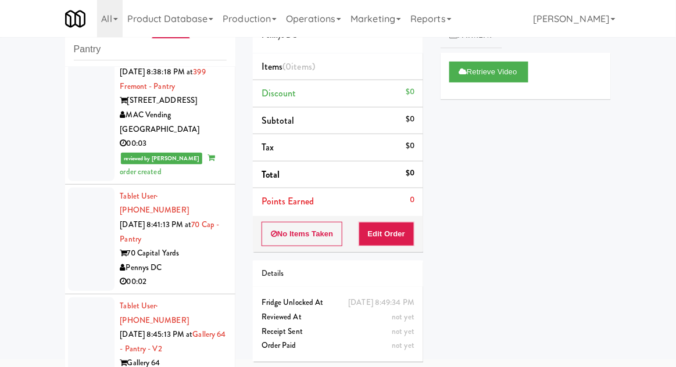
scroll to position [437, 0]
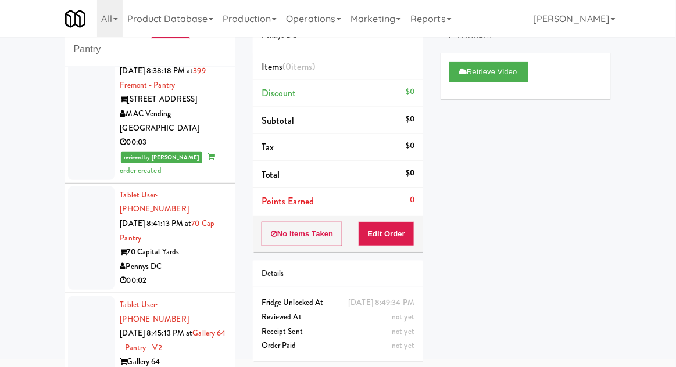
click at [86, 296] on div at bounding box center [91, 347] width 46 height 103
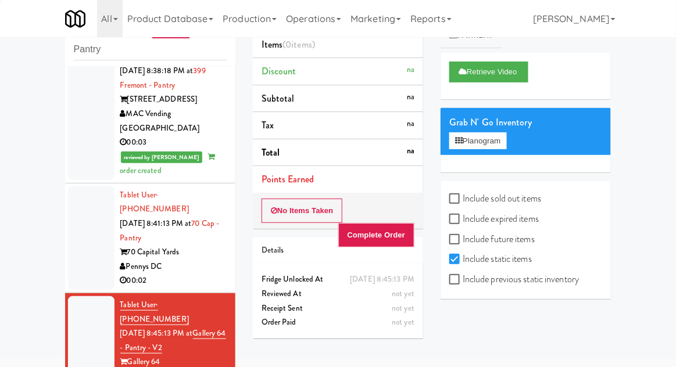
click at [84, 186] on div at bounding box center [91, 237] width 46 height 103
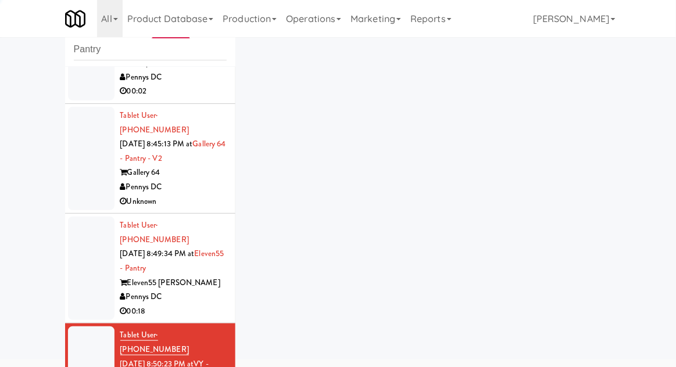
scroll to position [706, 0]
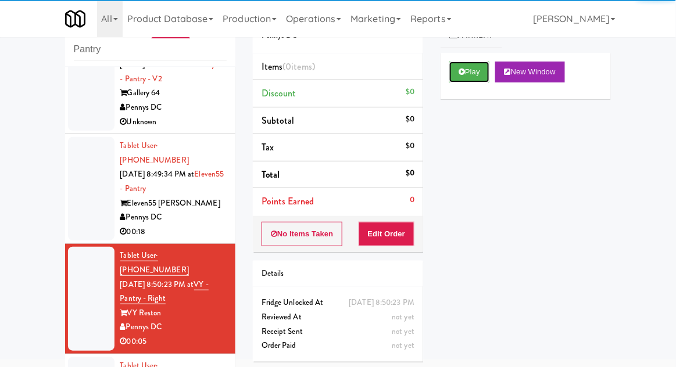
click at [457, 69] on button "Play" at bounding box center [469, 72] width 40 height 21
click at [402, 239] on button "Edit Order" at bounding box center [386, 234] width 56 height 24
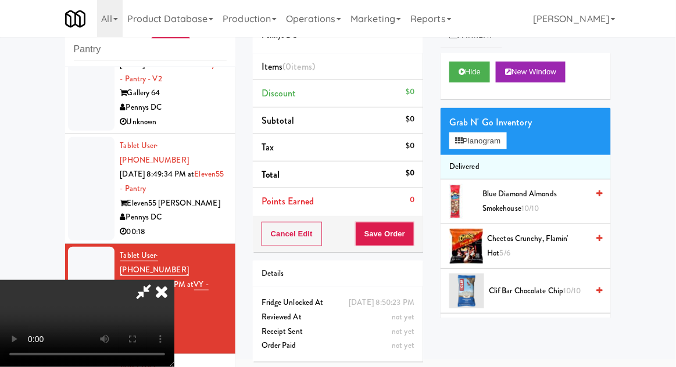
click at [497, 124] on div "Grab N' Go Inventory" at bounding box center [525, 122] width 153 height 17
click at [496, 143] on button "Planogram" at bounding box center [477, 140] width 57 height 17
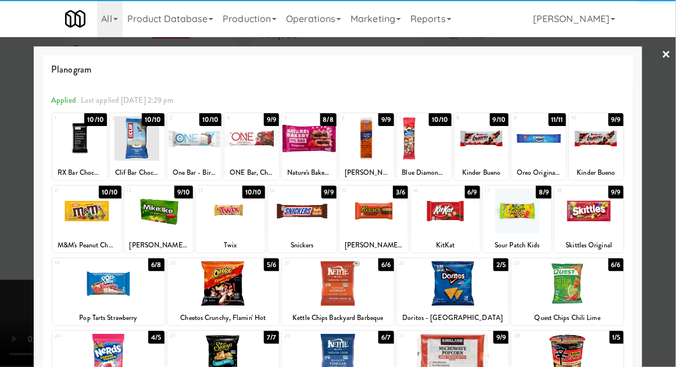
click at [601, 152] on div at bounding box center [596, 138] width 55 height 45
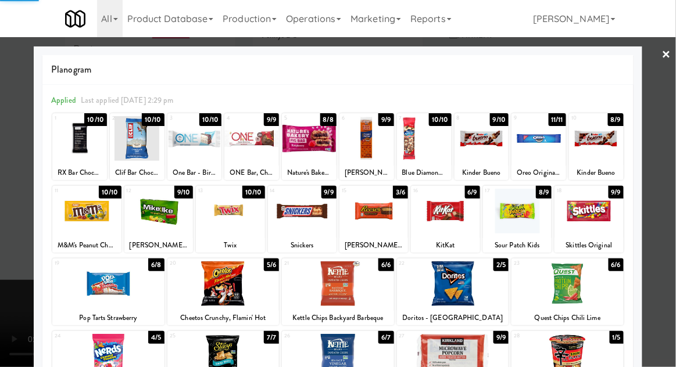
click at [665, 152] on div at bounding box center [338, 183] width 676 height 367
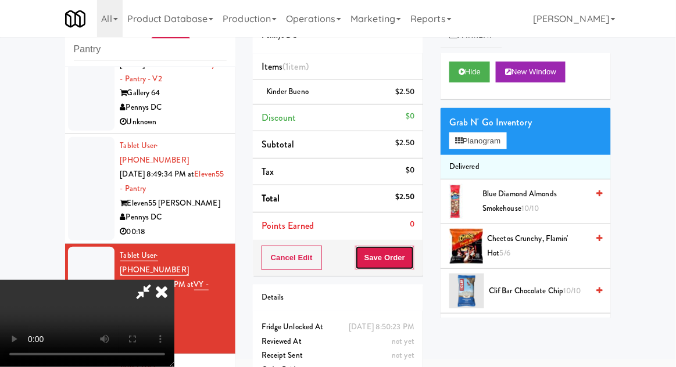
click at [413, 266] on button "Save Order" at bounding box center [384, 258] width 59 height 24
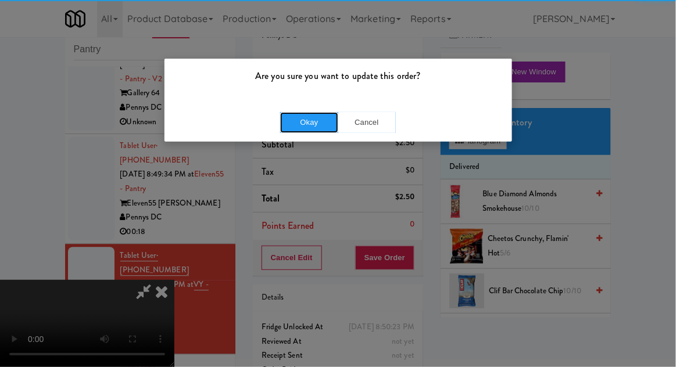
click at [310, 112] on button "Okay" at bounding box center [309, 122] width 58 height 21
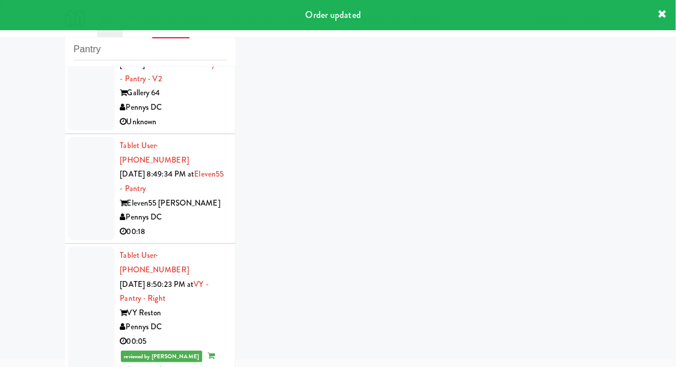
scroll to position [734, 0]
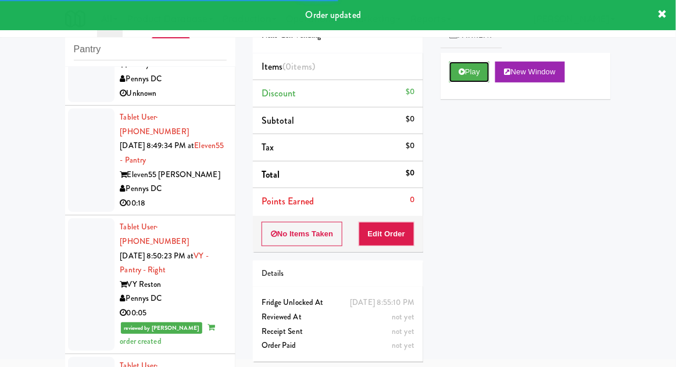
click at [476, 80] on button "Play" at bounding box center [469, 72] width 40 height 21
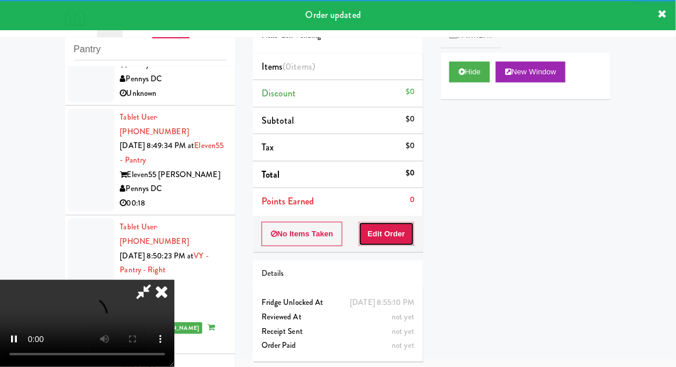
click at [390, 232] on button "Edit Order" at bounding box center [386, 234] width 56 height 24
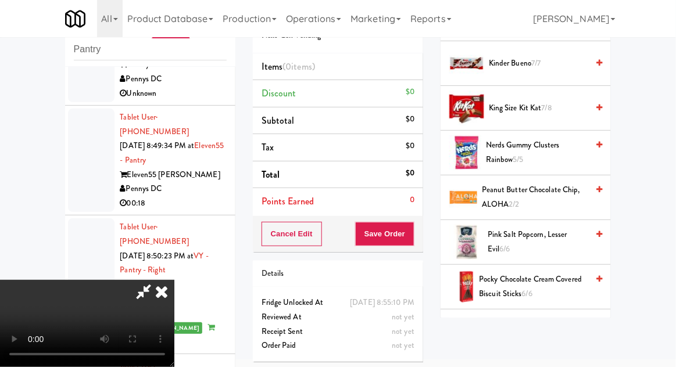
scroll to position [675, 0]
click at [569, 146] on span "Nerds Gummy Clusters Rainbow 5/5" at bounding box center [537, 152] width 102 height 28
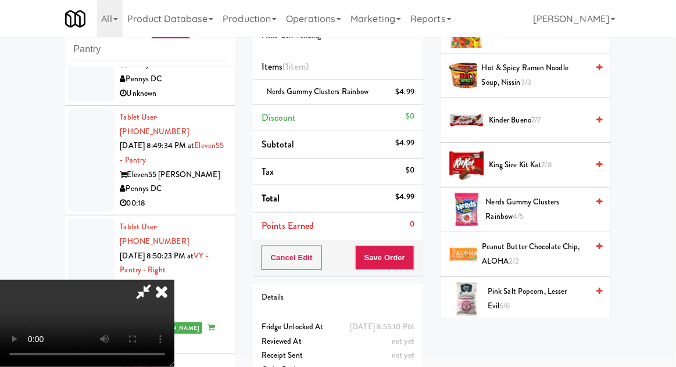
scroll to position [618, 0]
click at [551, 163] on span "7/8" at bounding box center [546, 164] width 10 height 11
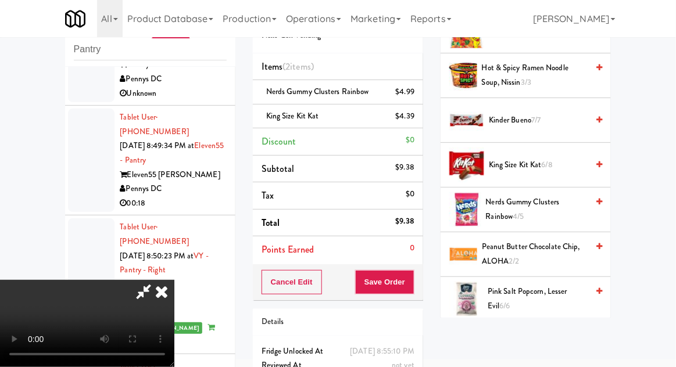
scroll to position [53, 0]
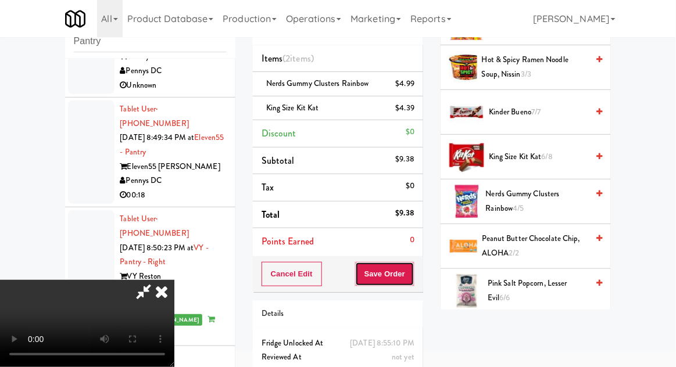
click at [414, 267] on button "Save Order" at bounding box center [384, 274] width 59 height 24
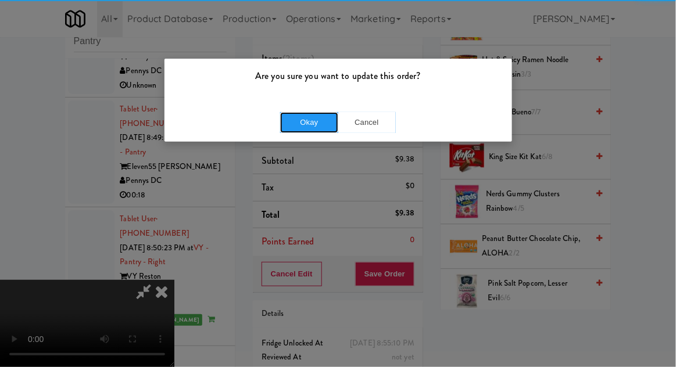
click at [308, 122] on button "Okay" at bounding box center [309, 122] width 58 height 21
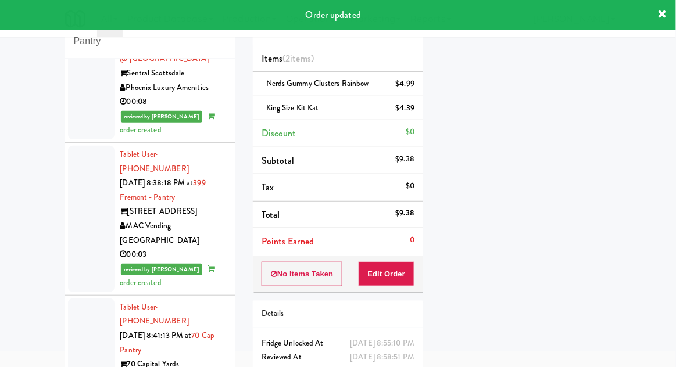
scroll to position [317, 0]
click at [84, 298] on div at bounding box center [91, 349] width 46 height 103
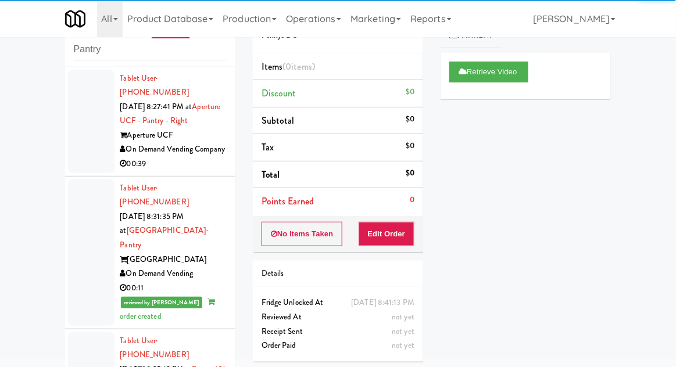
click at [81, 142] on div at bounding box center [91, 121] width 46 height 103
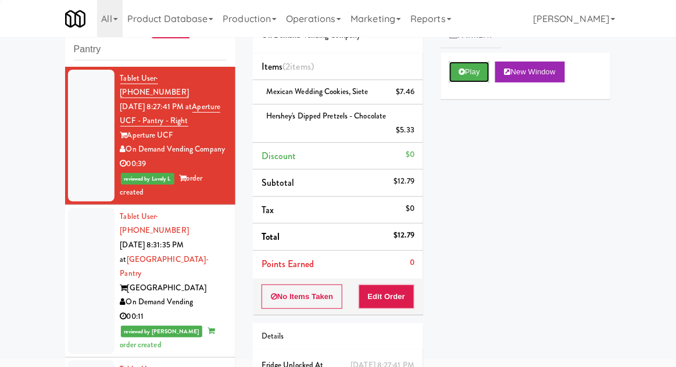
click at [465, 76] on button "Play" at bounding box center [469, 72] width 40 height 21
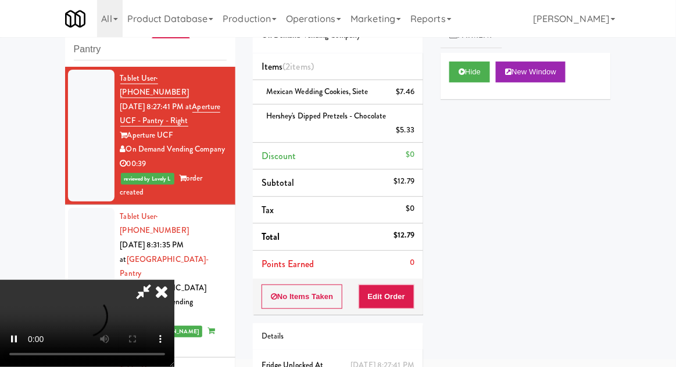
click at [163, 303] on icon at bounding box center [162, 291] width 26 height 23
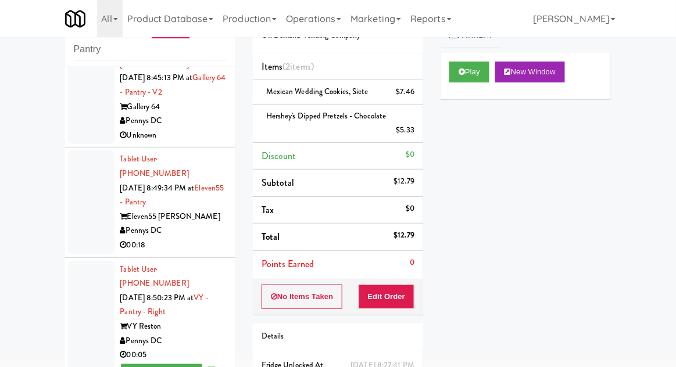
scroll to position [792, 0]
